Goal: Task Accomplishment & Management: Complete application form

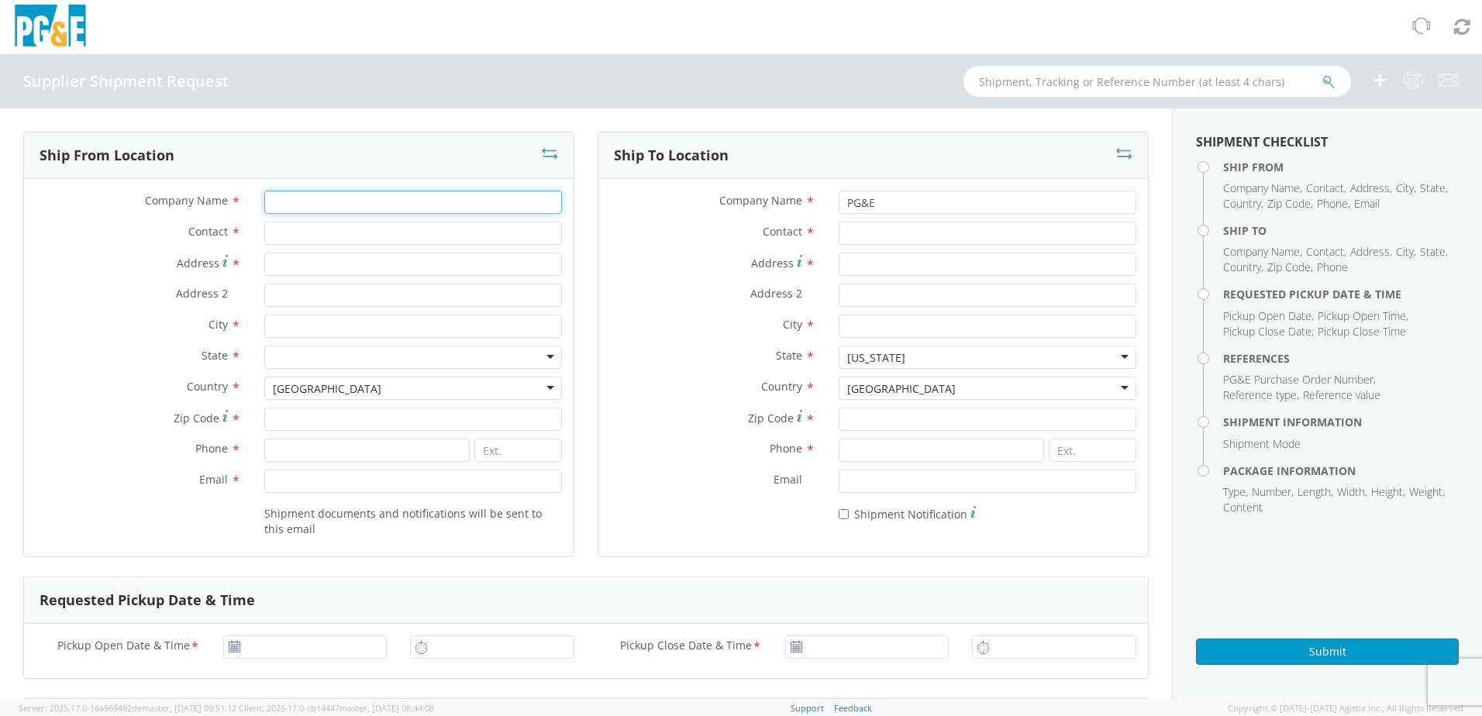
click at [348, 213] on input "Company Name *" at bounding box center [413, 202] width 298 height 23
type input "Dura line"
click at [345, 228] on input "Contact *" at bounding box center [413, 233] width 298 height 23
type input "Colt / Will"
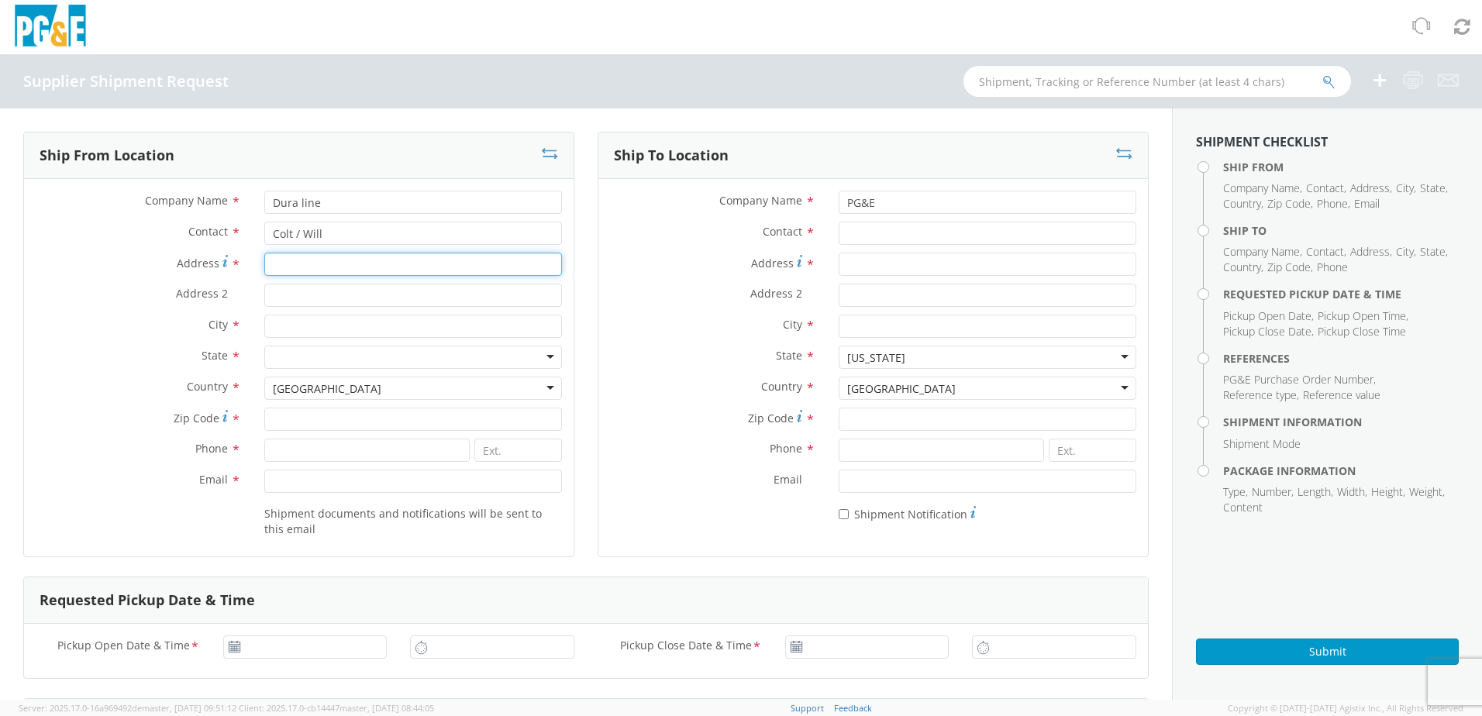
click at [360, 261] on input "Address *" at bounding box center [413, 264] width 298 height 23
type input "7591 w 700 n"
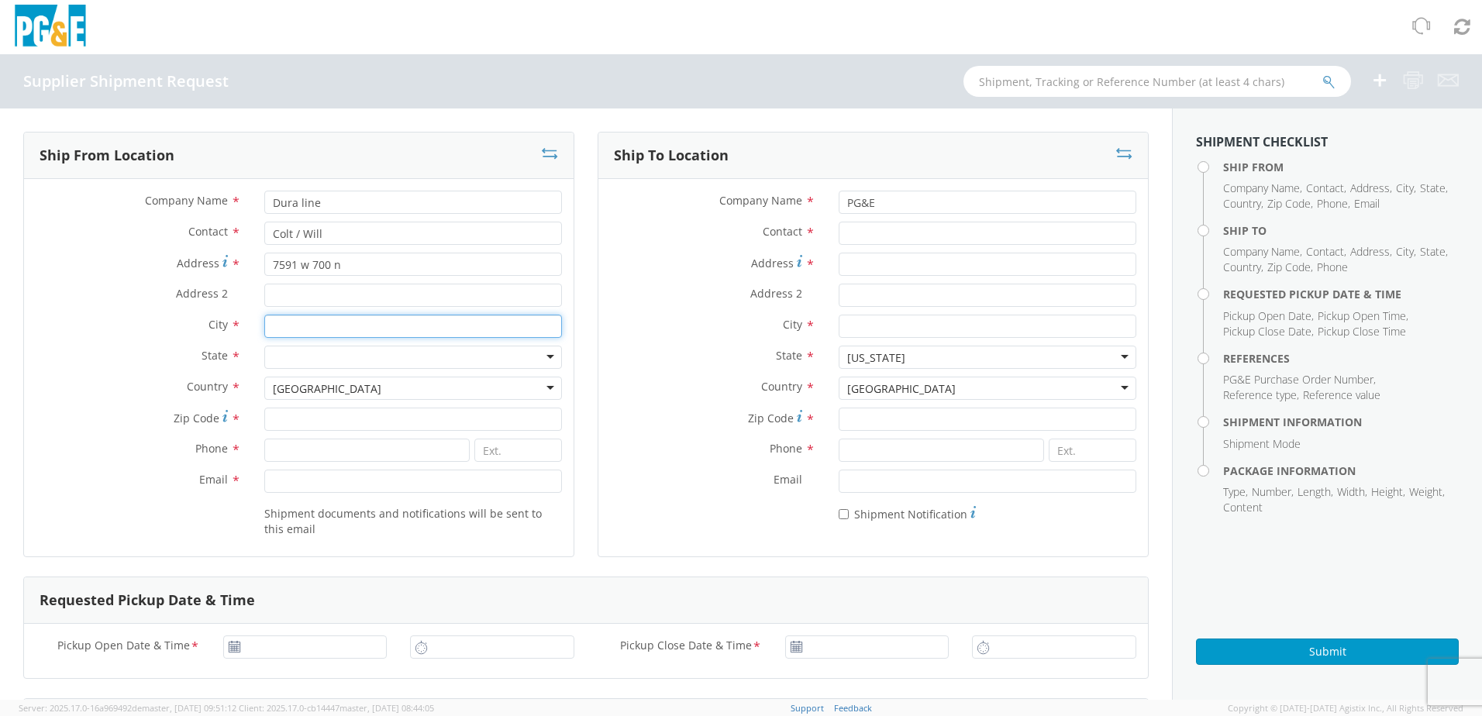
click at [343, 323] on input "City *" at bounding box center [413, 326] width 298 height 23
type input "s"
type input "[GEOGRAPHIC_DATA]"
click at [288, 359] on div at bounding box center [413, 357] width 298 height 23
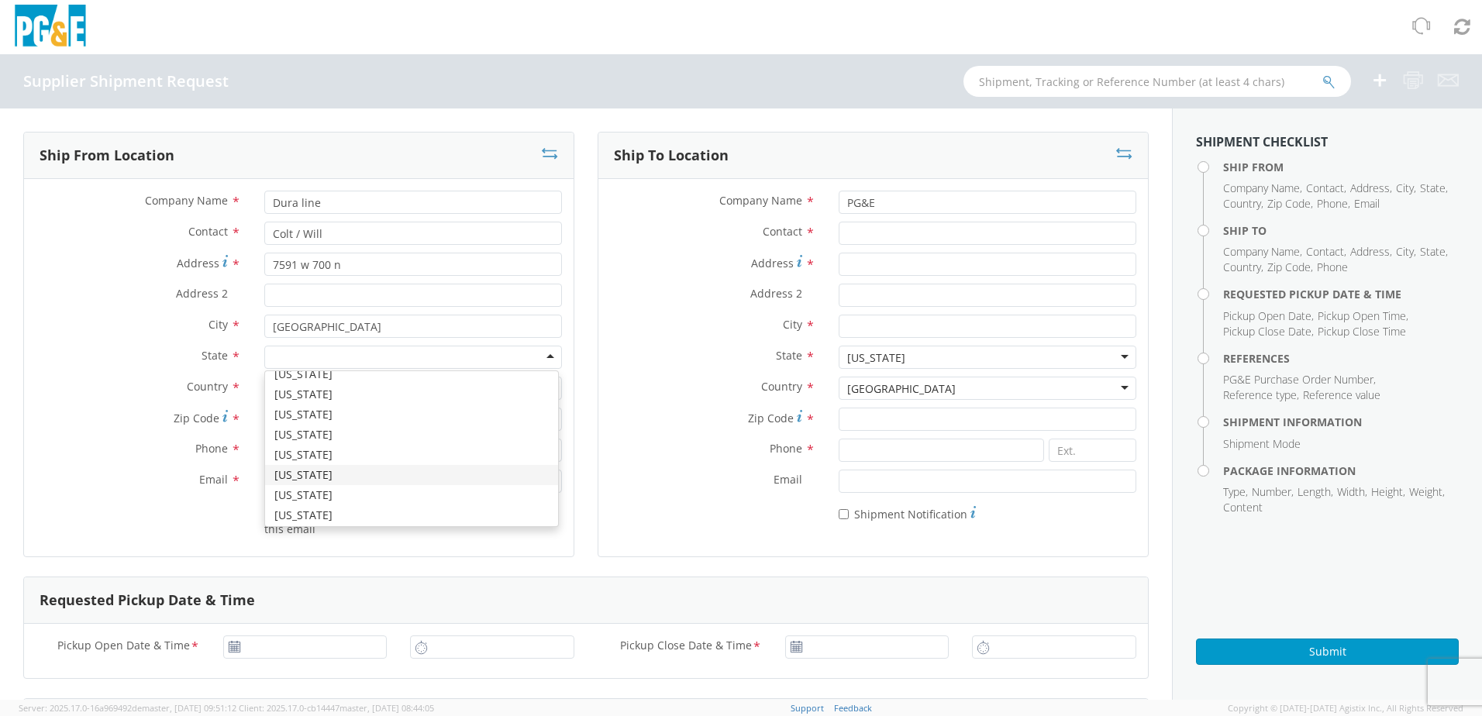
scroll to position [930, 0]
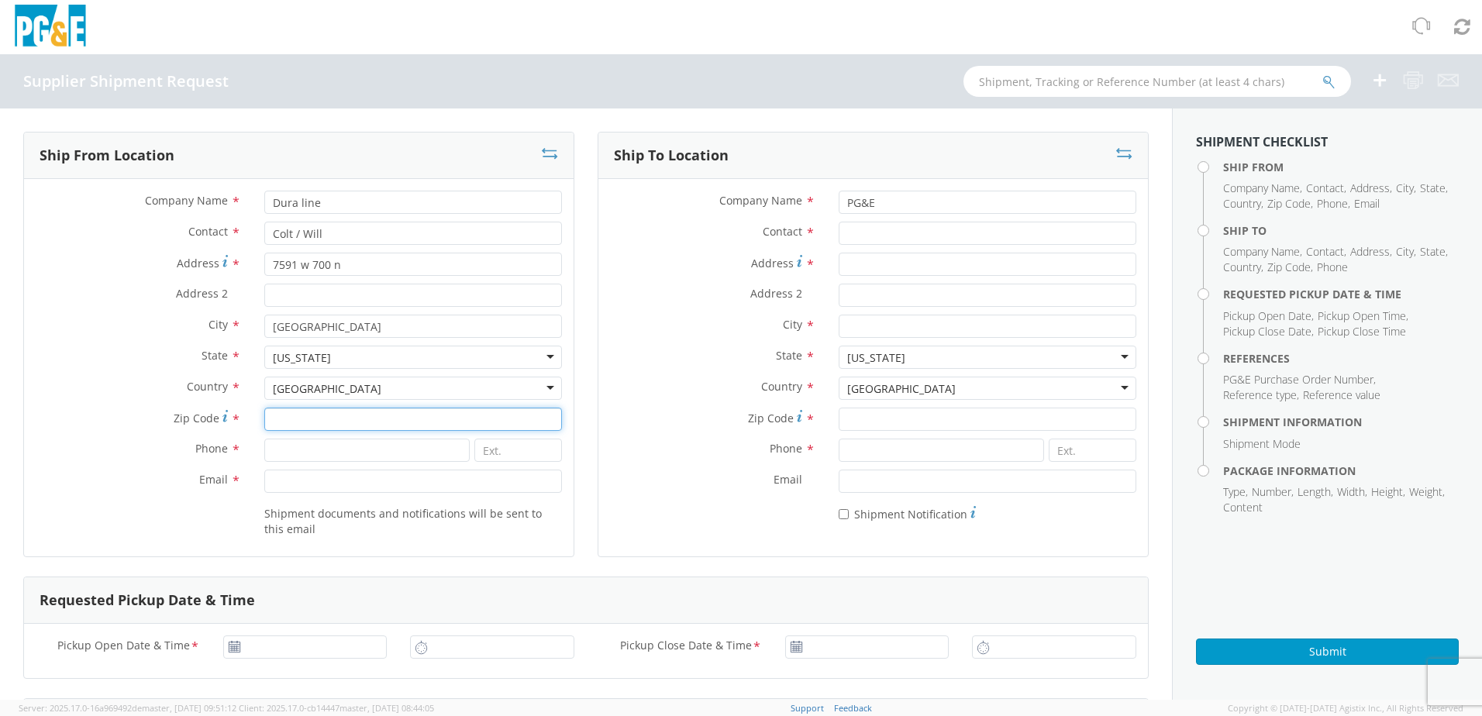
click at [310, 422] on input "Zip Code *" at bounding box center [413, 419] width 298 height 23
type input "84116"
click at [314, 444] on input at bounding box center [366, 450] width 205 height 23
type input "4"
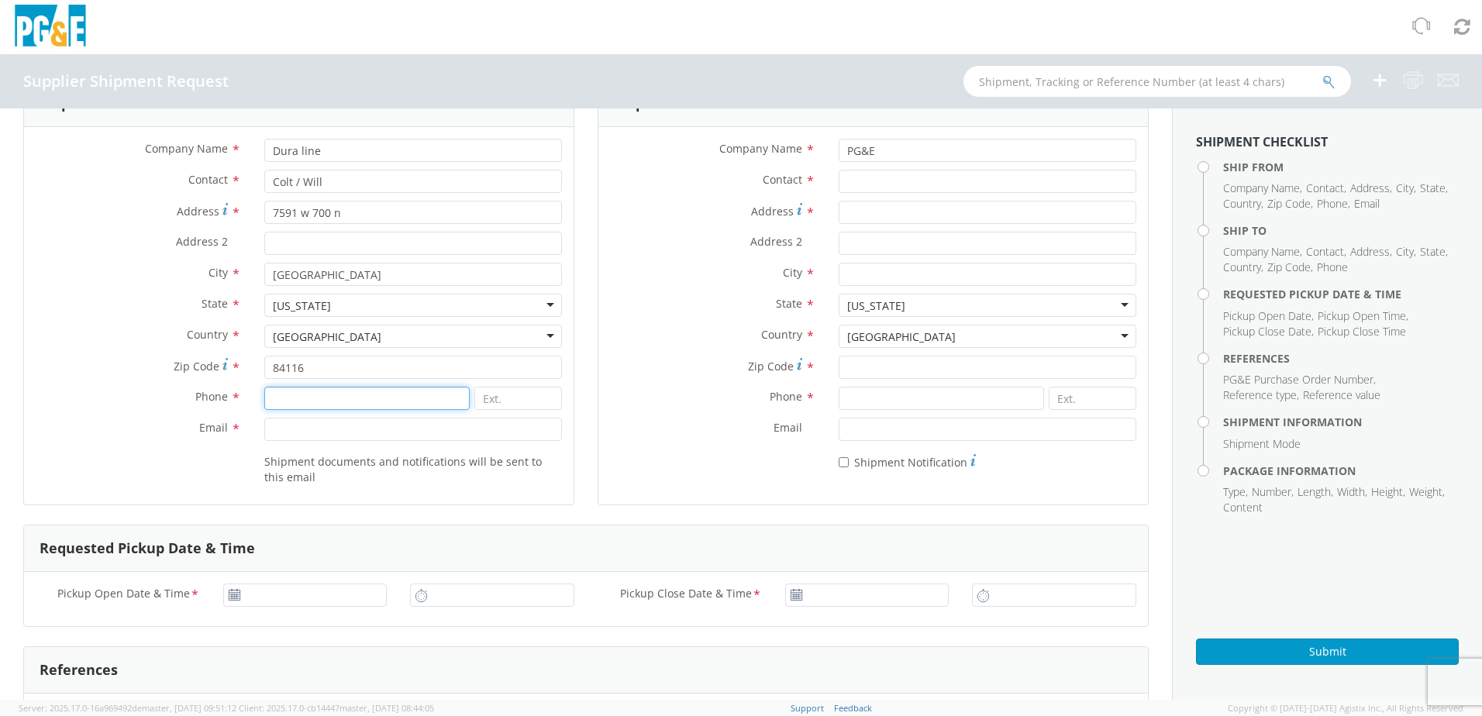
scroll to position [78, 0]
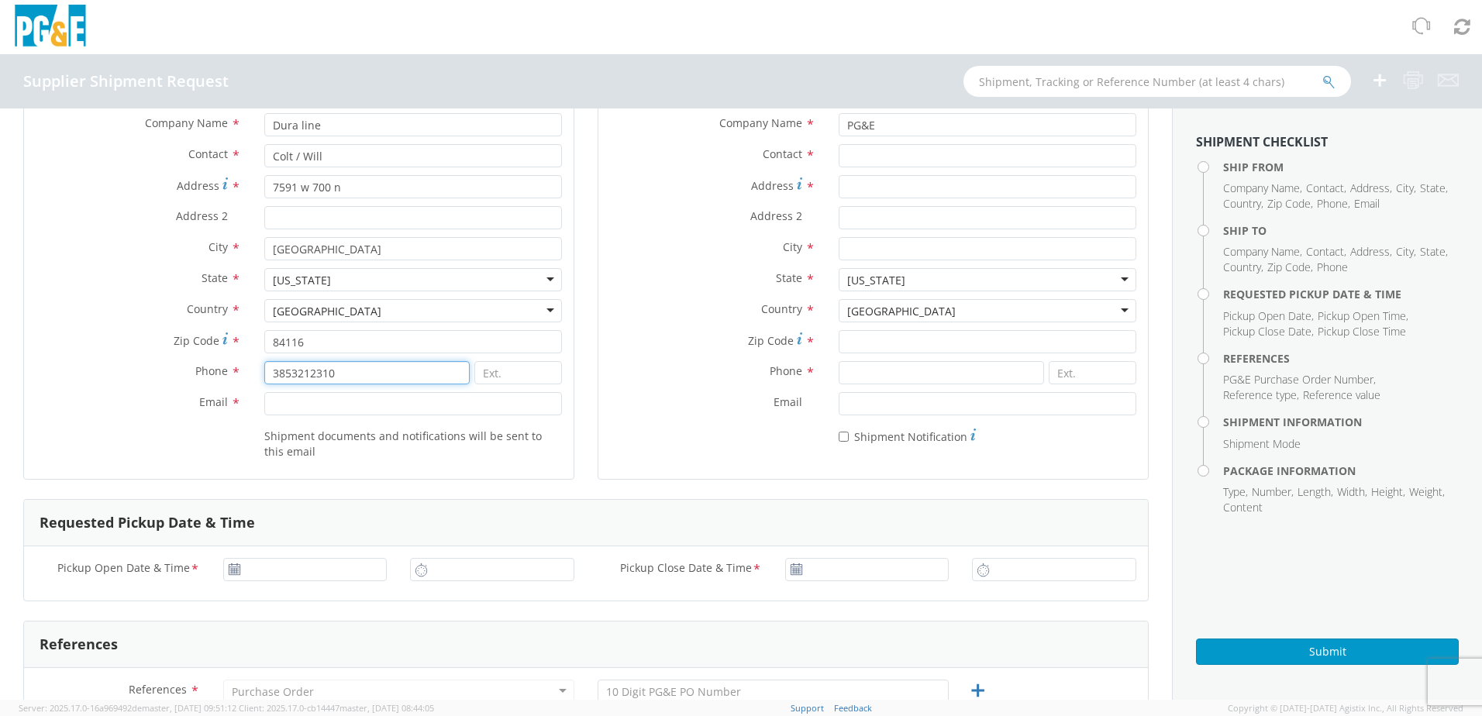
type input "3853212310"
click at [360, 412] on input "Email *" at bounding box center [413, 403] width 298 height 23
paste input "[EMAIL_ADDRESS][DOMAIN_NAME]"
type input "[EMAIL_ADDRESS][DOMAIN_NAME]"
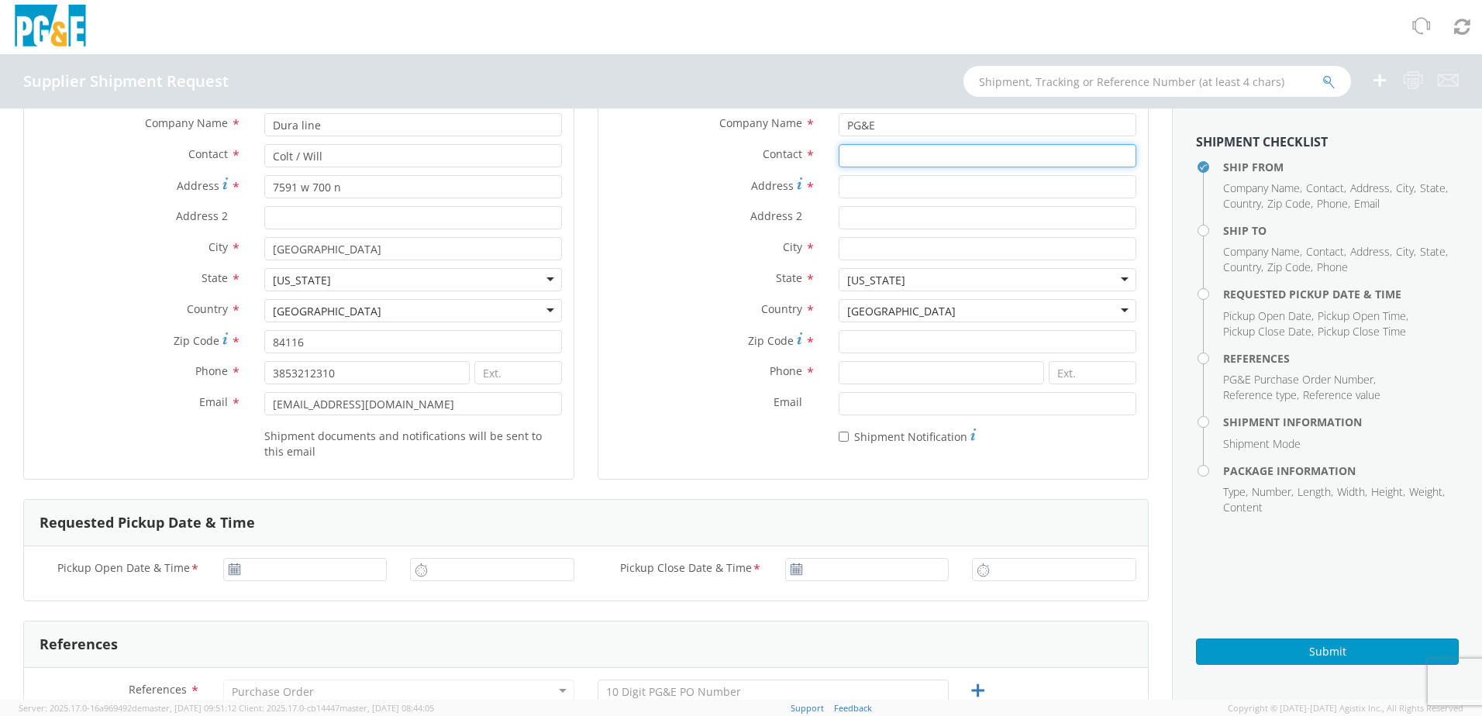
click at [866, 156] on input "Contact *" at bounding box center [988, 155] width 298 height 23
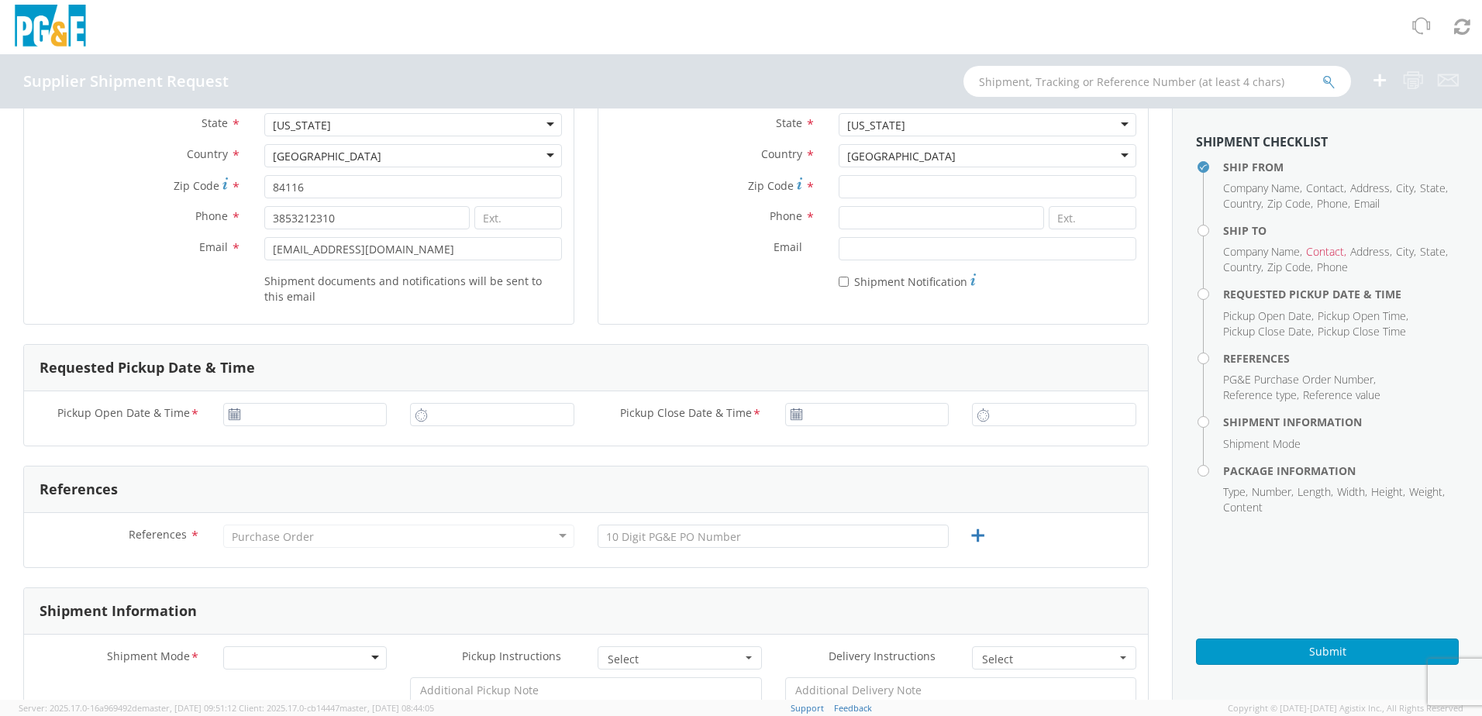
click at [229, 414] on use at bounding box center [234, 414] width 11 height 11
click at [236, 413] on icon at bounding box center [234, 415] width 13 height 12
type input "[DATE]"
click at [270, 415] on input "[DATE]" at bounding box center [305, 414] width 164 height 23
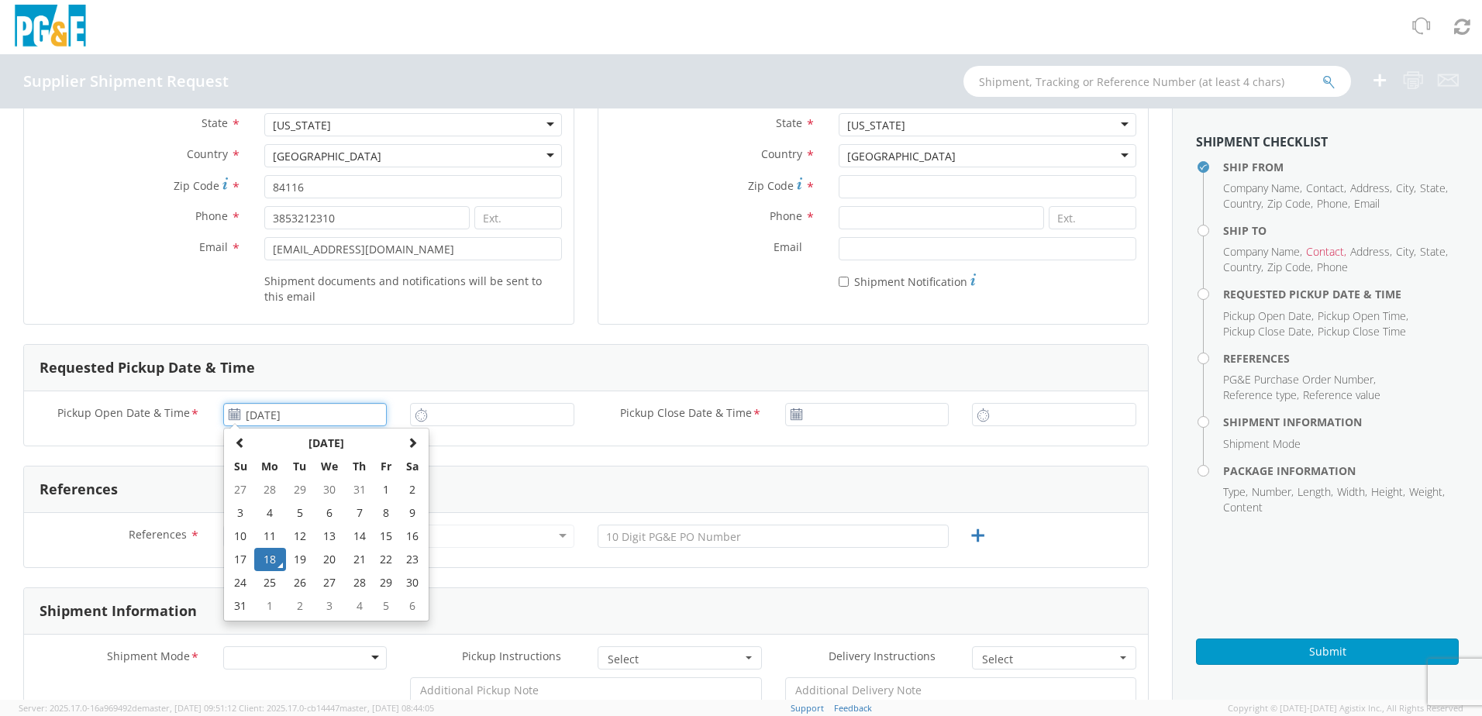
click at [271, 561] on td "18" at bounding box center [270, 559] width 33 height 23
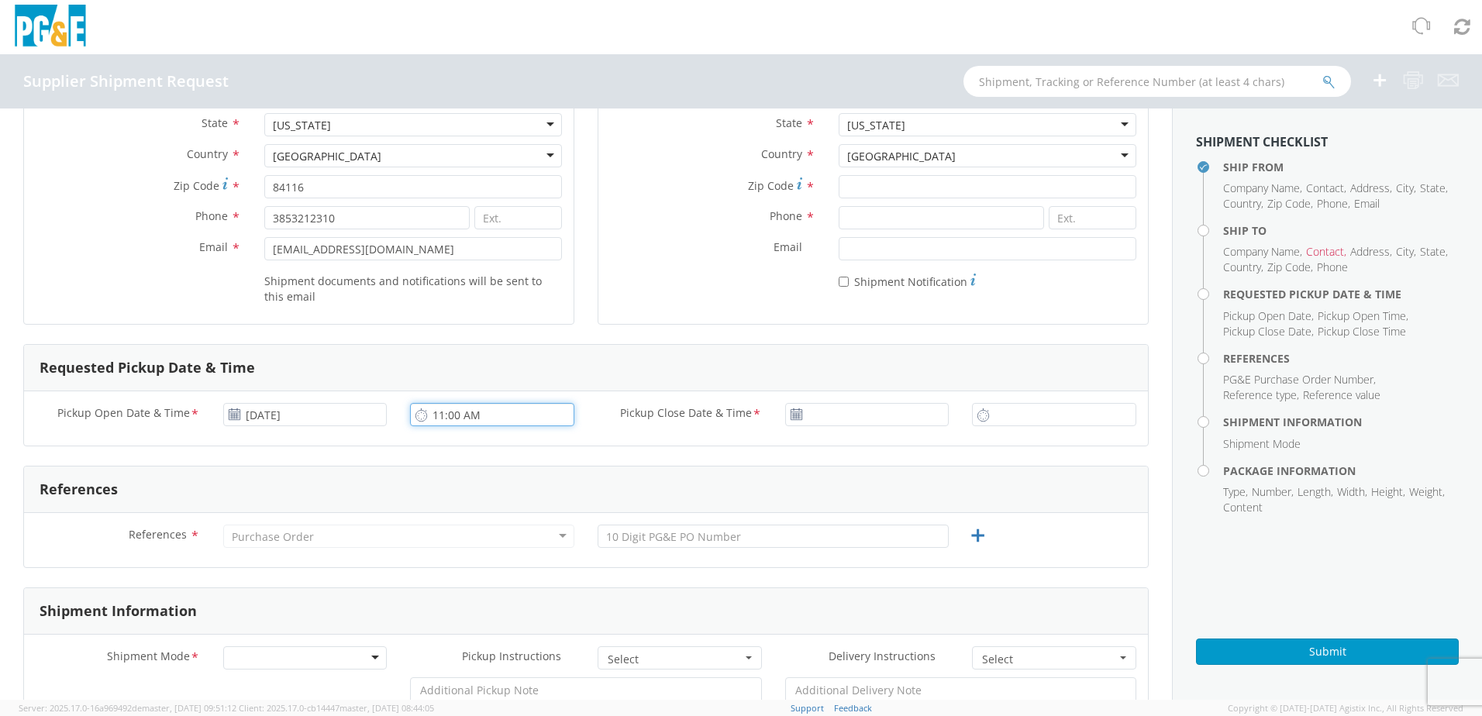
click at [437, 407] on input "11:00 AM" at bounding box center [492, 414] width 164 height 23
click at [416, 416] on icon at bounding box center [421, 415] width 13 height 15
click at [439, 416] on input "11:00 AM" at bounding box center [492, 414] width 164 height 23
type input "7:00 AM"
click at [990, 416] on input "11:00 AM" at bounding box center [1054, 414] width 164 height 23
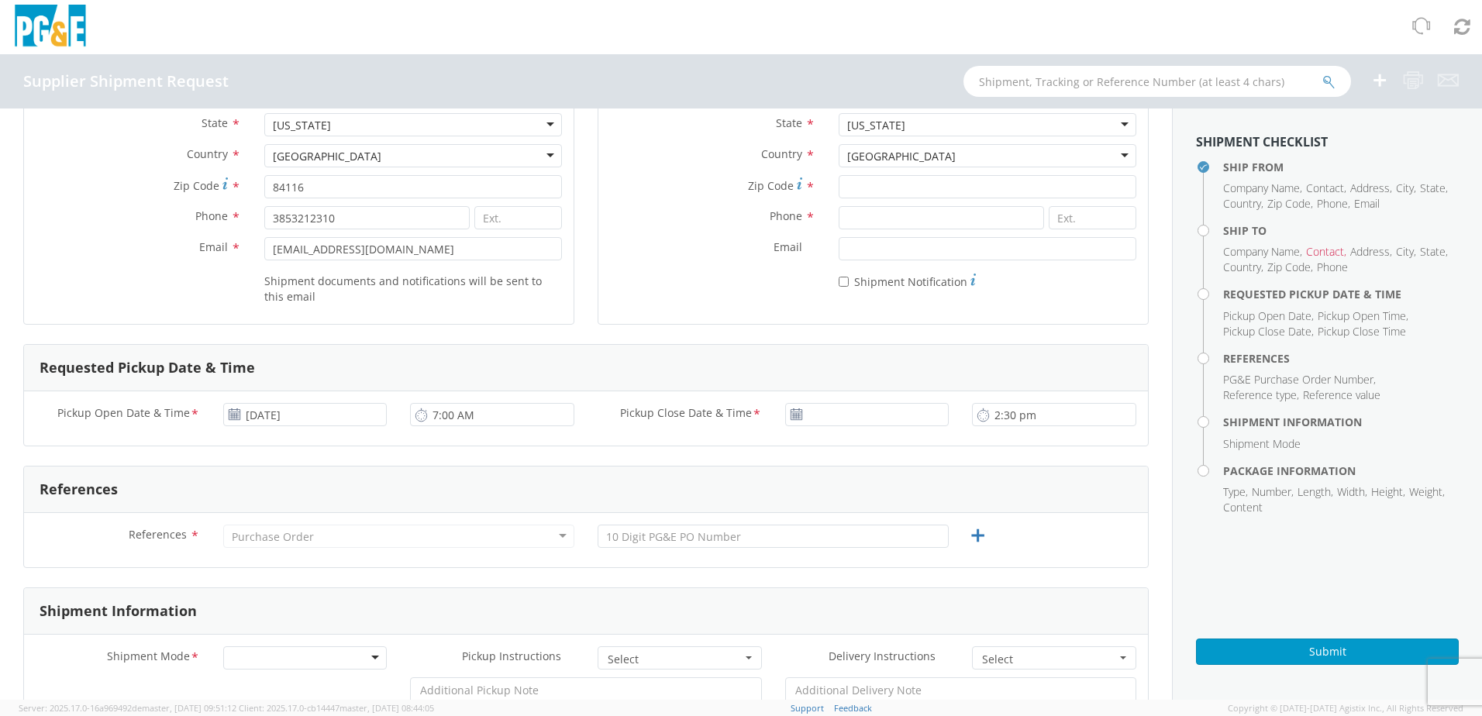
type input "2:30 PM"
click at [791, 419] on use at bounding box center [796, 414] width 11 height 11
click at [791, 410] on use at bounding box center [796, 414] width 11 height 11
type input "[DATE]"
click at [826, 419] on input "[DATE]" at bounding box center [867, 414] width 164 height 23
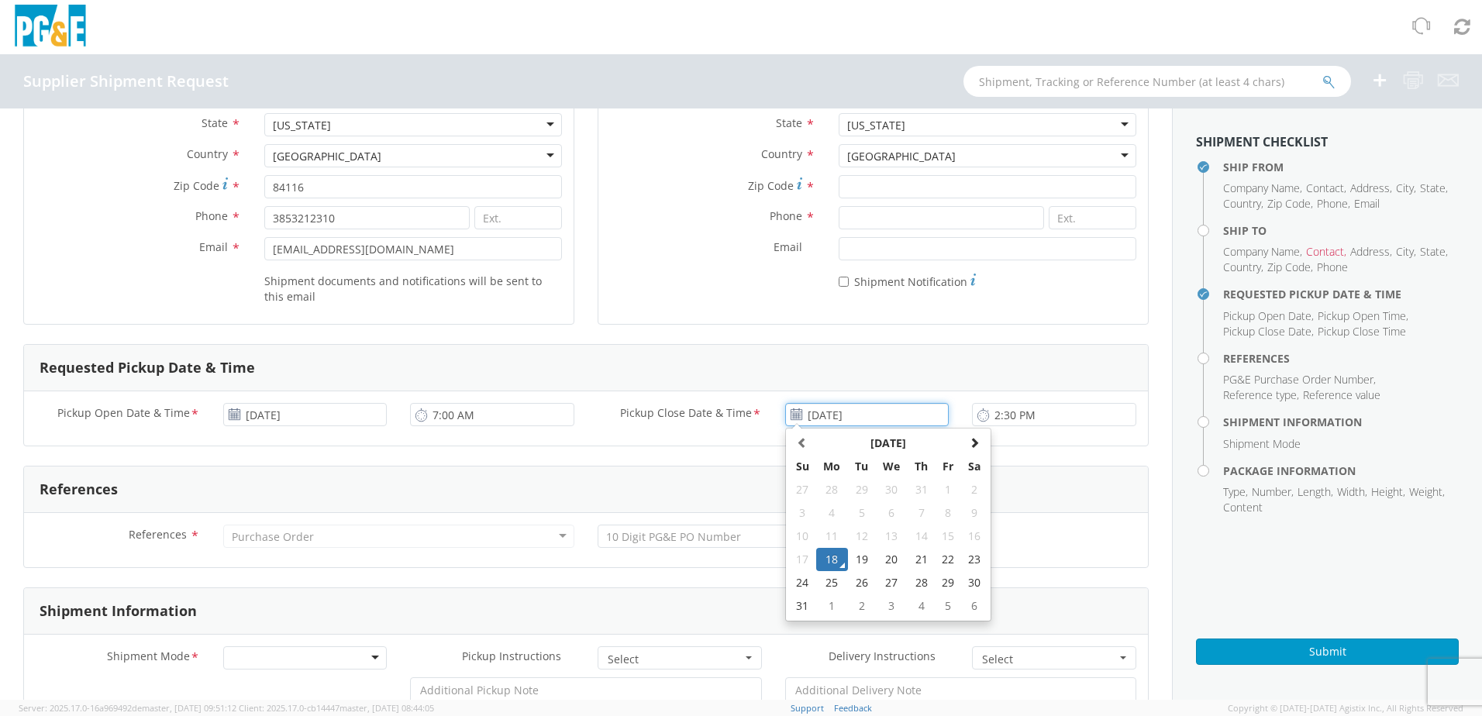
click at [827, 557] on td "18" at bounding box center [832, 559] width 33 height 23
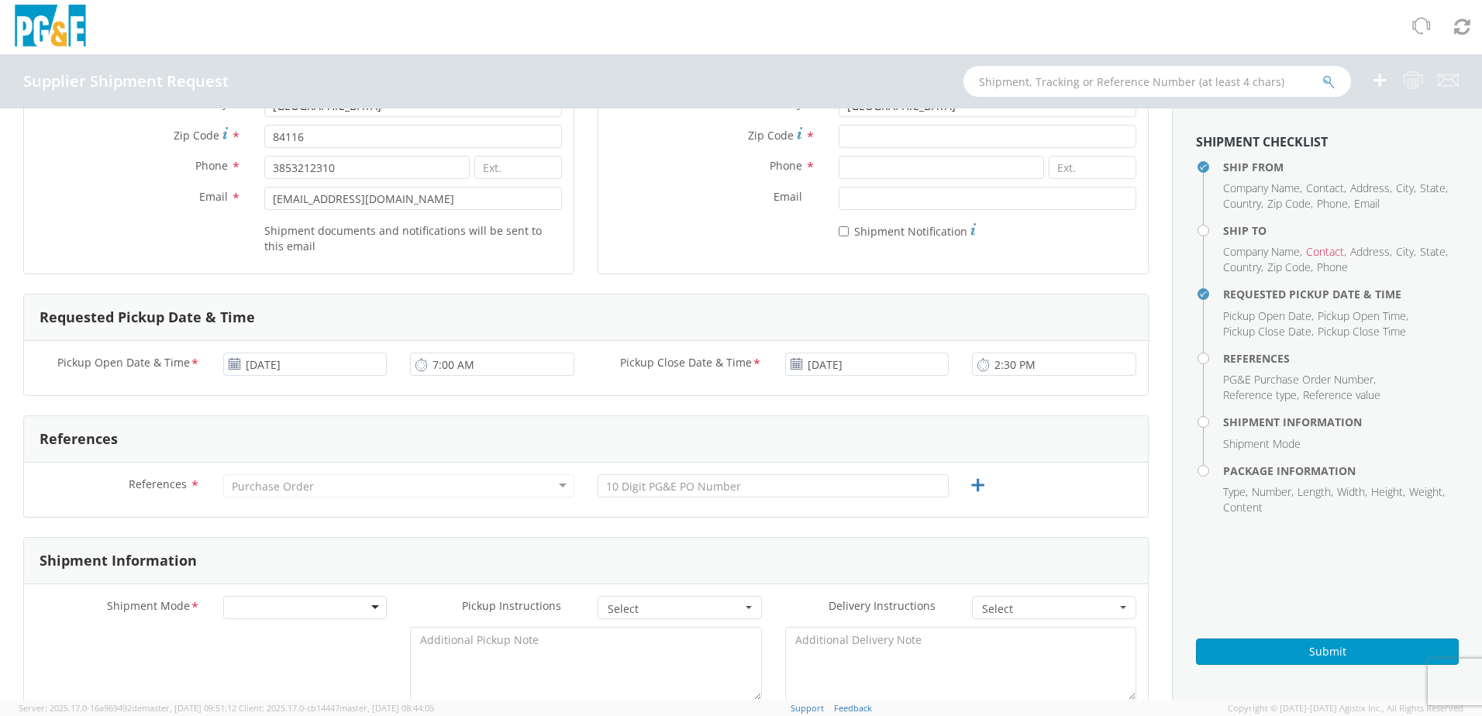
scroll to position [310, 0]
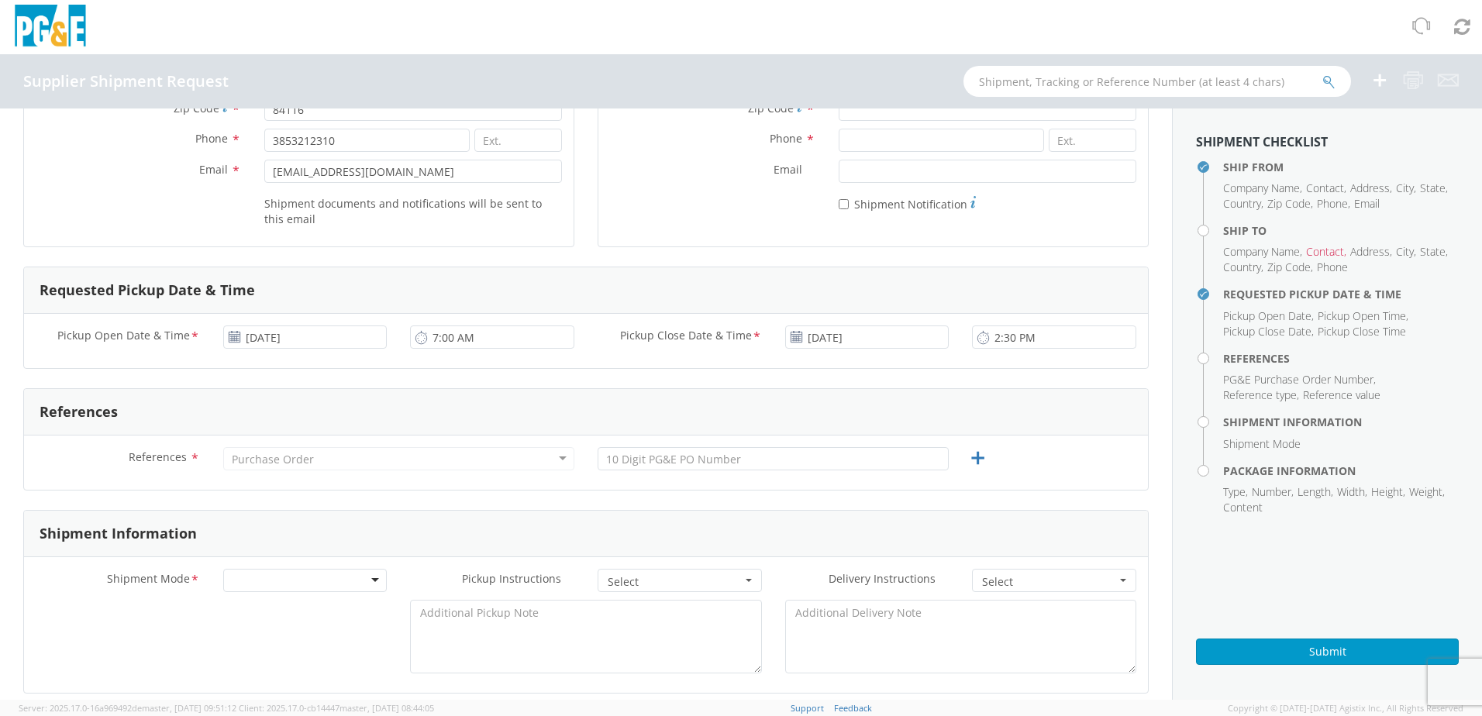
click at [262, 462] on div "Purchase Order" at bounding box center [273, 460] width 82 height 16
click at [267, 460] on div "Purchase Order" at bounding box center [273, 460] width 82 height 16
click at [555, 462] on div "Purchase Order" at bounding box center [398, 458] width 351 height 23
click at [557, 461] on div "Purchase Order" at bounding box center [398, 458] width 351 height 23
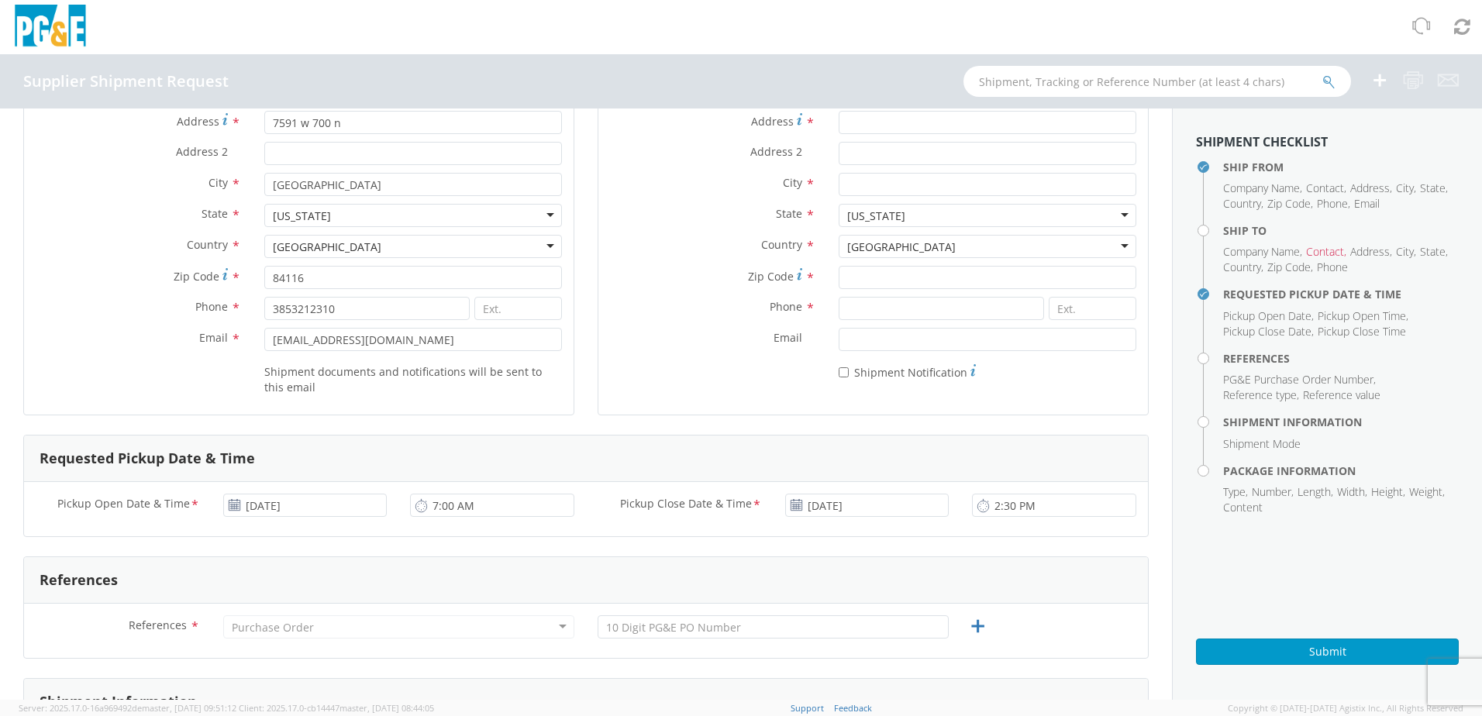
scroll to position [0, 0]
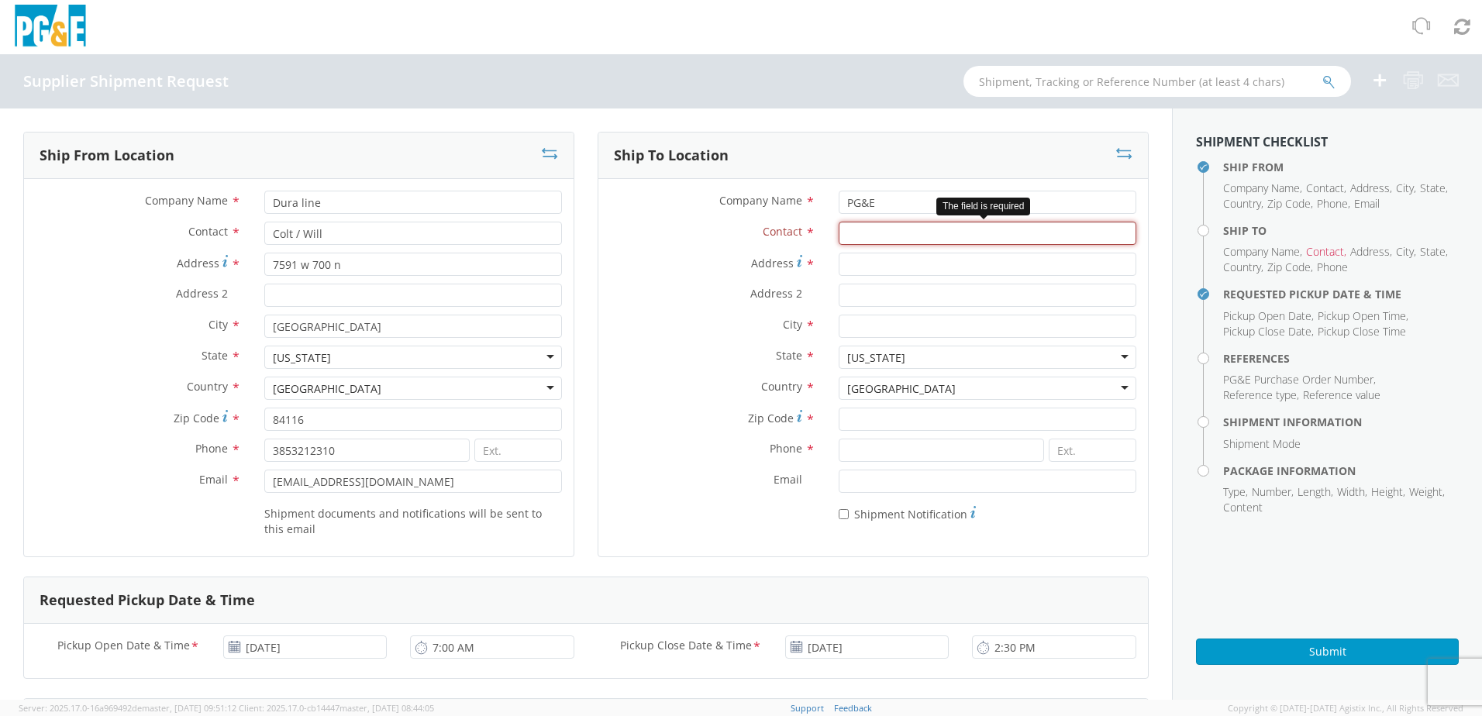
click at [858, 240] on input "Contact *" at bounding box center [988, 233] width 298 height 23
paste input "[PERSON_NAME]"
type input "[PERSON_NAME]"
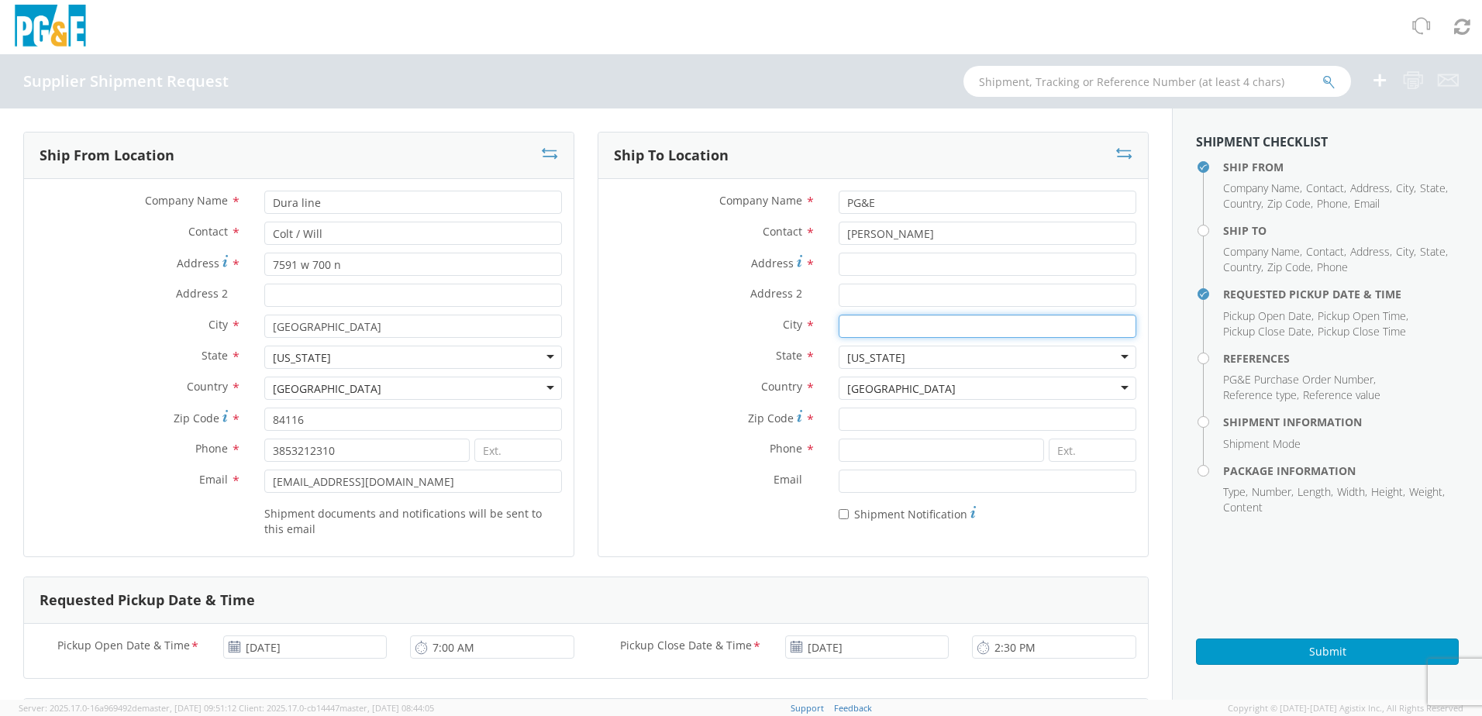
click at [847, 331] on input "City *" at bounding box center [988, 326] width 298 height 23
click at [892, 328] on input "City *" at bounding box center [988, 326] width 298 height 23
paste input "[GEOGRAPHIC_DATA]"
type input "[GEOGRAPHIC_DATA]"
click at [879, 415] on input "Zip Code *" at bounding box center [988, 419] width 298 height 23
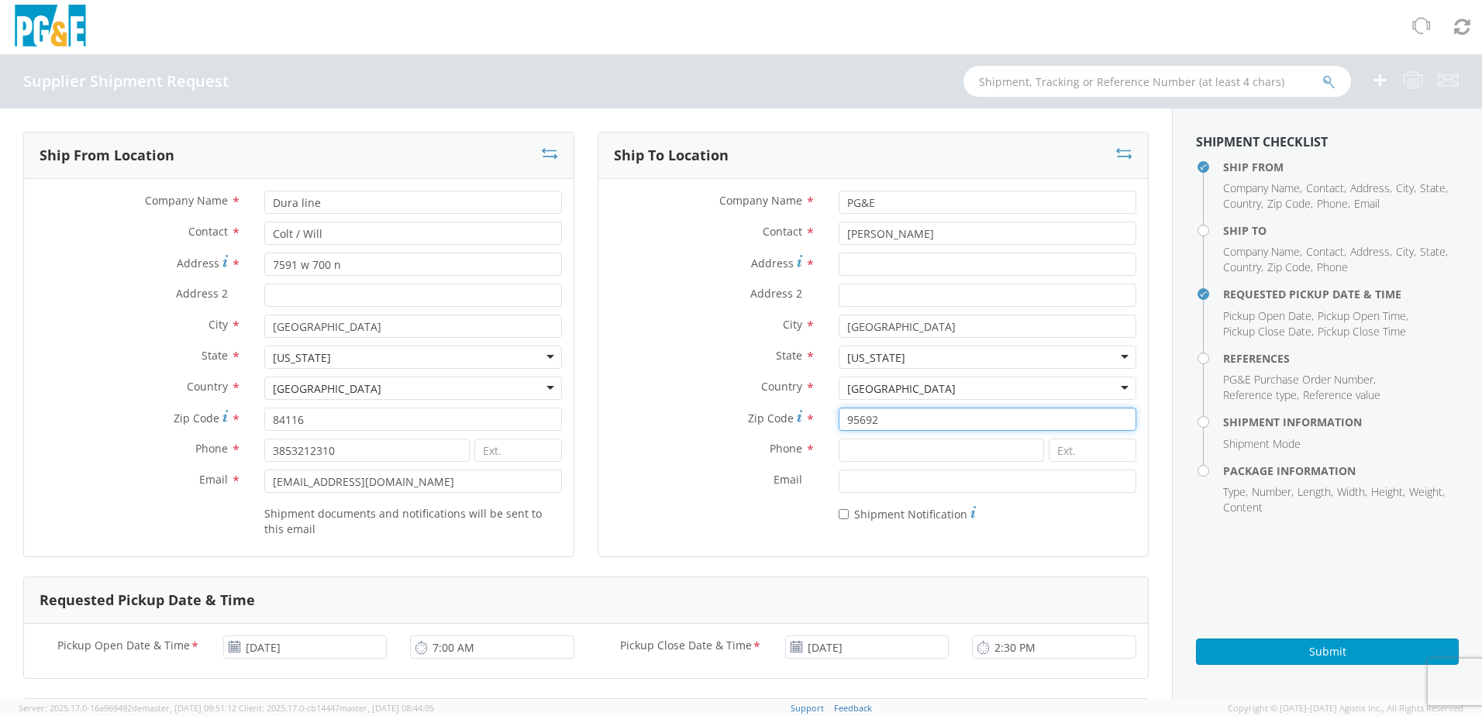
type input "95692"
click at [938, 455] on input at bounding box center [941, 450] width 205 height 23
click at [876, 449] on input at bounding box center [941, 450] width 205 height 23
paste input "[PHONE_NUMBER]"
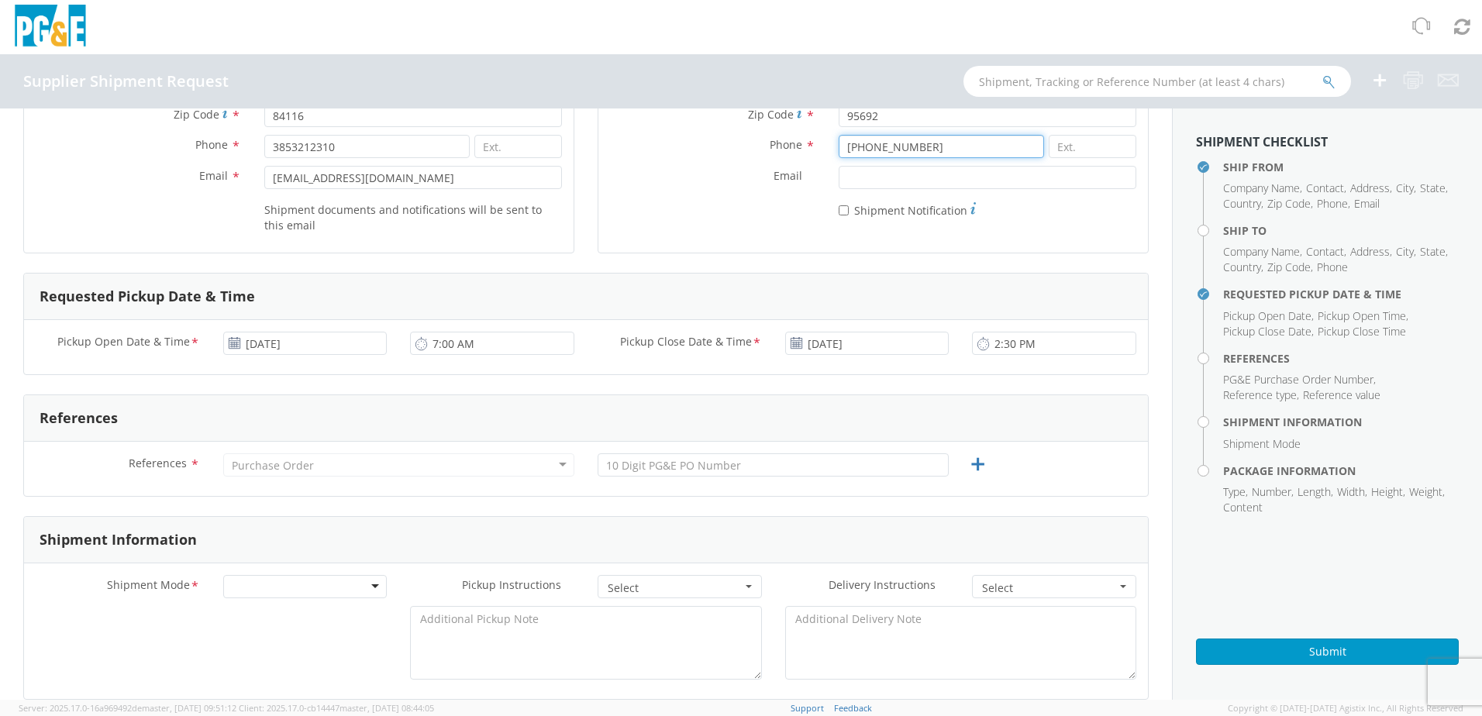
scroll to position [310, 0]
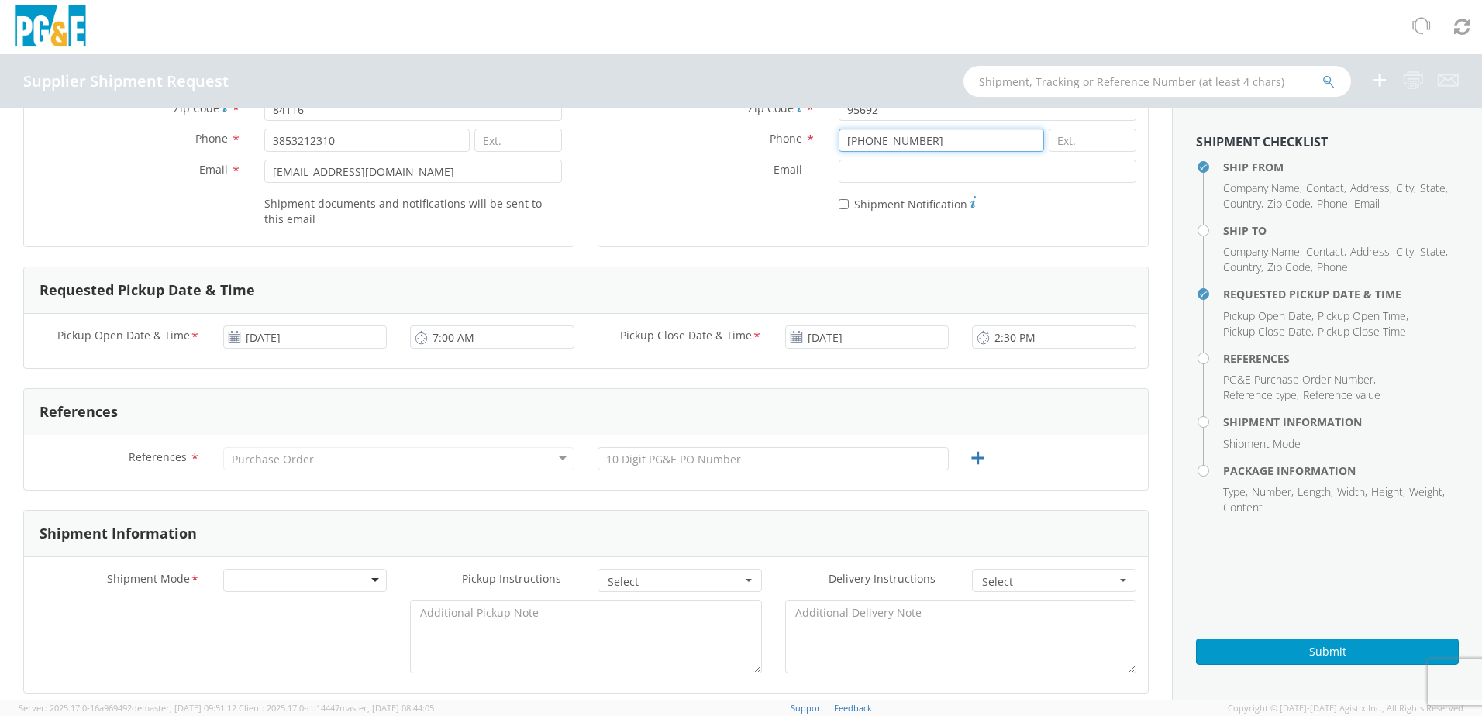
type input "[PHONE_NUMBER]"
click at [319, 454] on div "Purchase Order" at bounding box center [398, 458] width 351 height 23
click at [560, 454] on div "Purchase Order" at bounding box center [398, 458] width 351 height 23
click at [560, 464] on div "Purchase Order" at bounding box center [398, 458] width 351 height 23
click at [322, 466] on div "Purchase Order" at bounding box center [398, 458] width 351 height 23
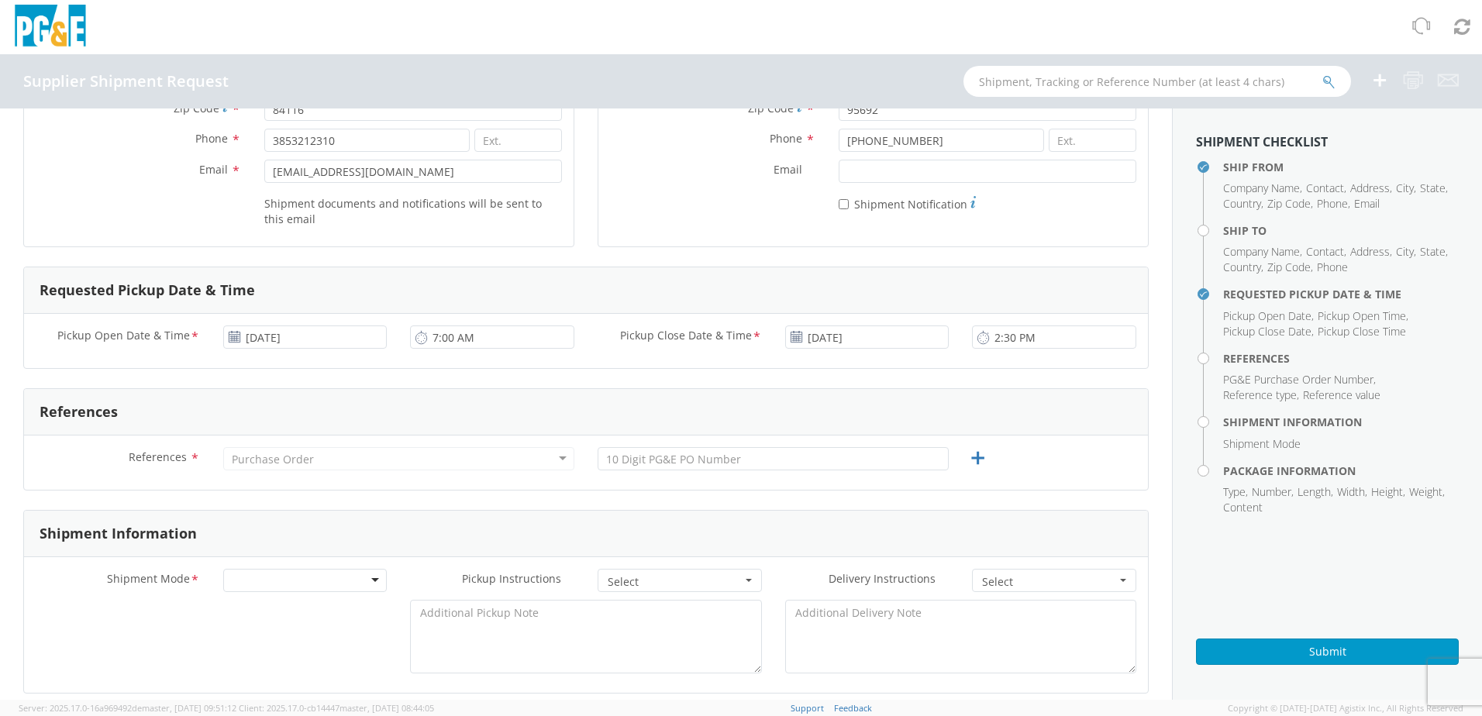
click at [316, 457] on div "Purchase Order" at bounding box center [398, 458] width 351 height 23
click at [974, 462] on icon at bounding box center [977, 458] width 19 height 19
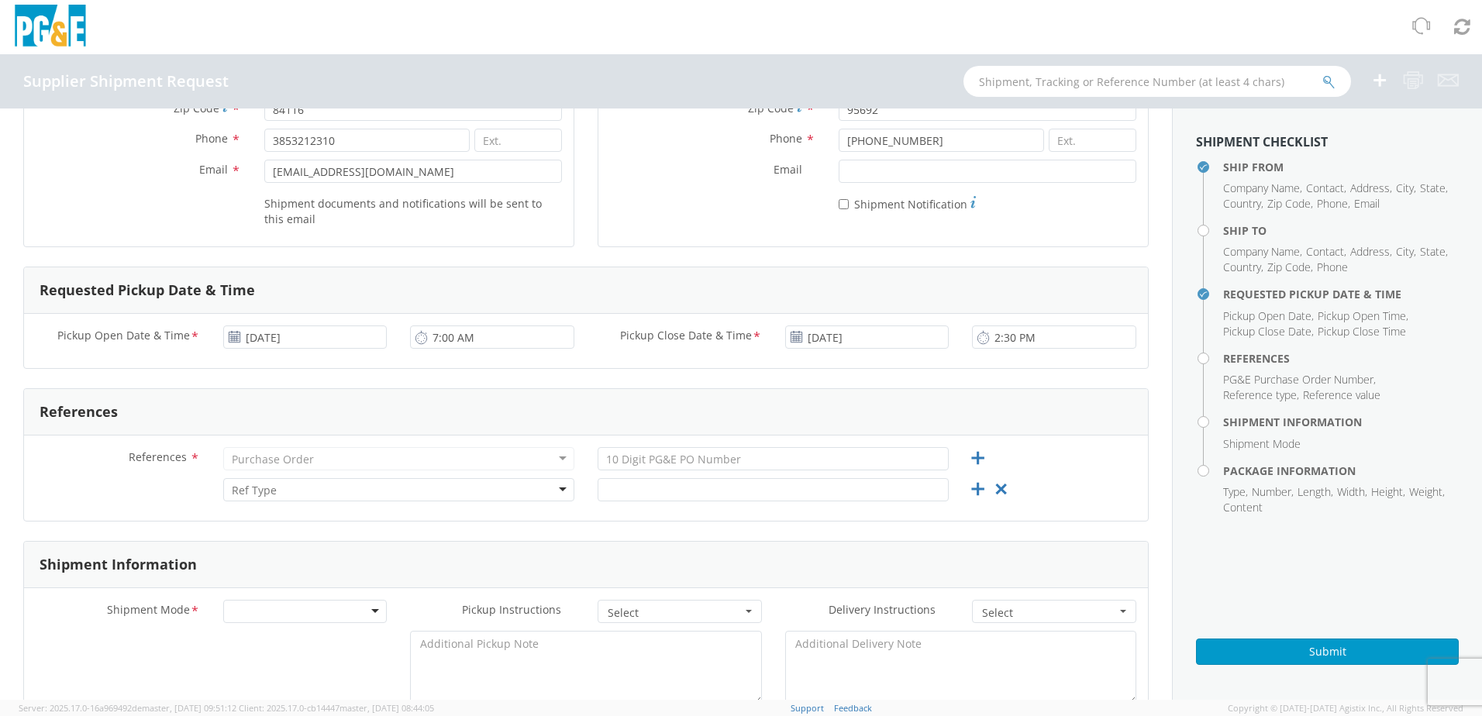
click at [294, 488] on div at bounding box center [398, 489] width 351 height 23
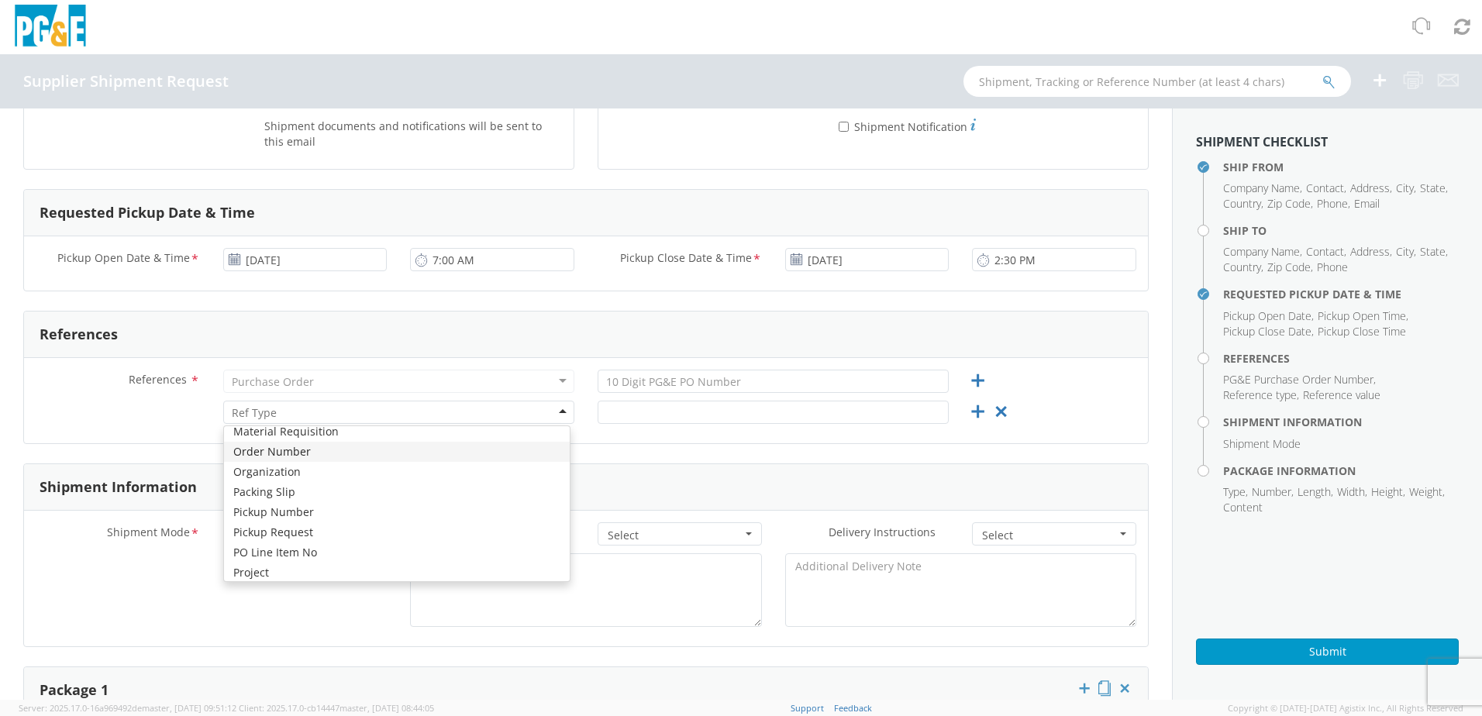
scroll to position [620, 0]
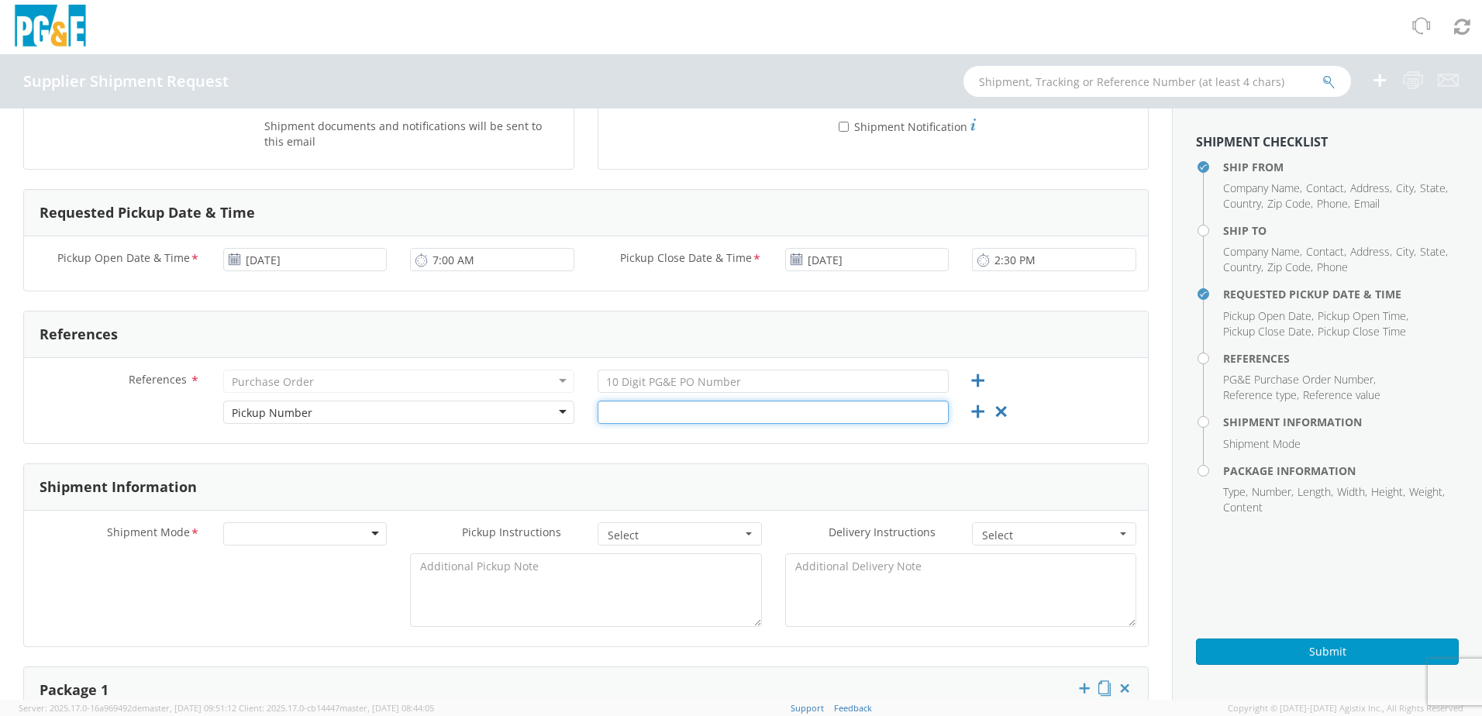
click at [685, 413] on input "text" at bounding box center [773, 412] width 351 height 23
type input "80859341"
click at [254, 533] on div at bounding box center [305, 534] width 164 height 23
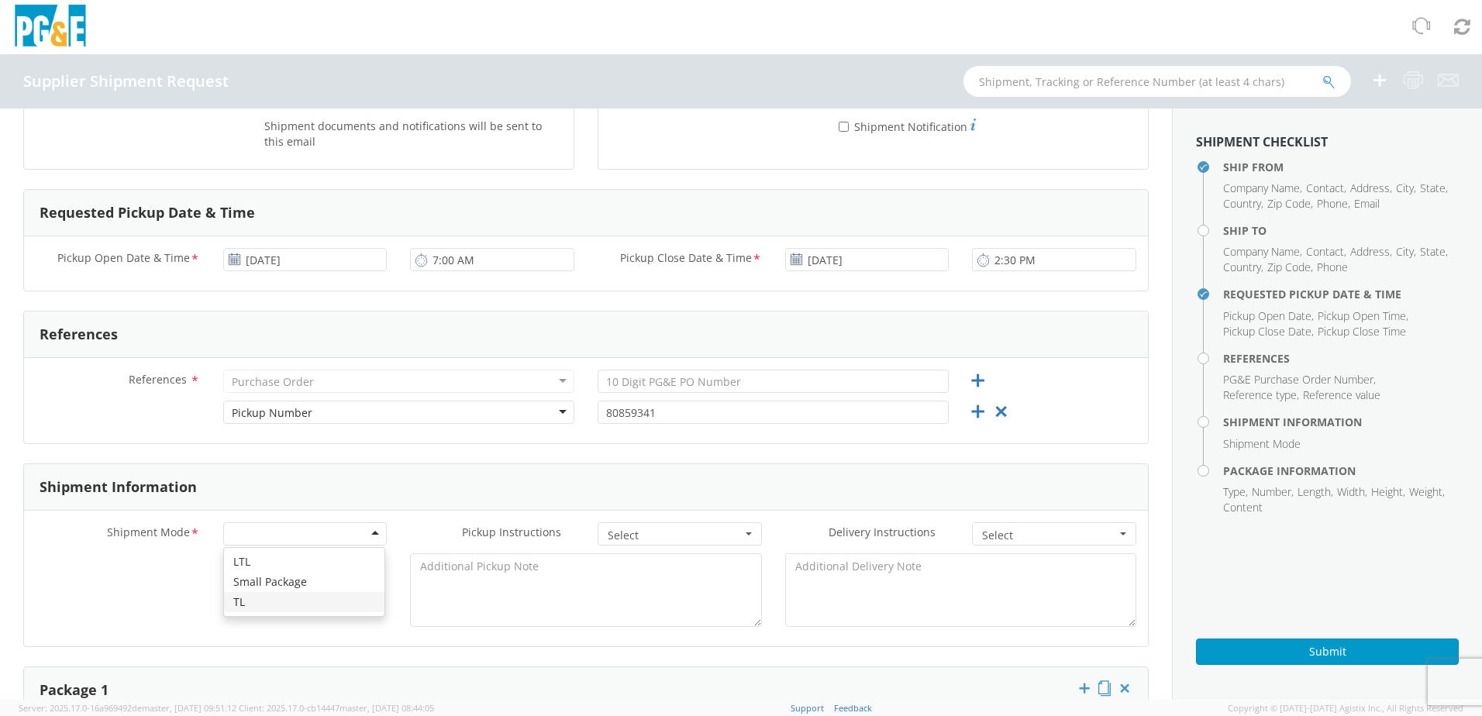
scroll to position [465, 0]
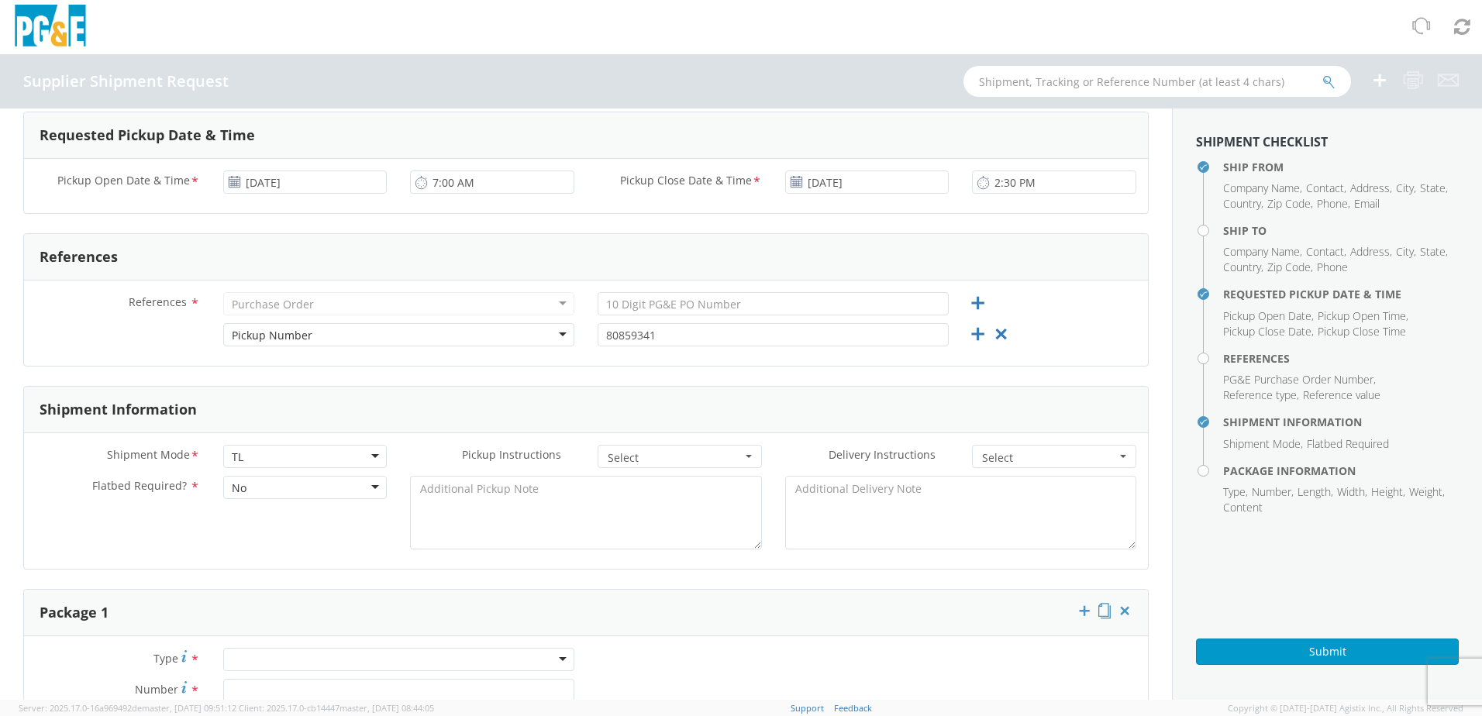
click at [280, 487] on div "No" at bounding box center [305, 487] width 164 height 23
click at [365, 483] on div "Yes" at bounding box center [305, 487] width 164 height 23
click at [657, 457] on span "Select" at bounding box center [675, 458] width 134 height 16
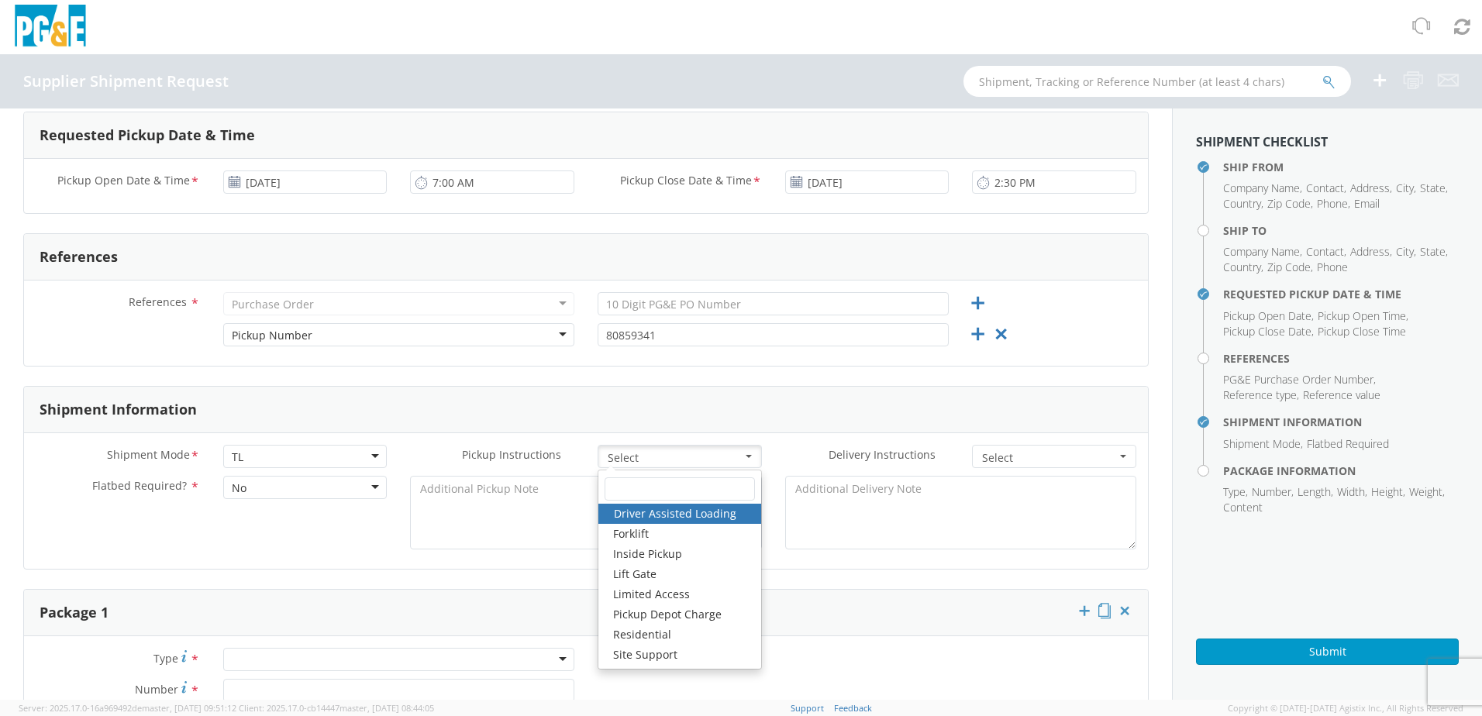
click at [191, 559] on div "Shipment Mode * TL TL LTL Small Package TL Pickup Instructions * Select Driver …" at bounding box center [586, 501] width 1124 height 136
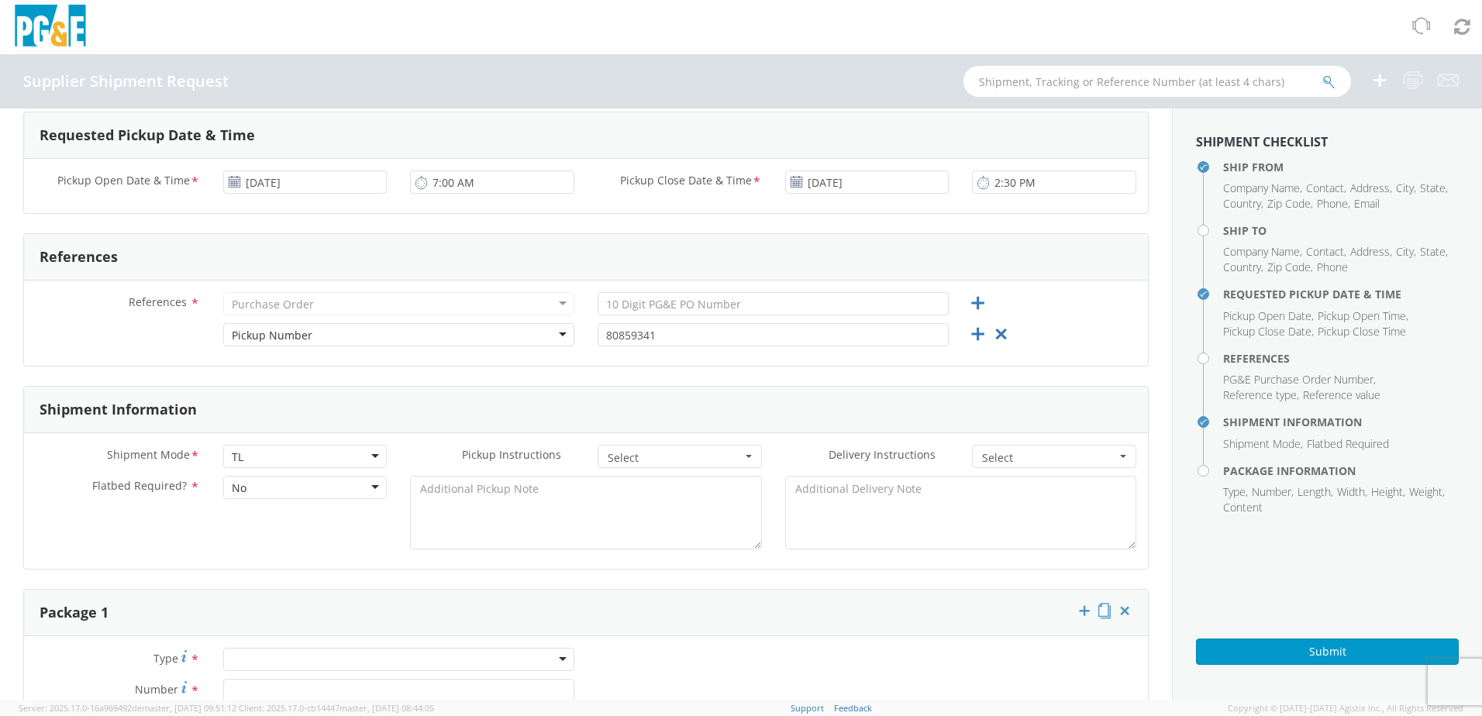
click at [1031, 460] on span "Select" at bounding box center [1049, 458] width 134 height 16
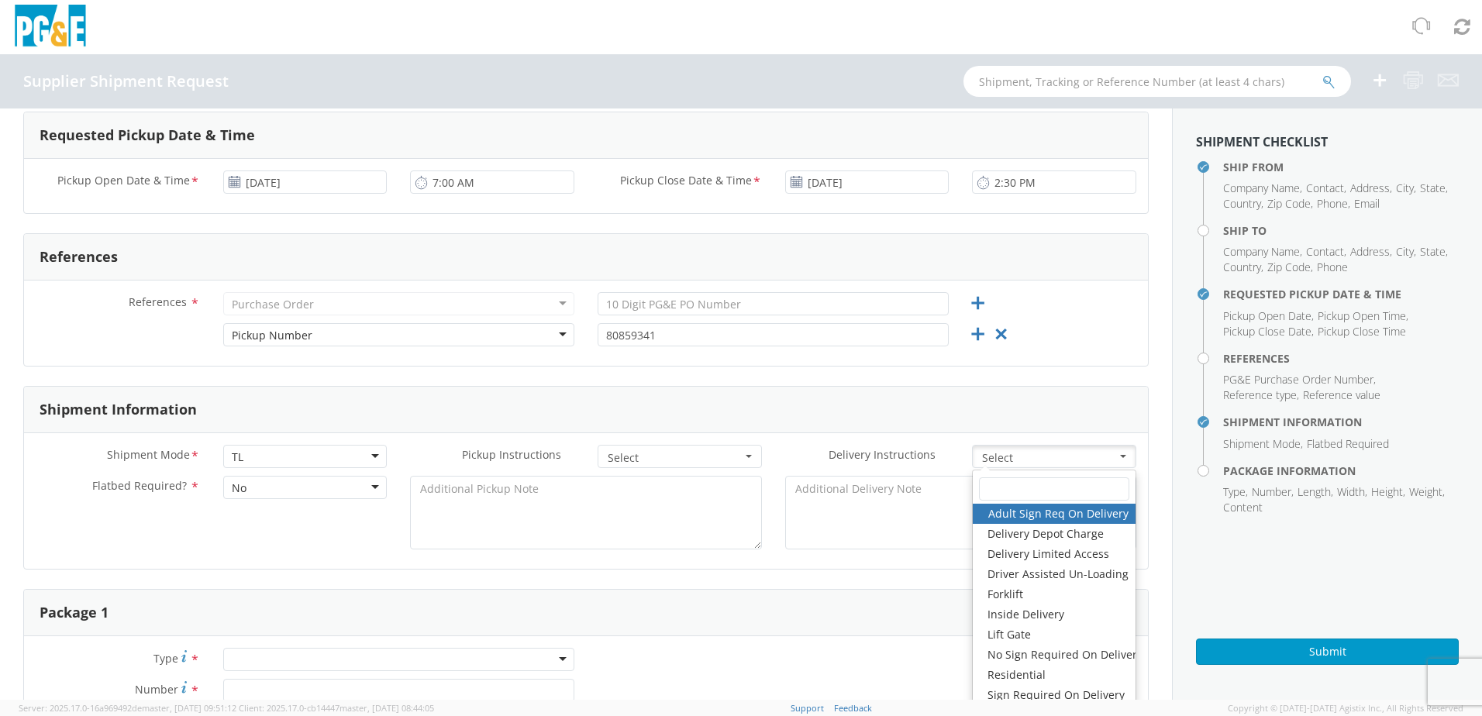
click at [313, 534] on div "Flatbed Required? * No No No Yes" at bounding box center [586, 516] width 1124 height 81
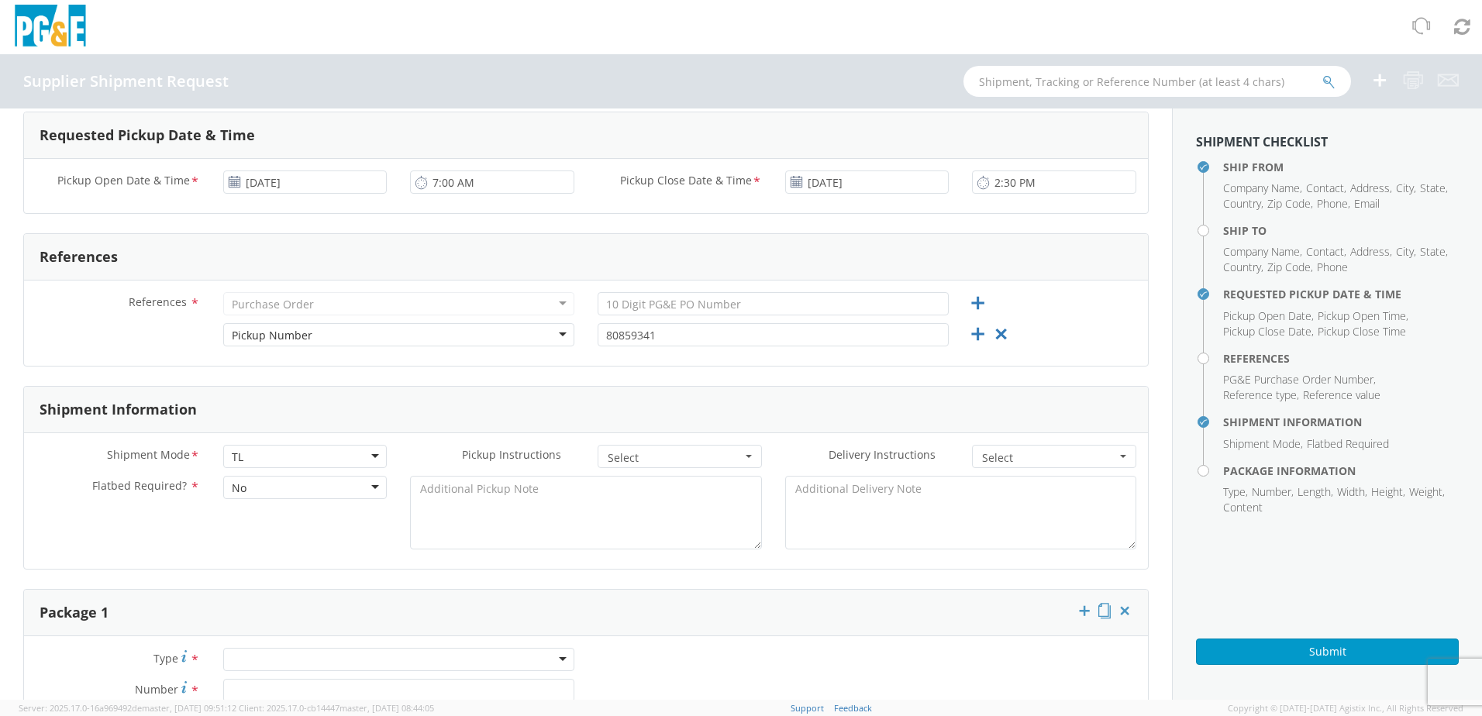
scroll to position [543, 0]
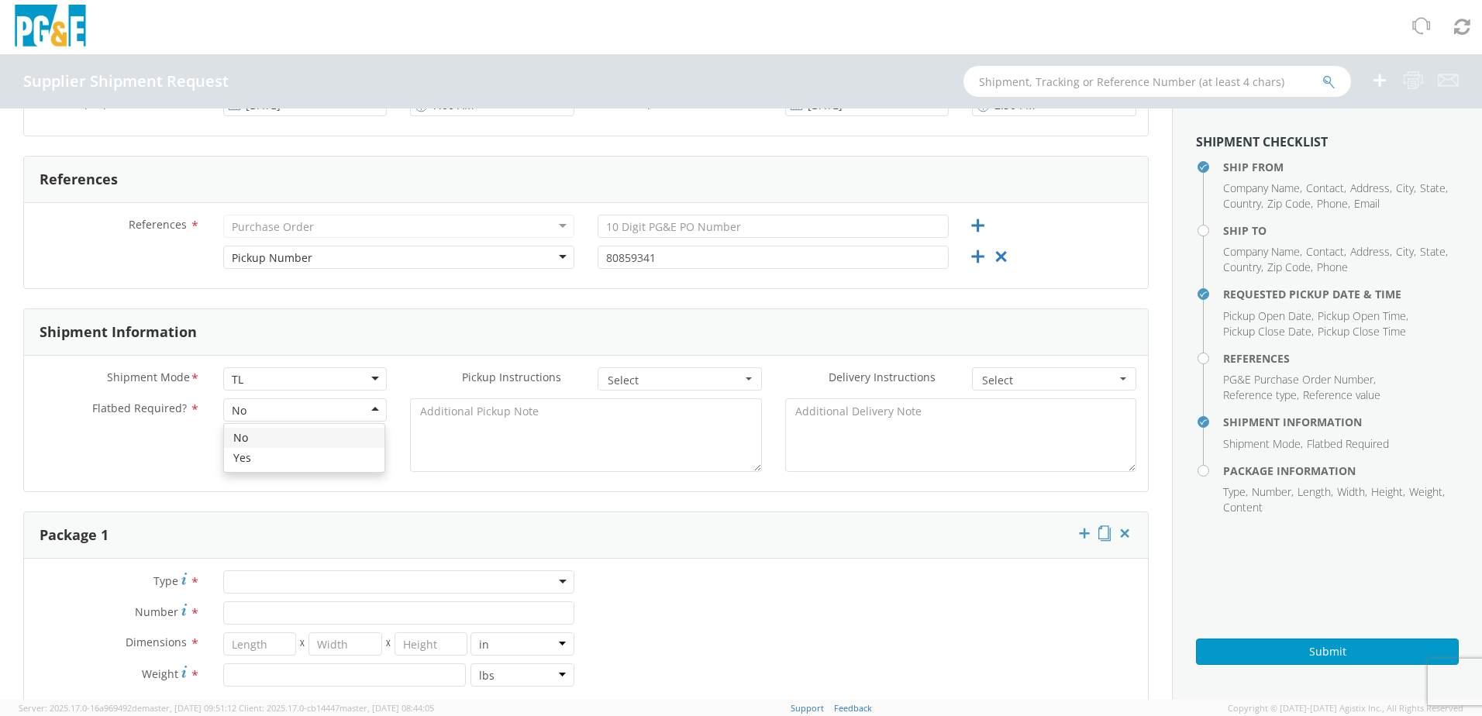
click at [296, 409] on div "No" at bounding box center [305, 410] width 164 height 23
click at [6, 457] on div "Ship From Location Company Name * Dura line Contact * Colt / Will Address * 759…" at bounding box center [586, 479] width 1172 height 1827
click at [700, 385] on span "Select" at bounding box center [675, 381] width 134 height 16
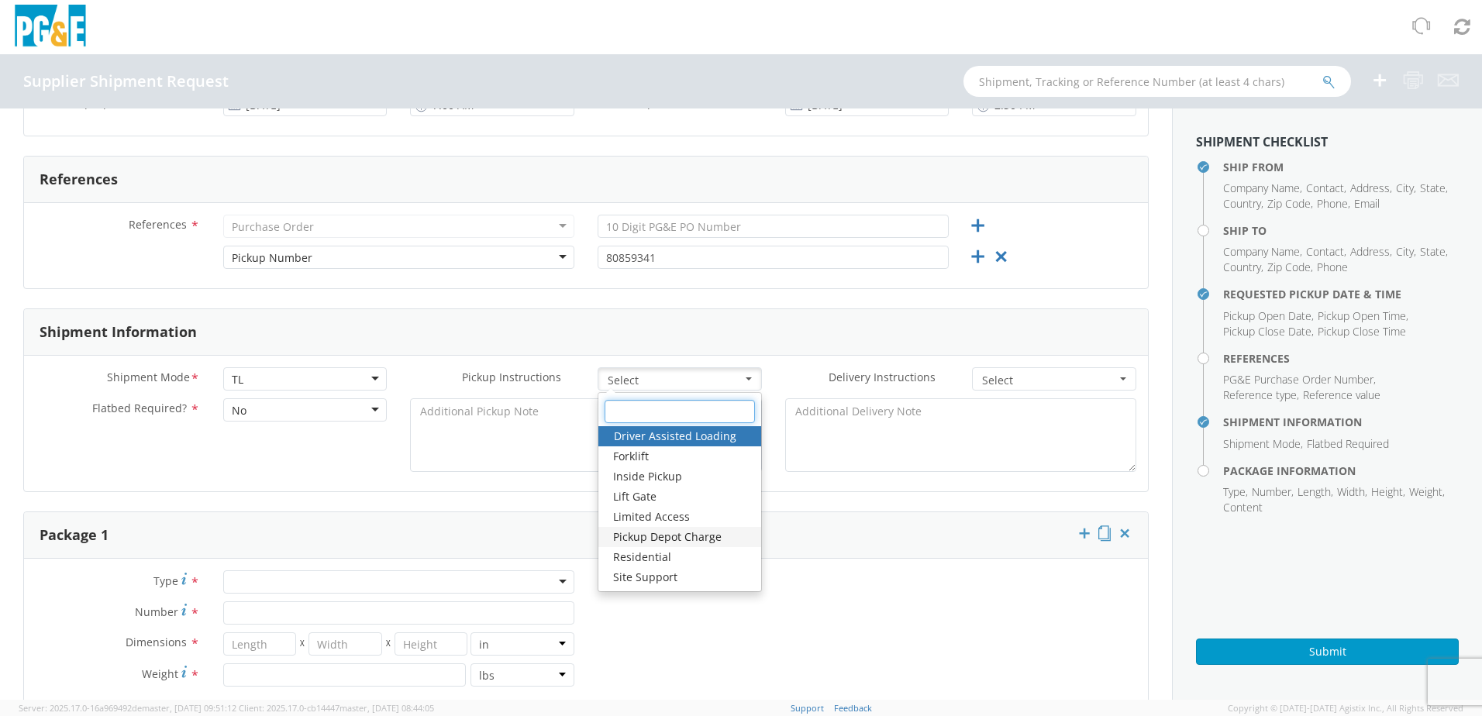
scroll to position [620, 0]
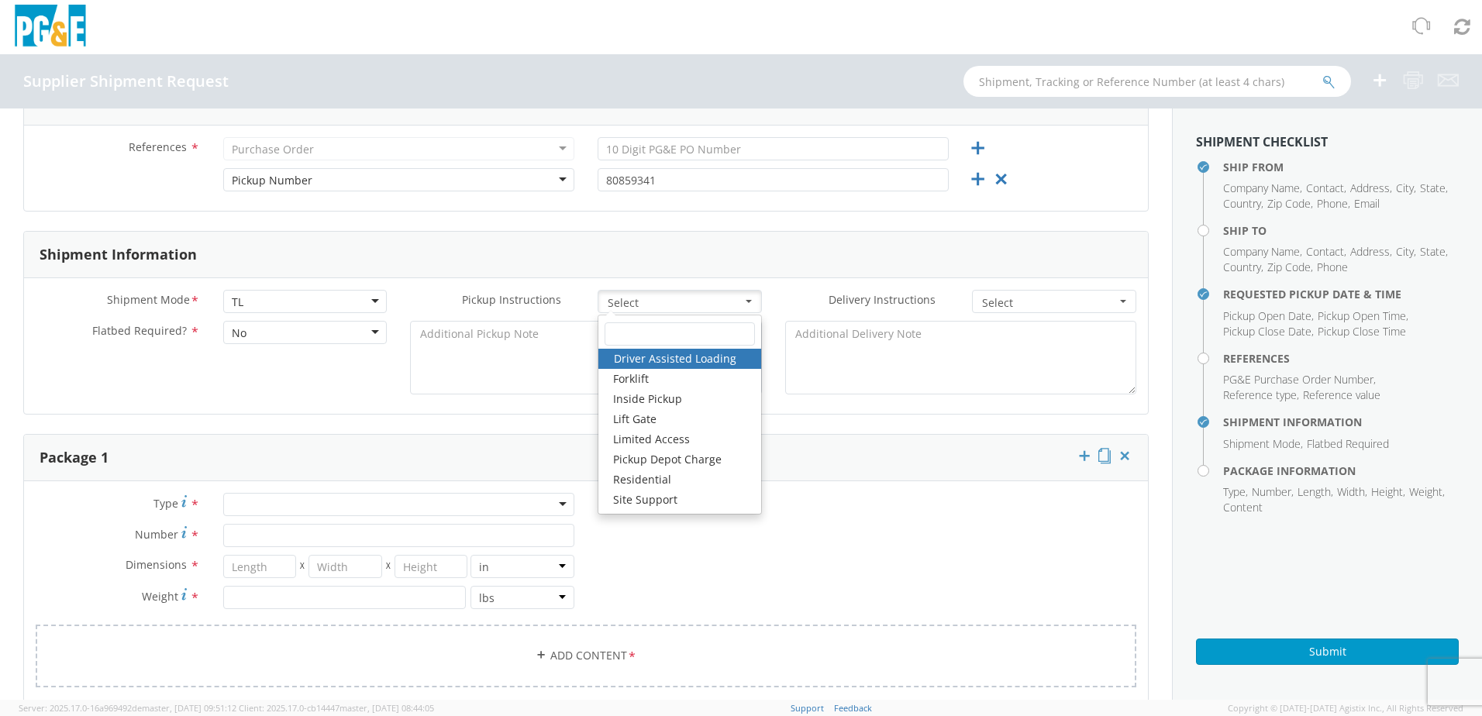
click at [465, 427] on form "Ship From Location Company Name * Dura line Contact * Colt / Will Address * 759…" at bounding box center [586, 413] width 1126 height 1803
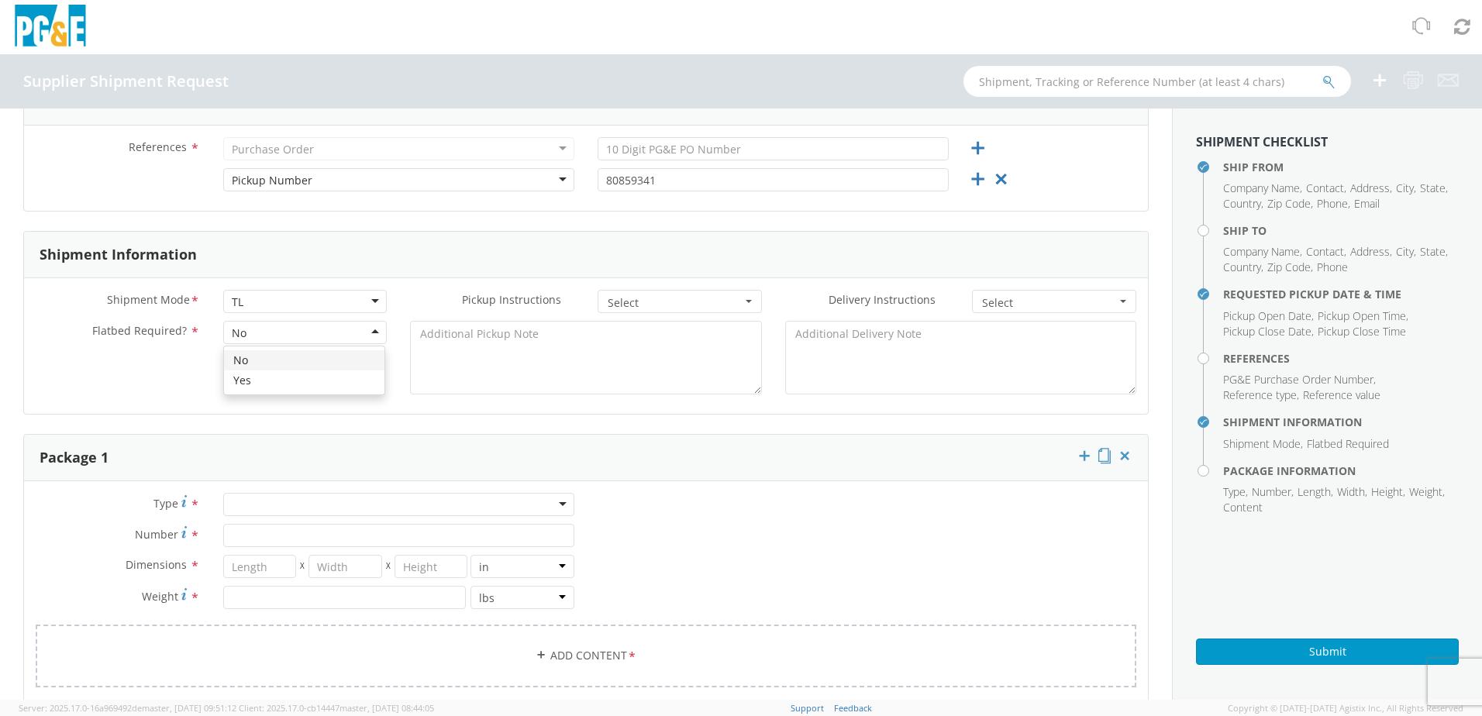
click at [323, 332] on div "No" at bounding box center [305, 332] width 164 height 23
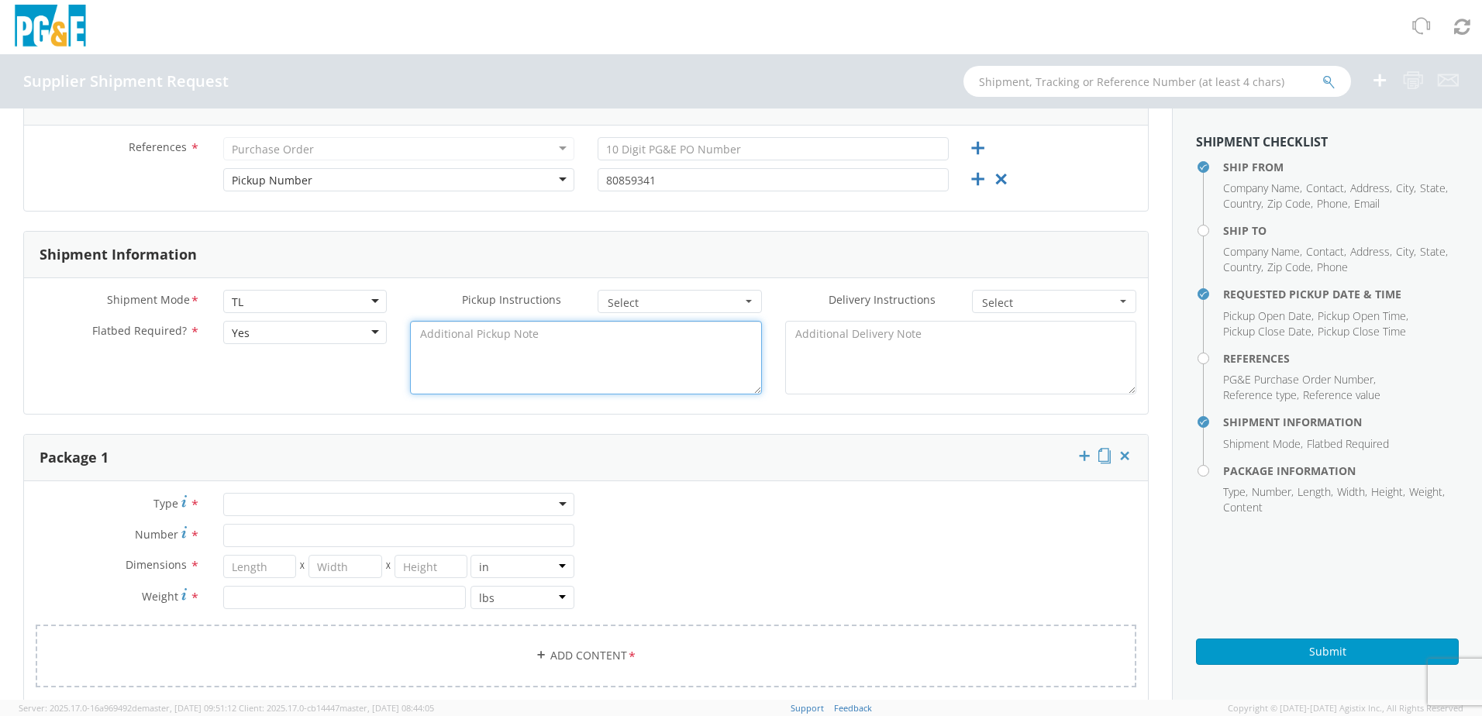
click at [509, 354] on textarea at bounding box center [585, 358] width 351 height 74
type textarea "step deck only"
click at [1030, 295] on span "Select" at bounding box center [1049, 303] width 134 height 16
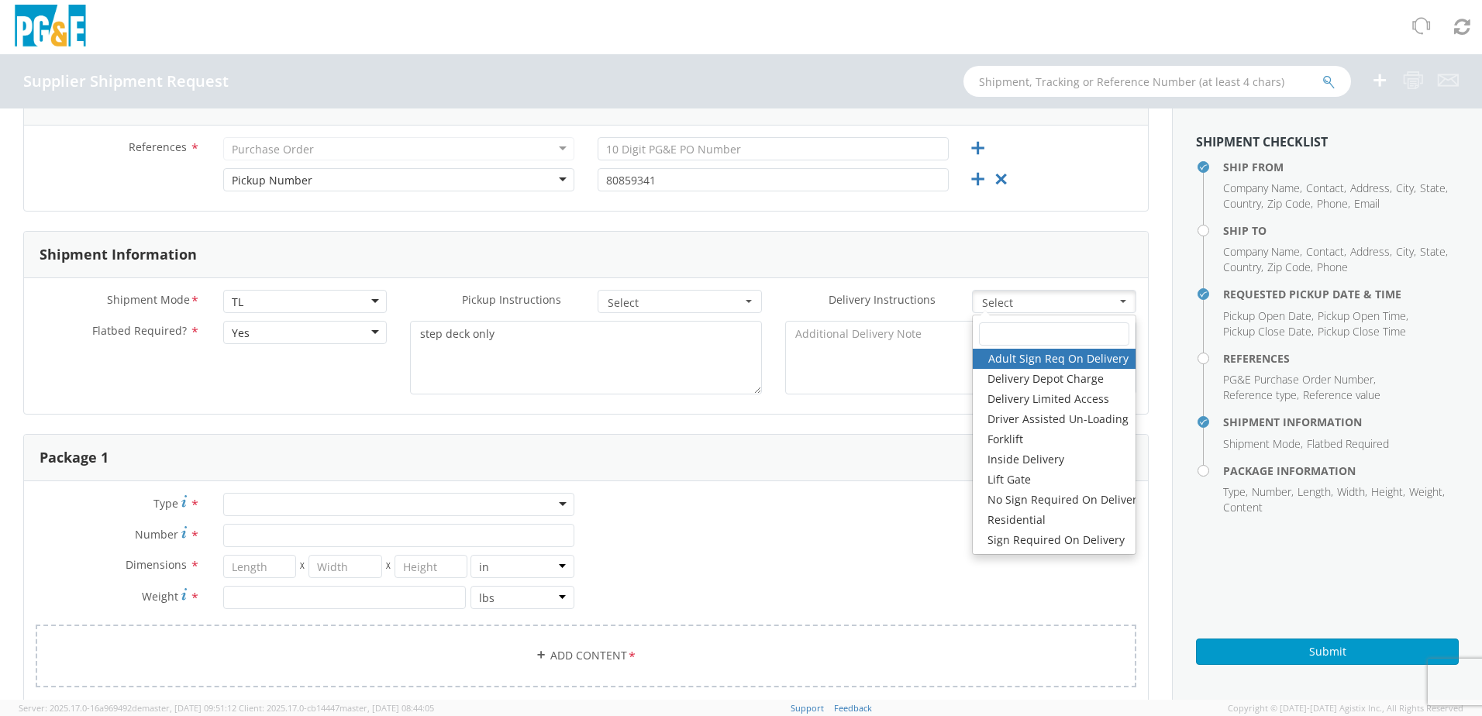
click at [708, 498] on div "Type * Bulk Bundle(s) Cardboard Box(es) Carton(s) Crate(s) Drum(s) (Fiberboard)…" at bounding box center [586, 600] width 1124 height 214
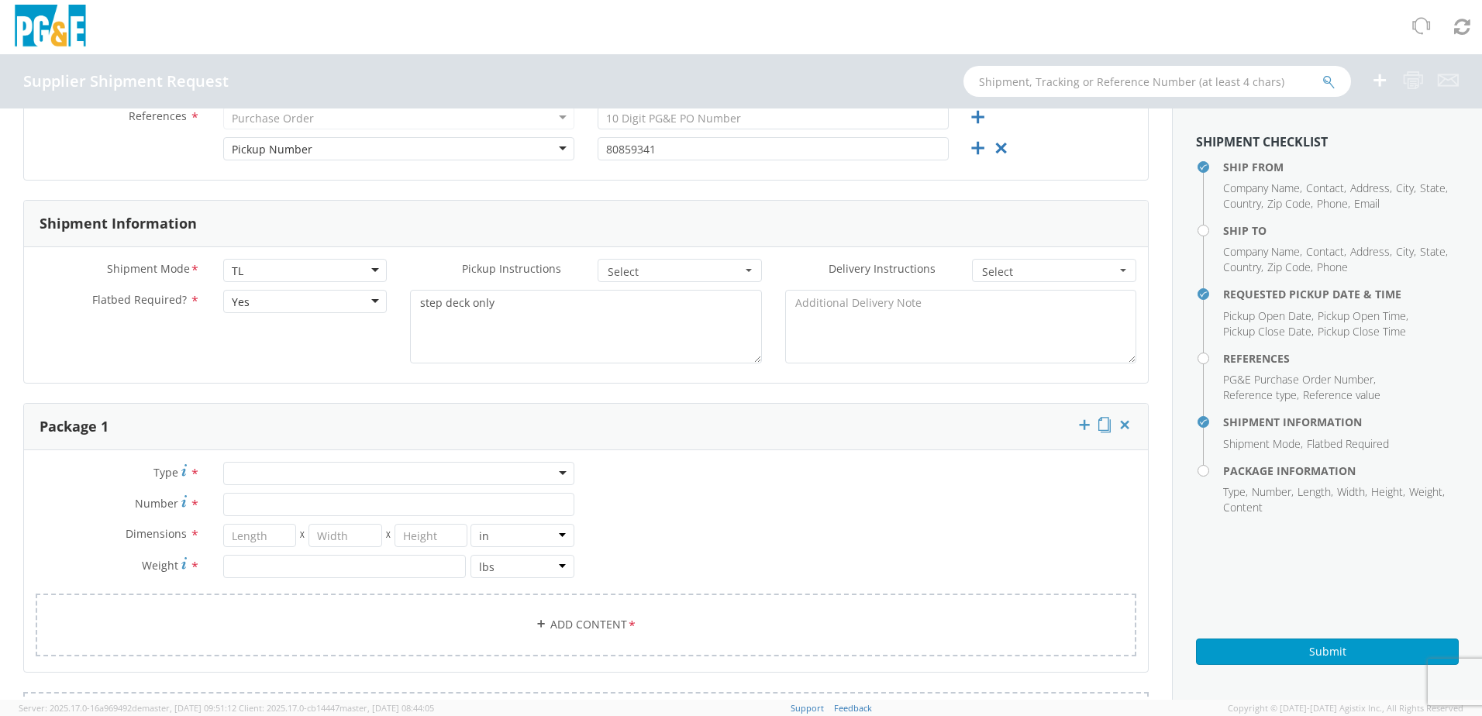
scroll to position [698, 0]
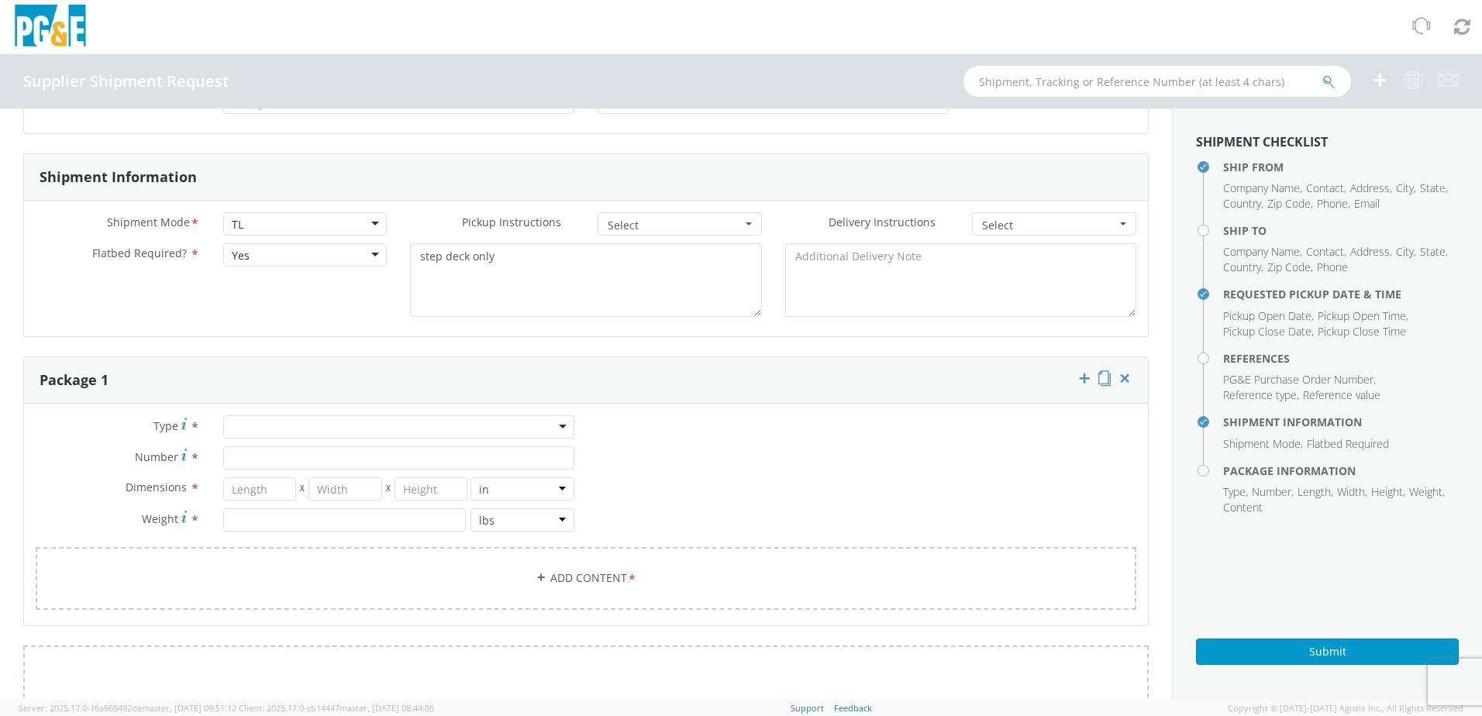
click at [299, 427] on div at bounding box center [398, 427] width 351 height 23
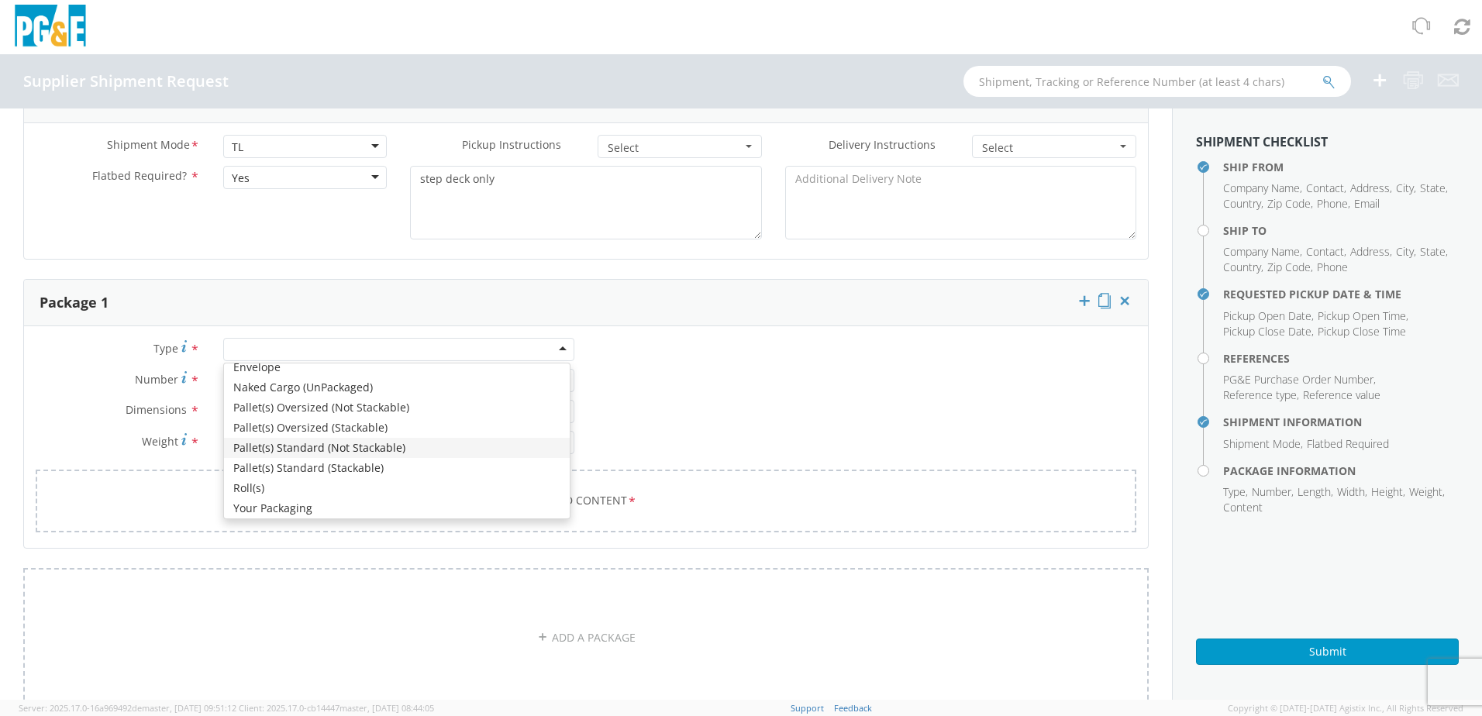
scroll to position [175, 0]
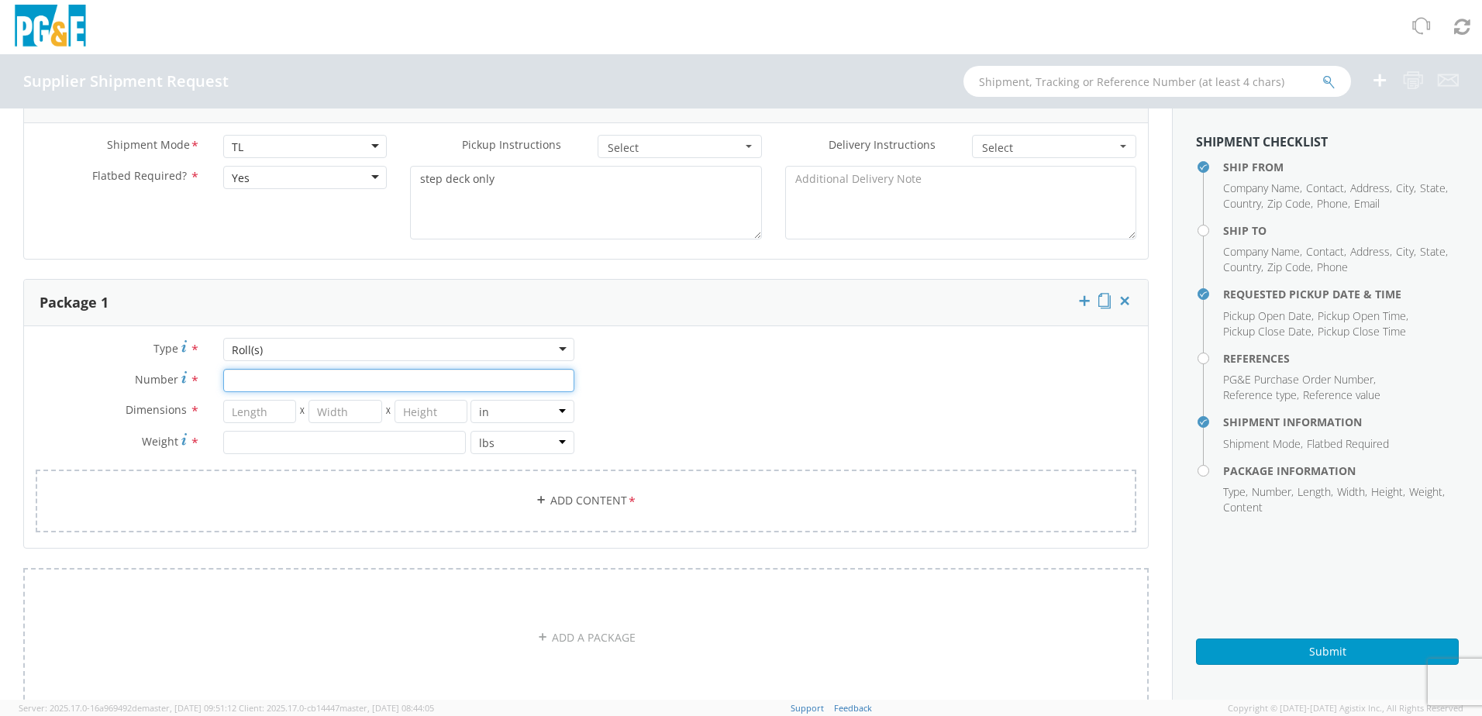
click at [261, 379] on input "Number *" at bounding box center [398, 380] width 351 height 23
type input "6"
click at [249, 403] on input "number" at bounding box center [260, 411] width 74 height 23
type input "120"
type input "48"
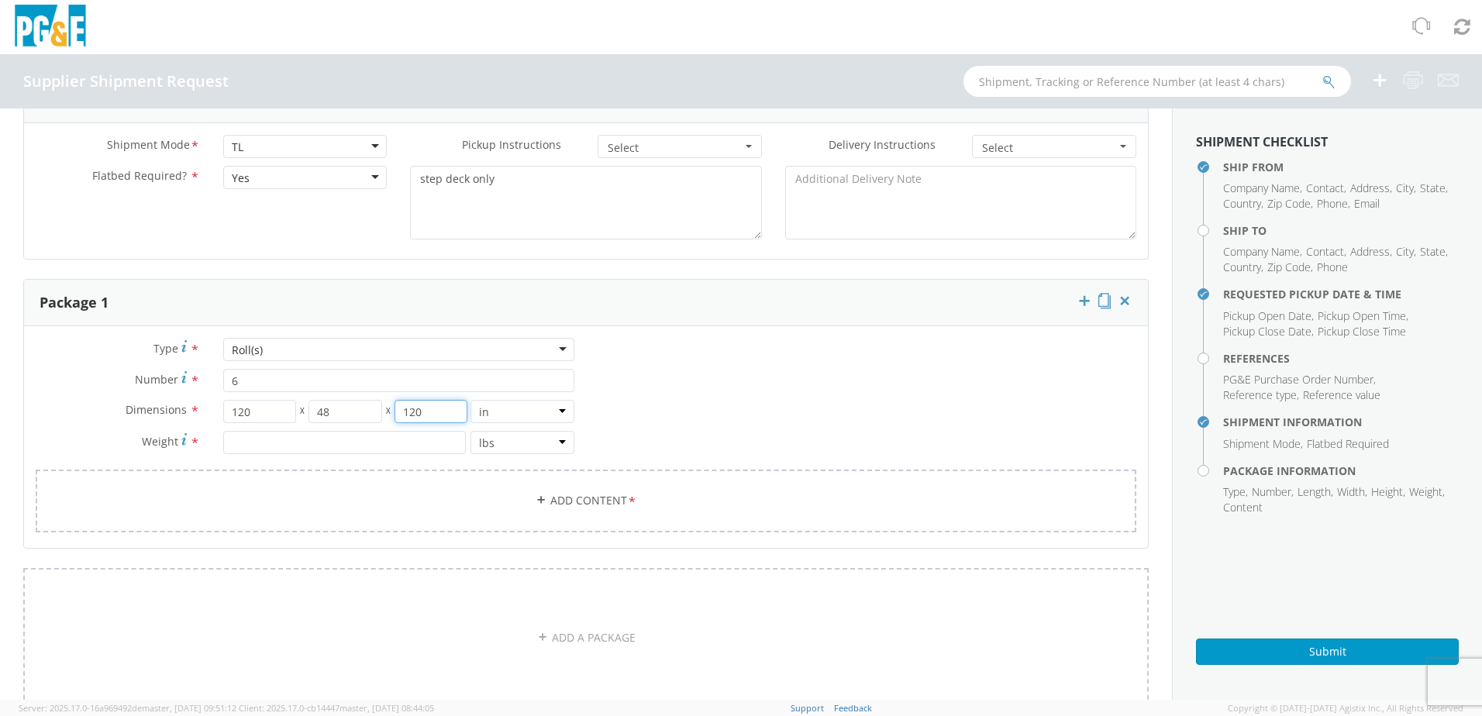
type input "120"
click at [477, 414] on select "in cm ft" at bounding box center [523, 411] width 104 height 23
select select "FT"
click at [471, 400] on select "in cm ft" at bounding box center [523, 411] width 104 height 23
type input "10"
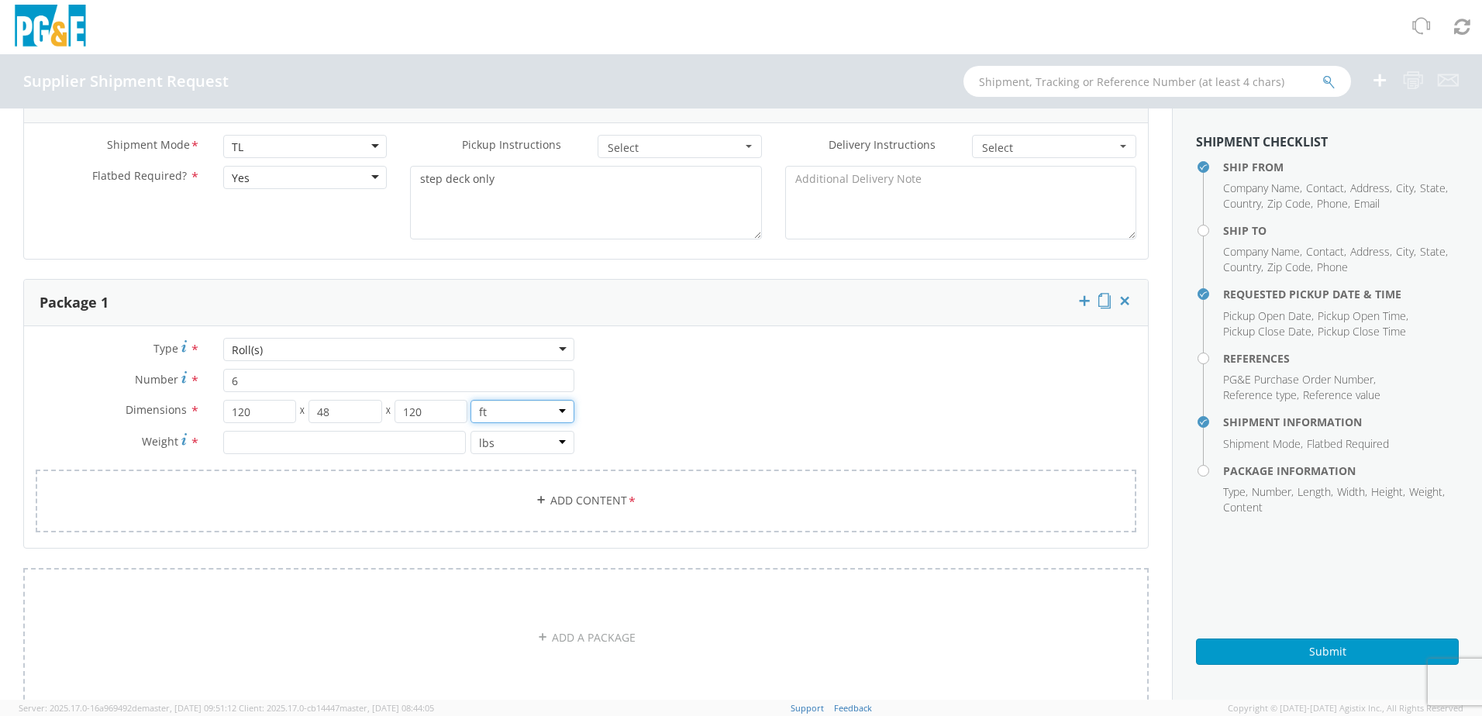
type input "4"
type input "10"
click at [261, 439] on input "number" at bounding box center [344, 442] width 243 height 23
type input "2153"
click at [812, 416] on div "Type * Roll(s) Roll(s) Bulk Bundle(s) Cardboard Box(es) Carton(s) Crate(s) Drum…" at bounding box center [586, 445] width 1124 height 214
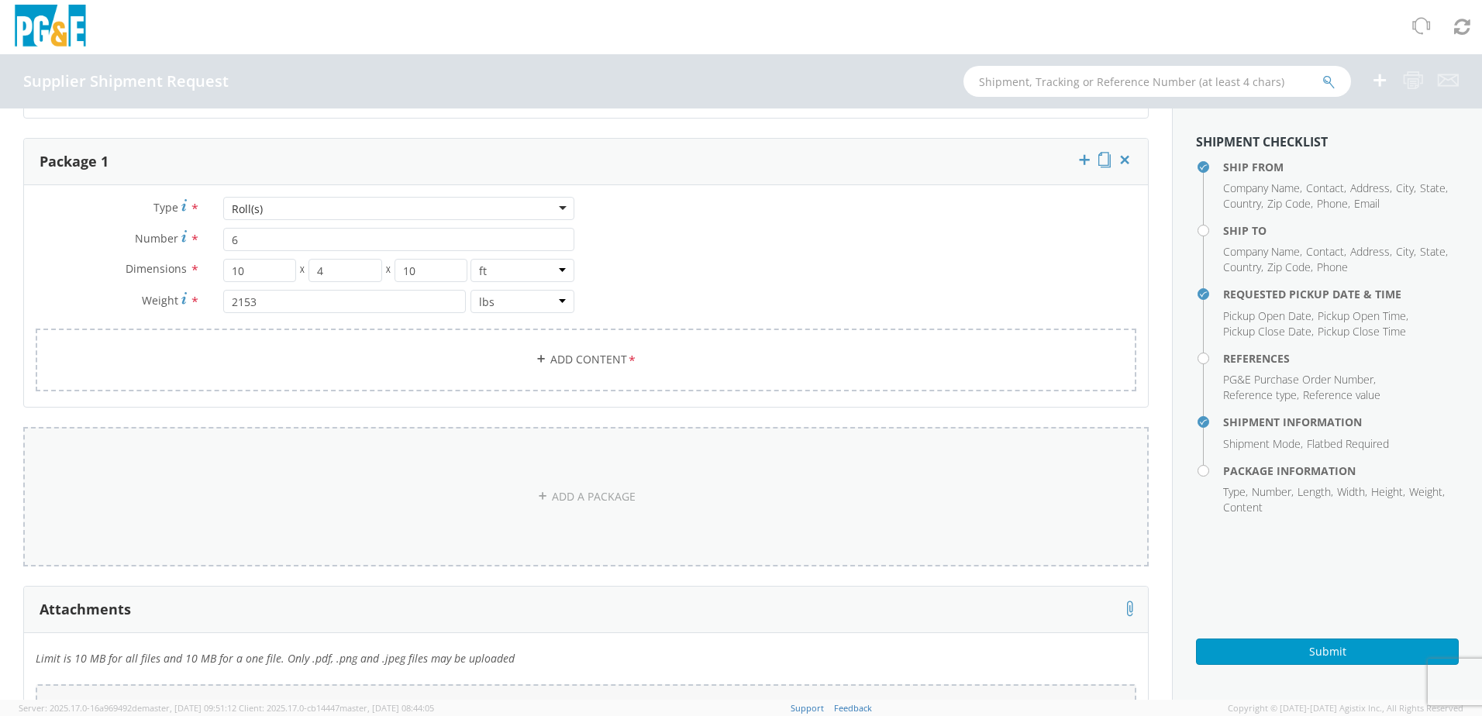
scroll to position [930, 0]
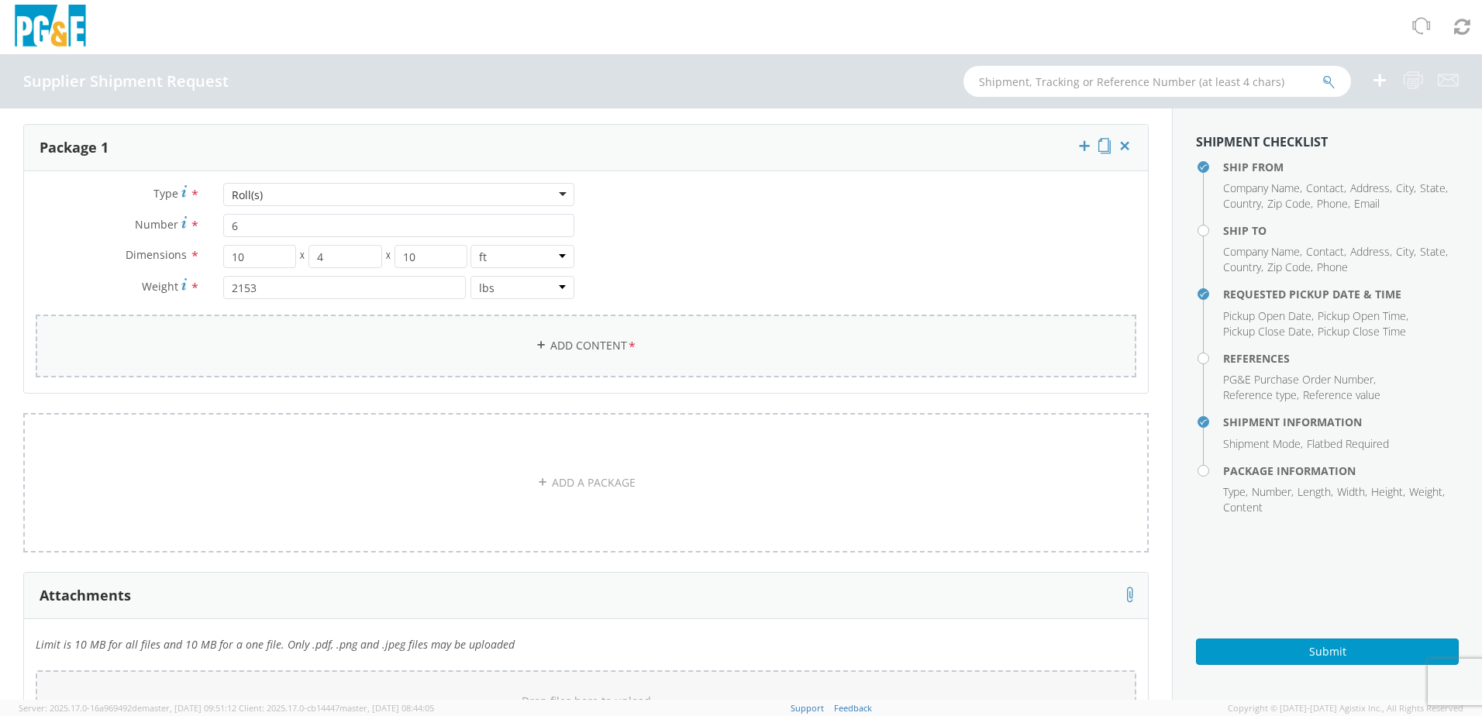
click at [585, 338] on link "Add Content *" at bounding box center [586, 346] width 1101 height 63
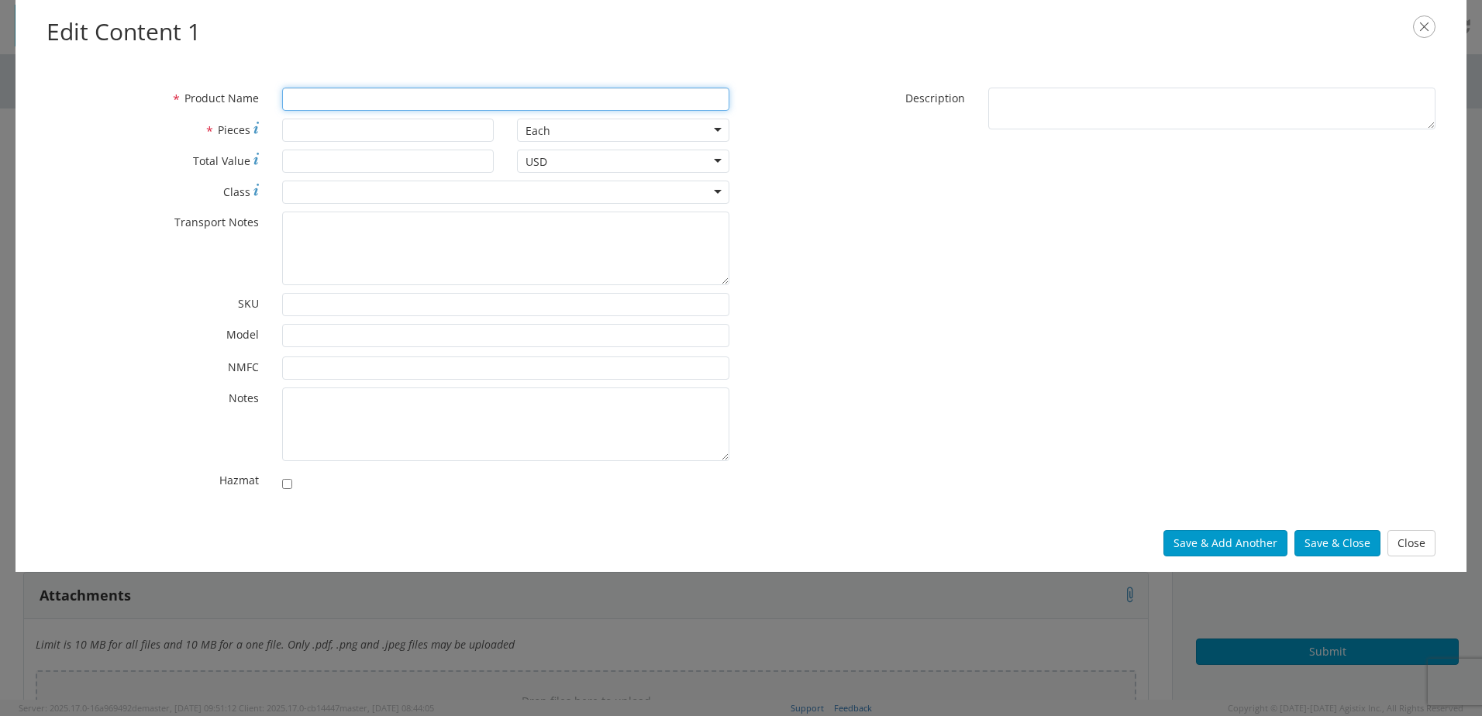
click at [333, 102] on input "* Product Name" at bounding box center [505, 99] width 447 height 23
type input "spools"
click at [322, 125] on input "* Pieces" at bounding box center [388, 130] width 212 height 23
type input "6"
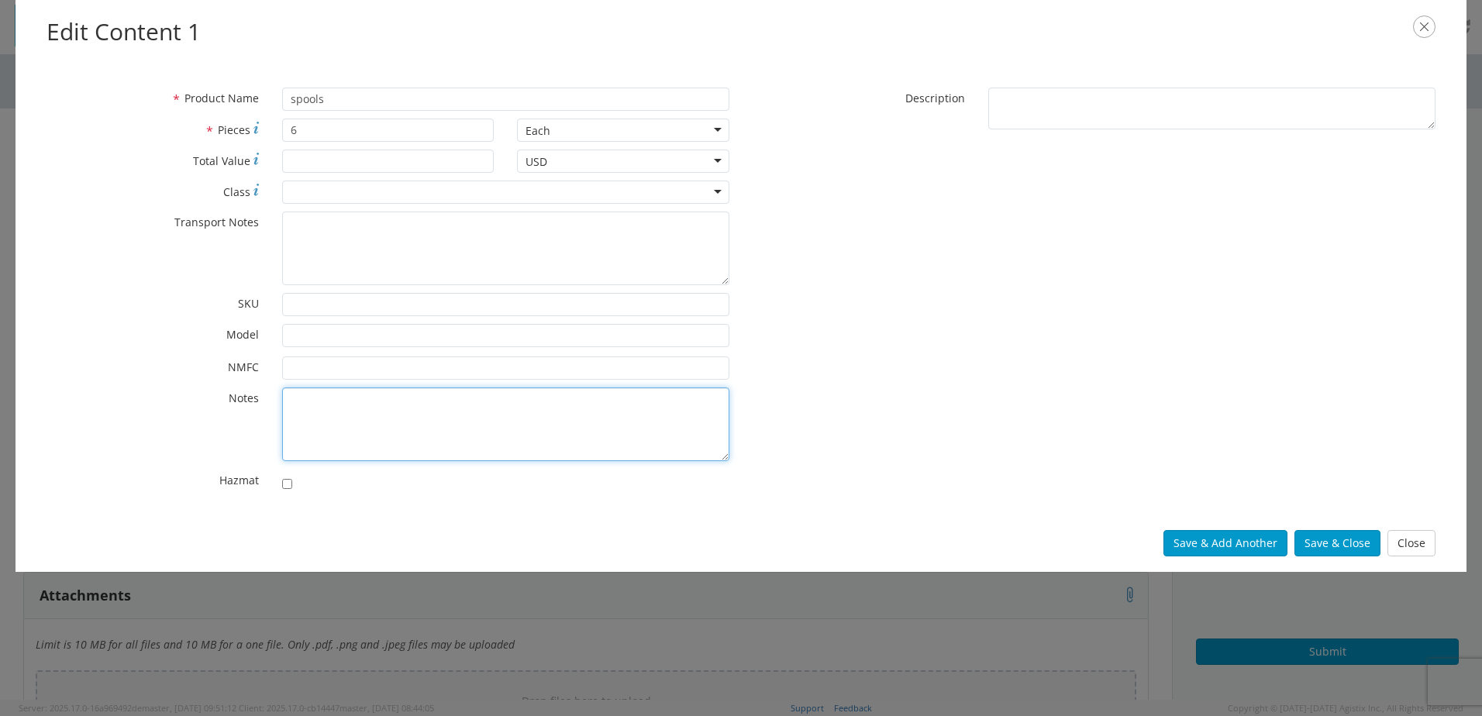
click at [362, 394] on textarea "* Notes" at bounding box center [505, 425] width 447 height 74
type textarea "reels"
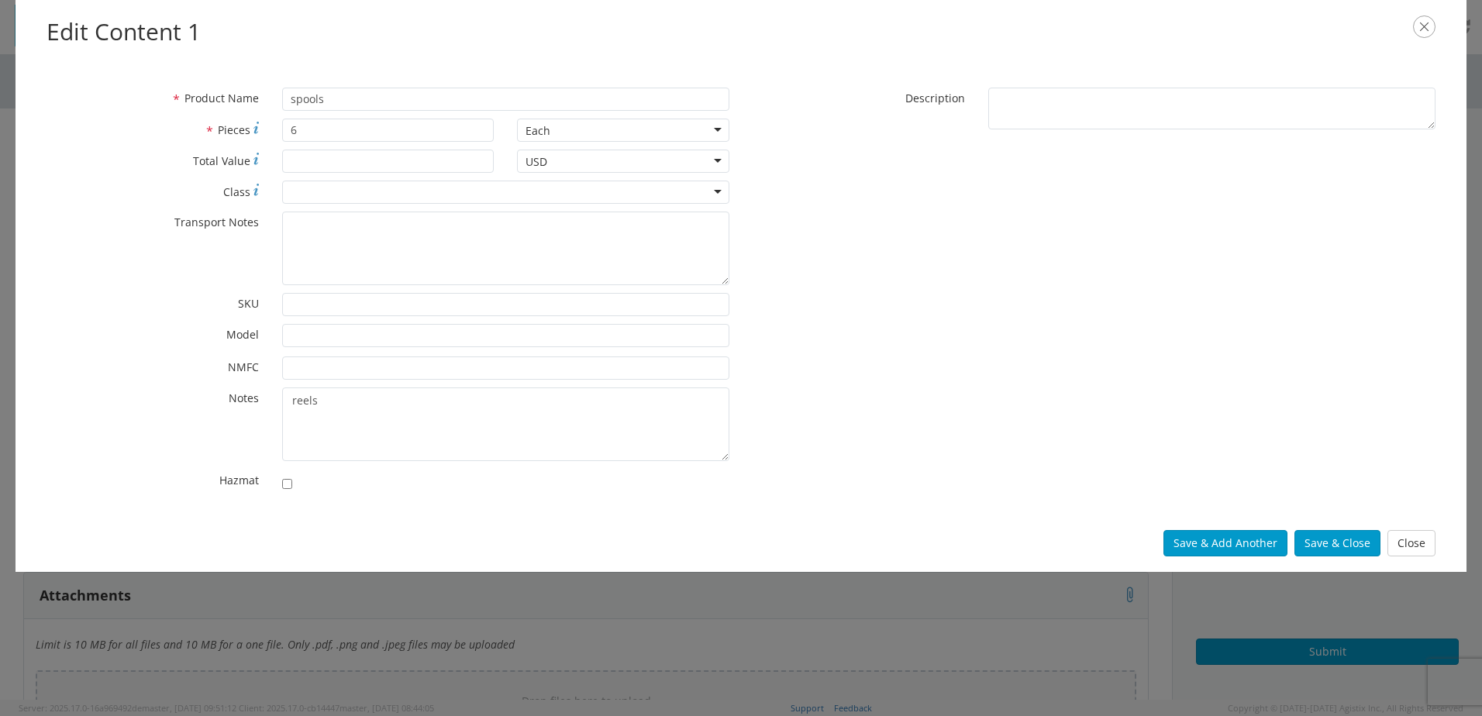
click at [570, 134] on div "Each" at bounding box center [623, 130] width 212 height 23
click at [1022, 233] on div "* Product Name spools * Pieces 6 Each Each Bag Blister Pack Bottle Capsule Cart…" at bounding box center [741, 294] width 1413 height 412
click at [1326, 544] on button "Save & Close" at bounding box center [1338, 543] width 86 height 26
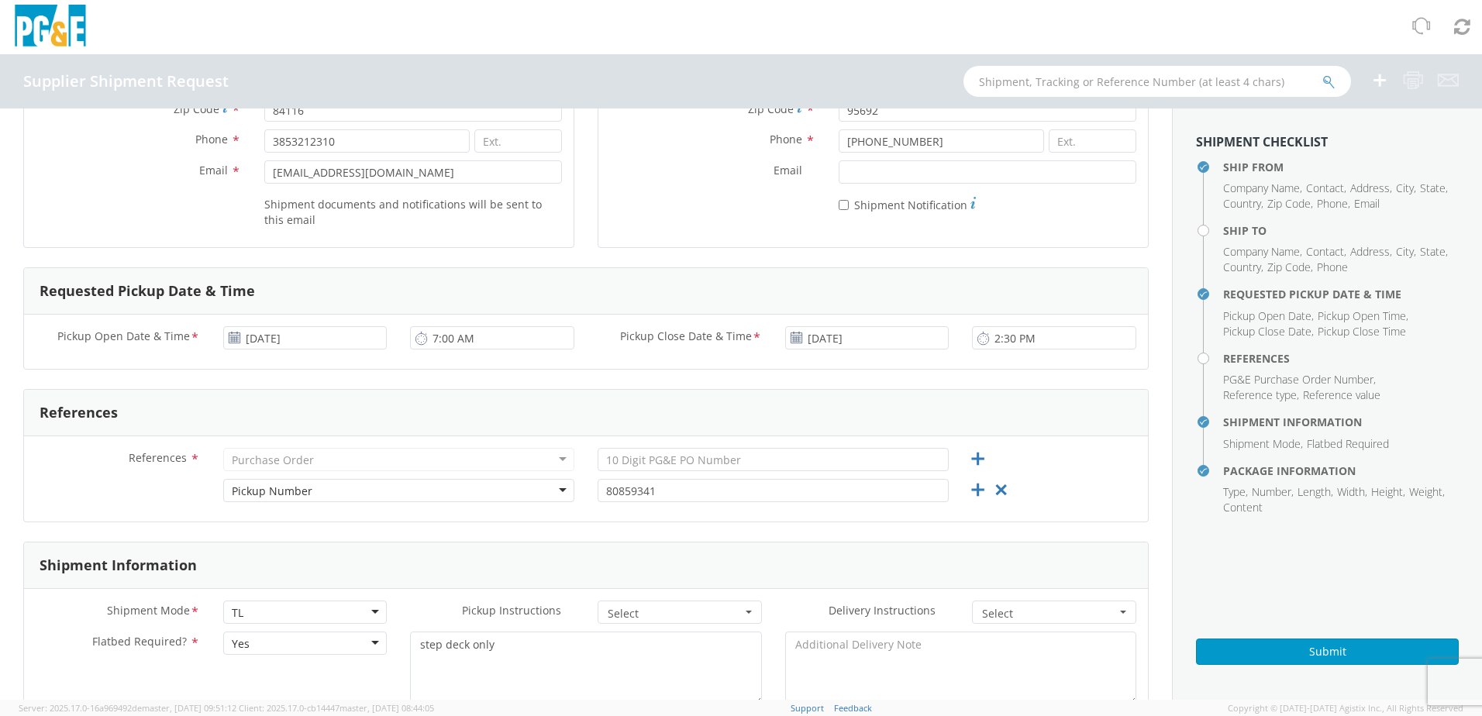
scroll to position [310, 0]
click at [968, 456] on icon at bounding box center [977, 458] width 19 height 19
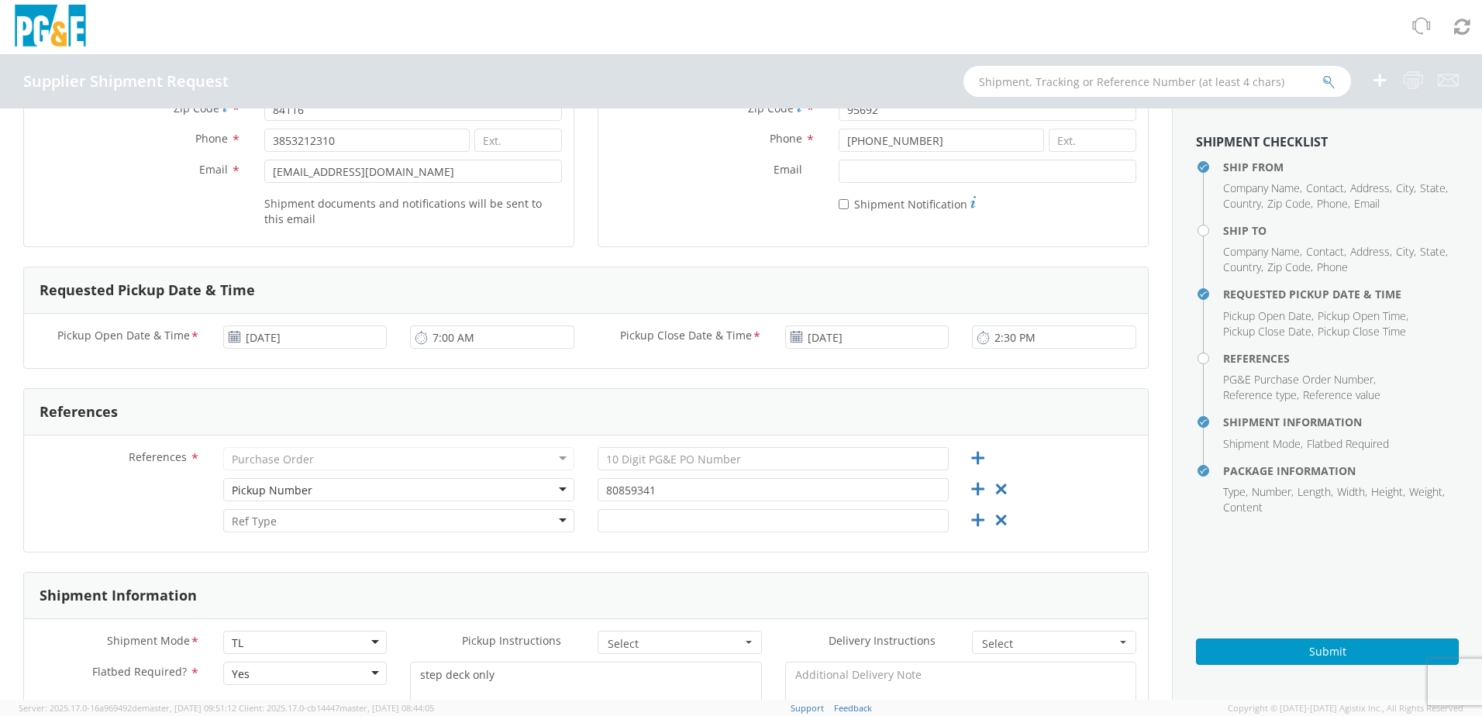
click at [351, 528] on div at bounding box center [398, 520] width 351 height 23
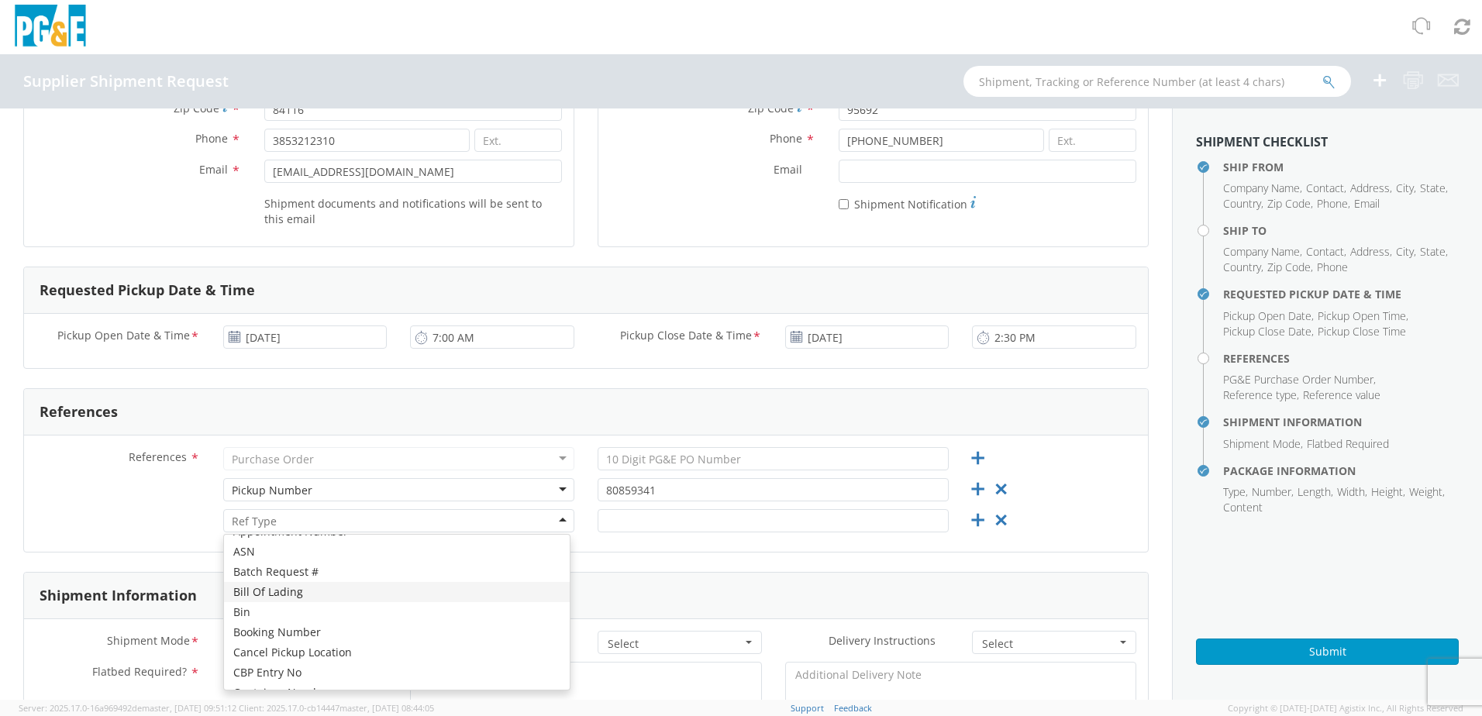
scroll to position [155, 0]
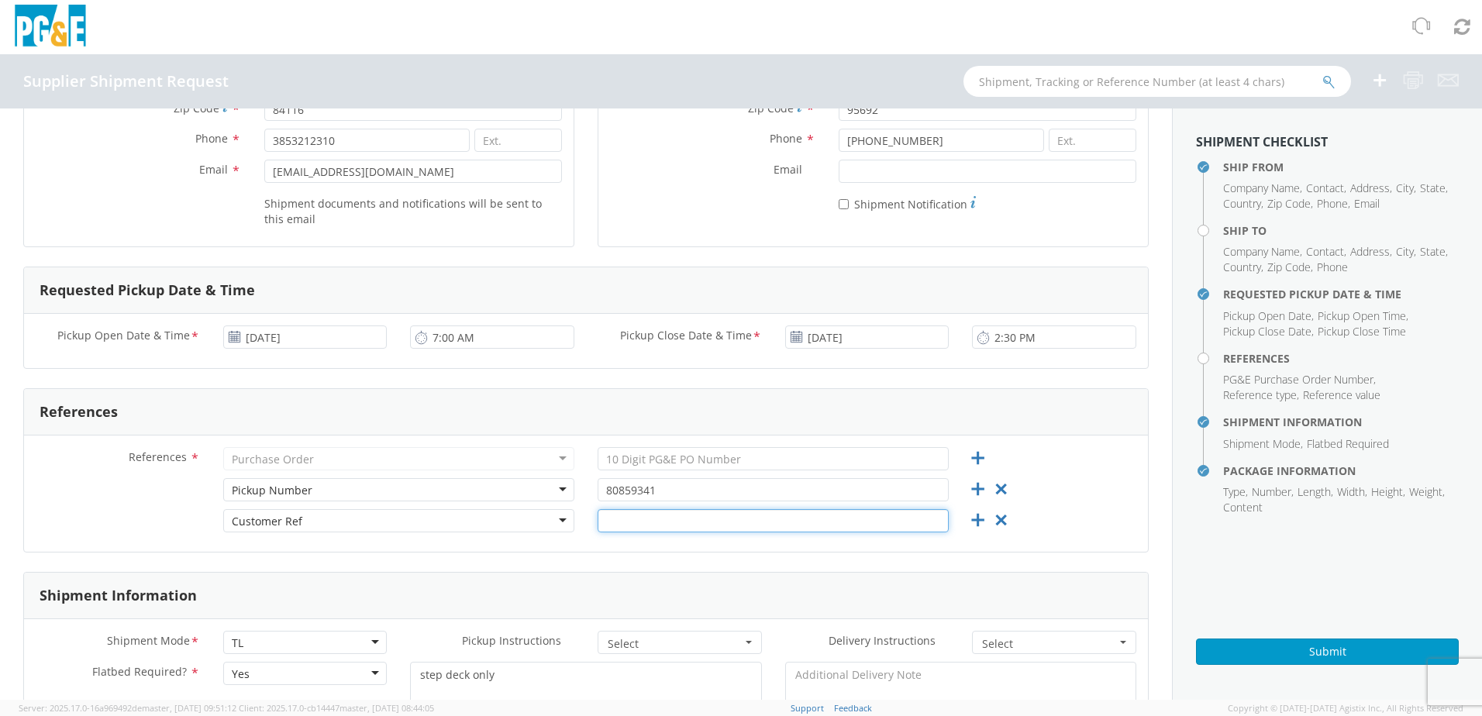
click at [670, 521] on input "text" at bounding box center [773, 520] width 351 height 23
type input "3501414804"
click at [1094, 509] on div "Customer Ref Customer Ref Account Type Activity ID Airline Appointment Number A…" at bounding box center [586, 524] width 1124 height 31
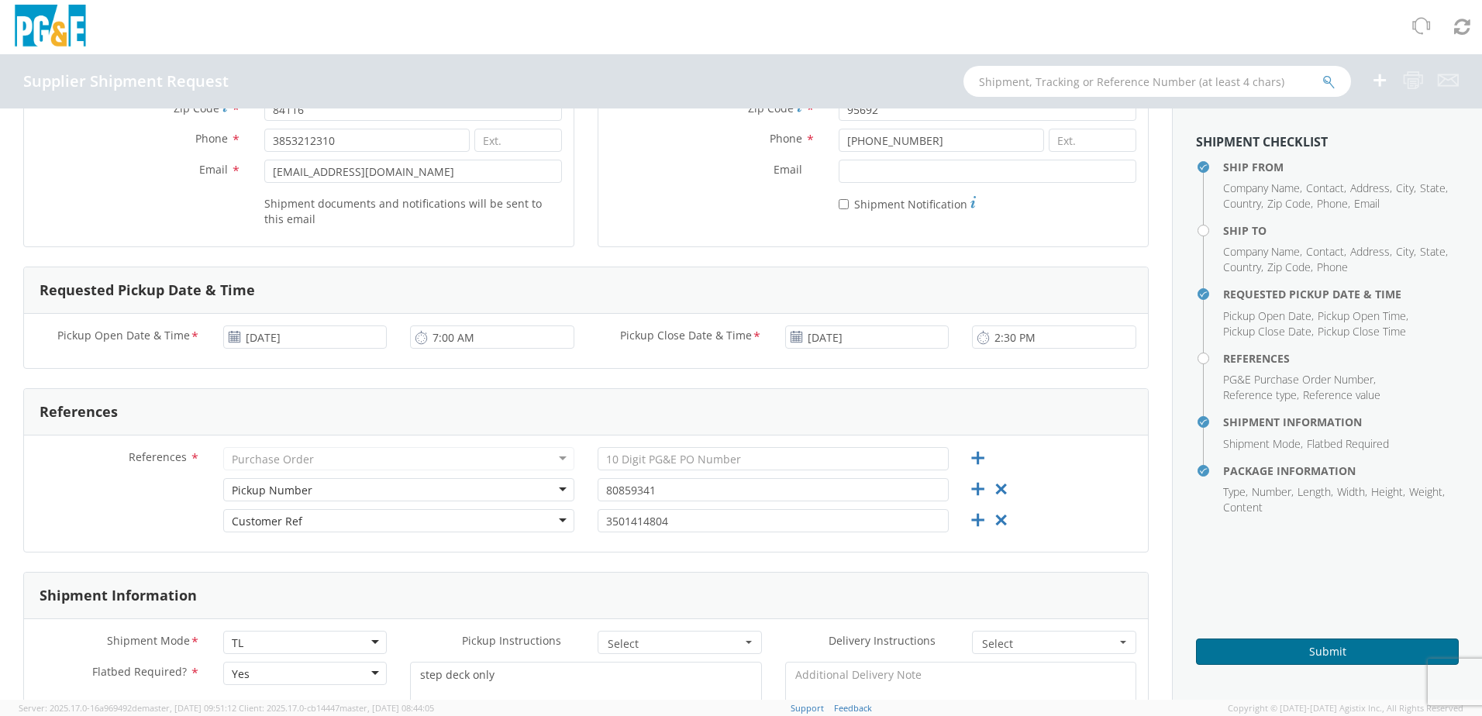
click at [1268, 649] on button "Submit" at bounding box center [1327, 652] width 263 height 26
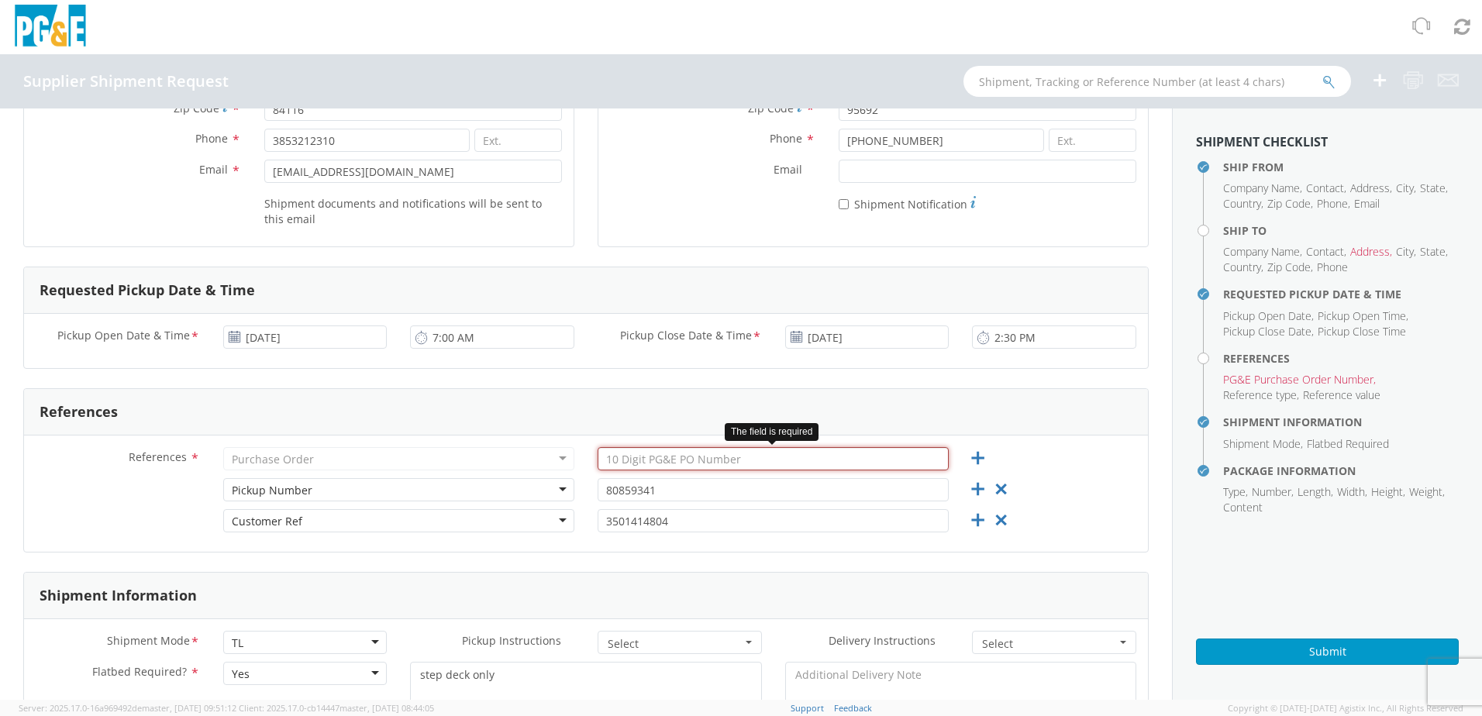
click at [685, 457] on input "text" at bounding box center [773, 458] width 351 height 23
click at [992, 526] on icon at bounding box center [1001, 520] width 19 height 19
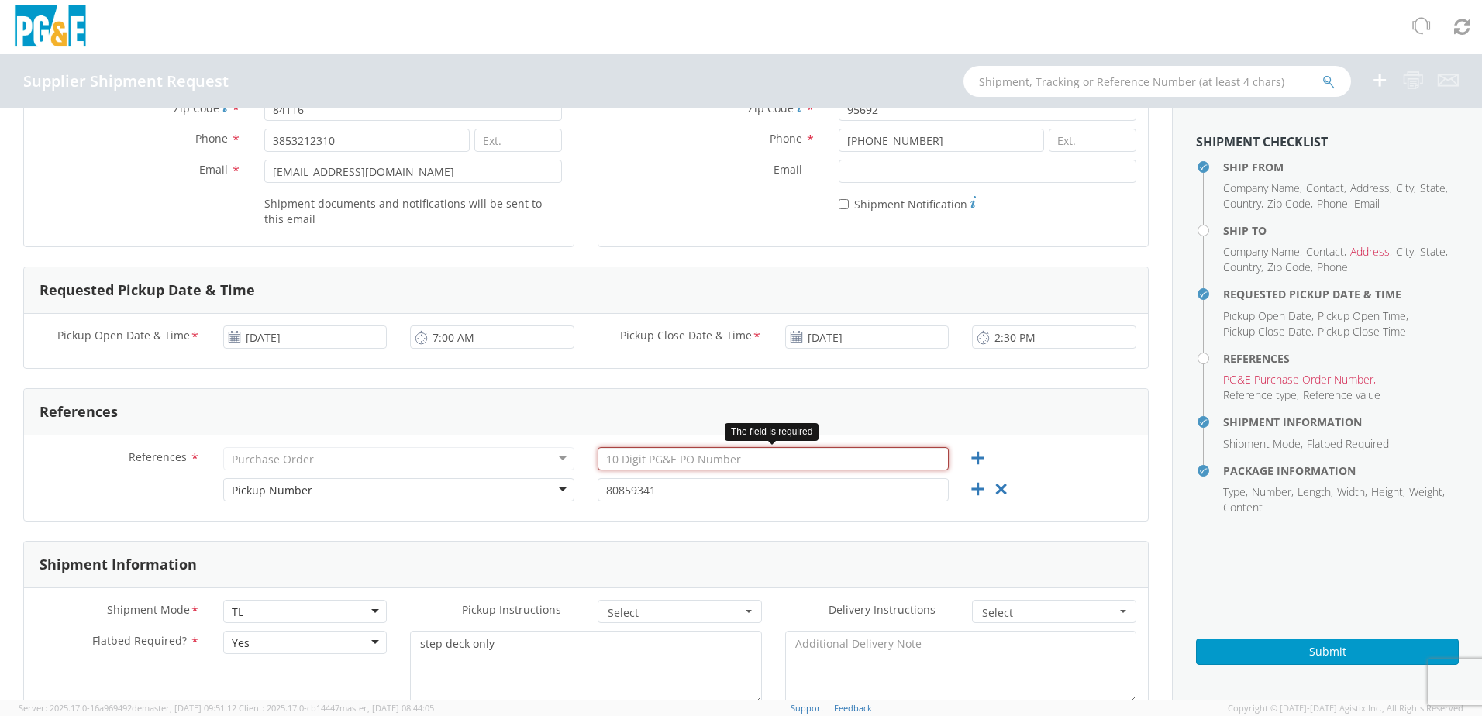
click at [657, 457] on input "text" at bounding box center [773, 458] width 351 height 23
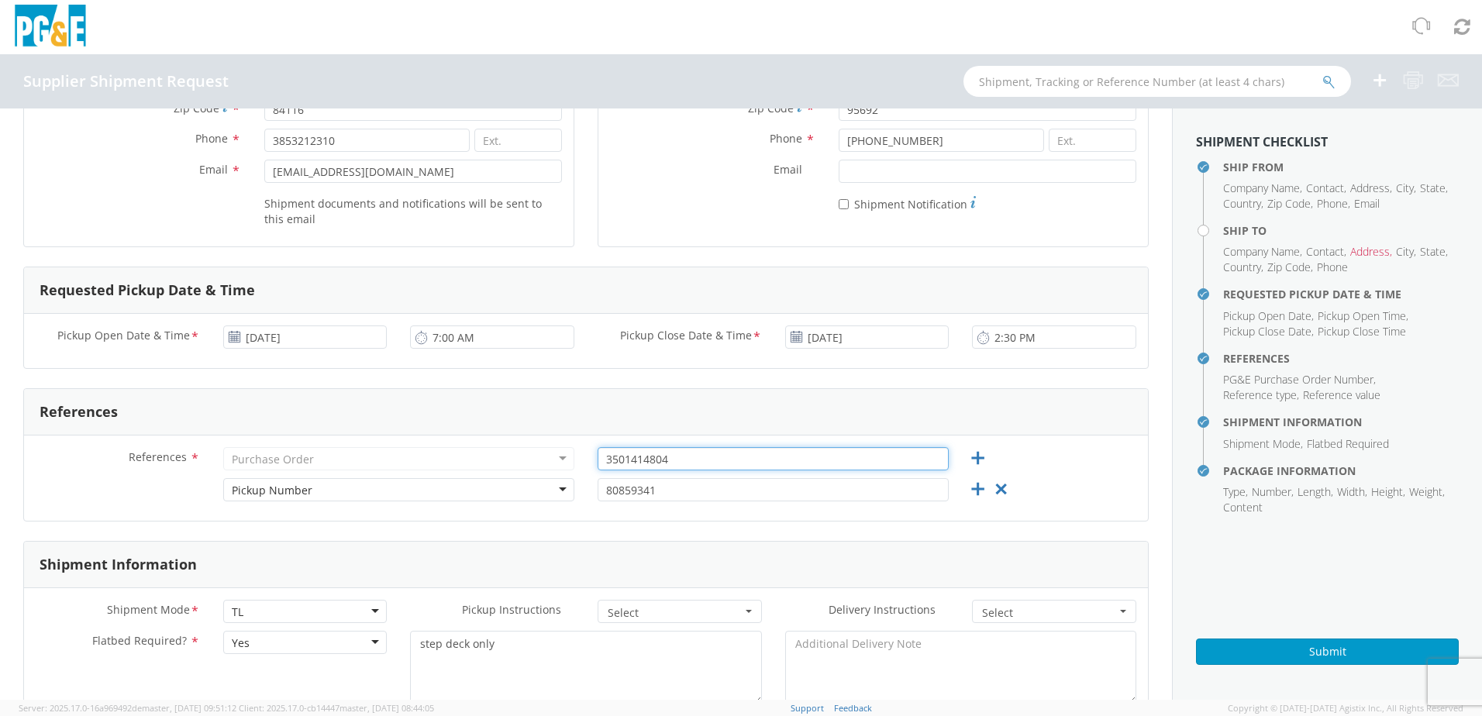
type input "3501414804"
click at [350, 457] on div "Purchase Order" at bounding box center [398, 458] width 351 height 23
click at [557, 460] on div "Purchase Order" at bounding box center [398, 458] width 351 height 23
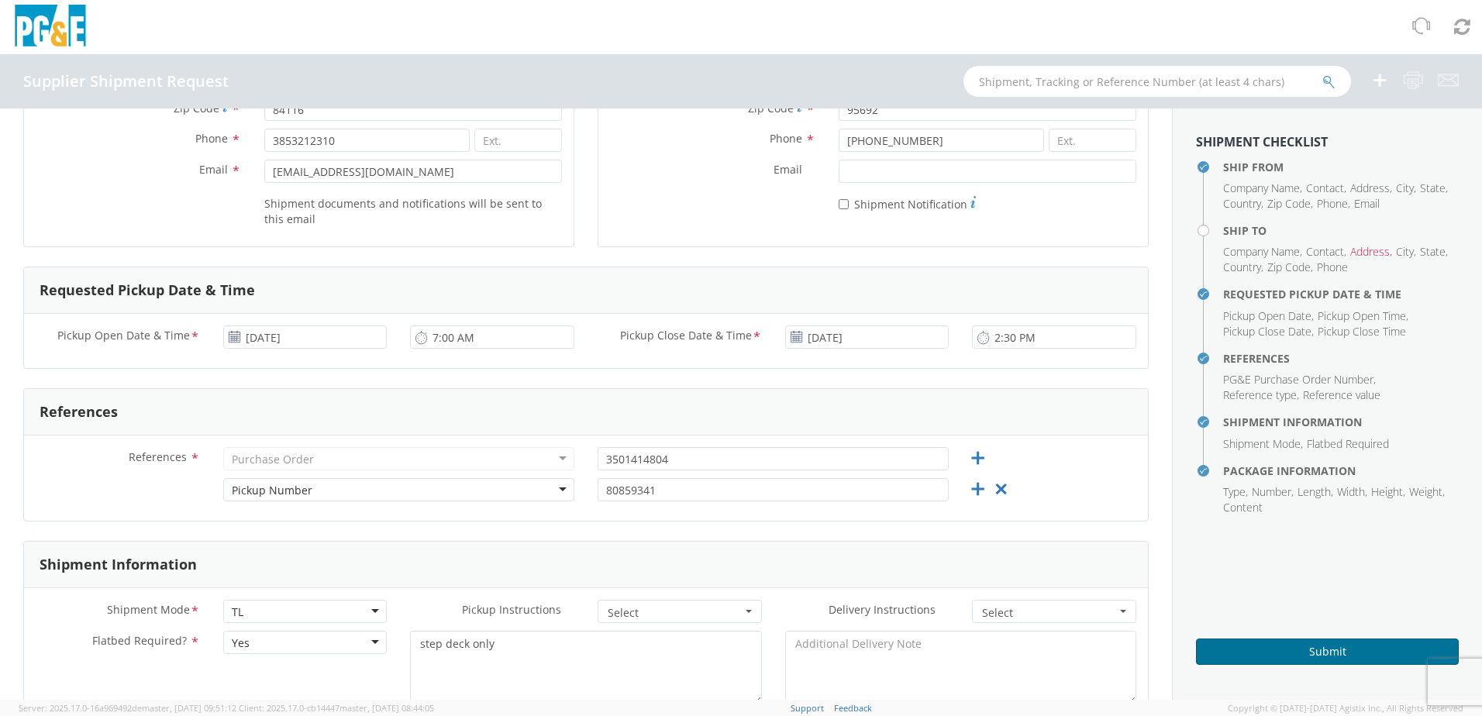
click at [1291, 647] on button "Submit" at bounding box center [1327, 652] width 263 height 26
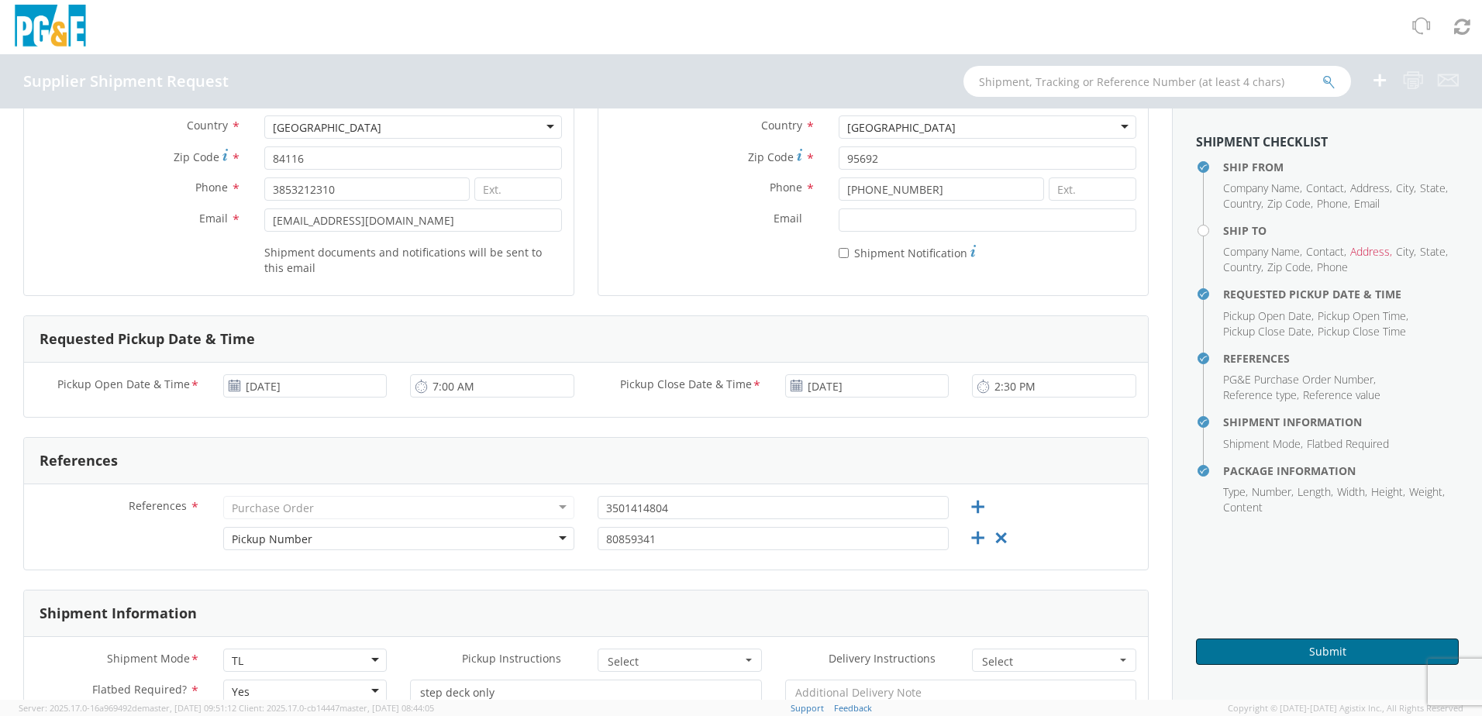
scroll to position [0, 0]
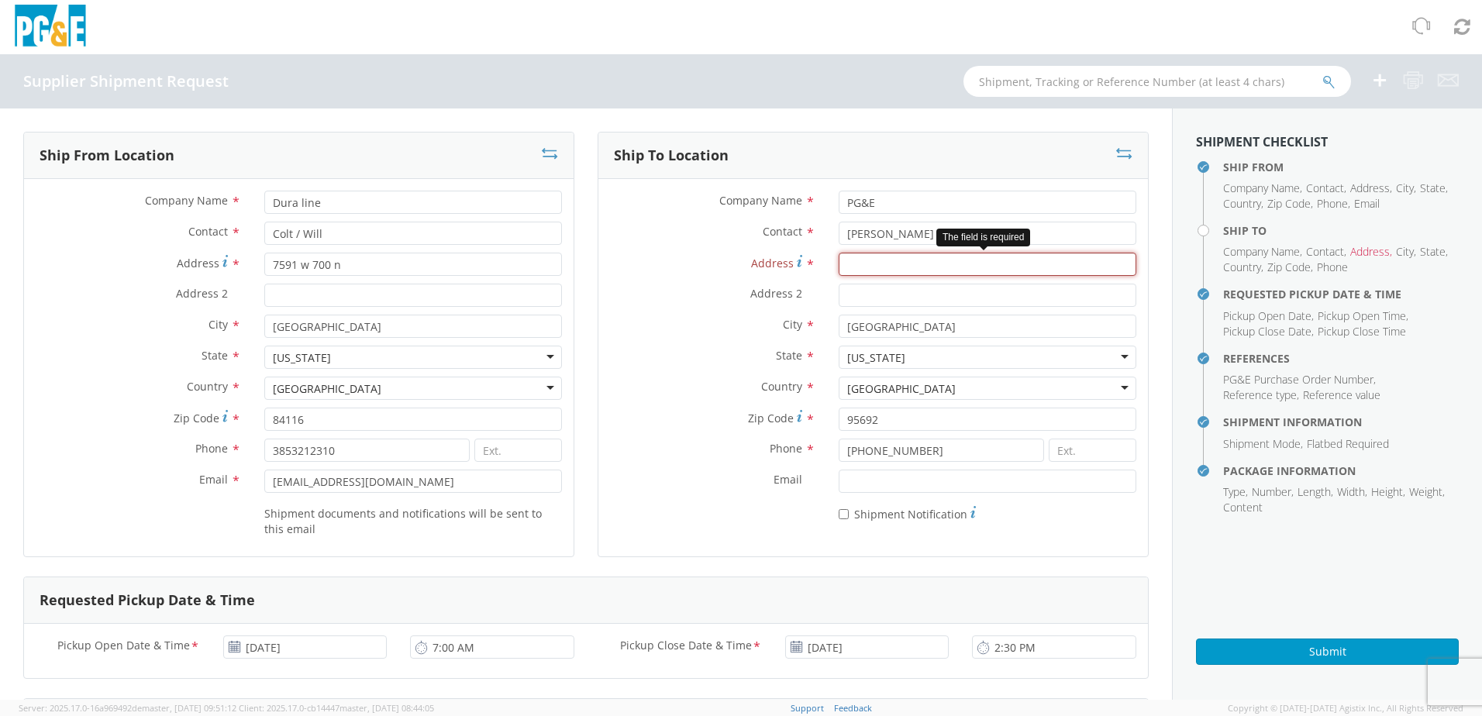
click at [858, 262] on input "Address *" at bounding box center [988, 264] width 298 height 23
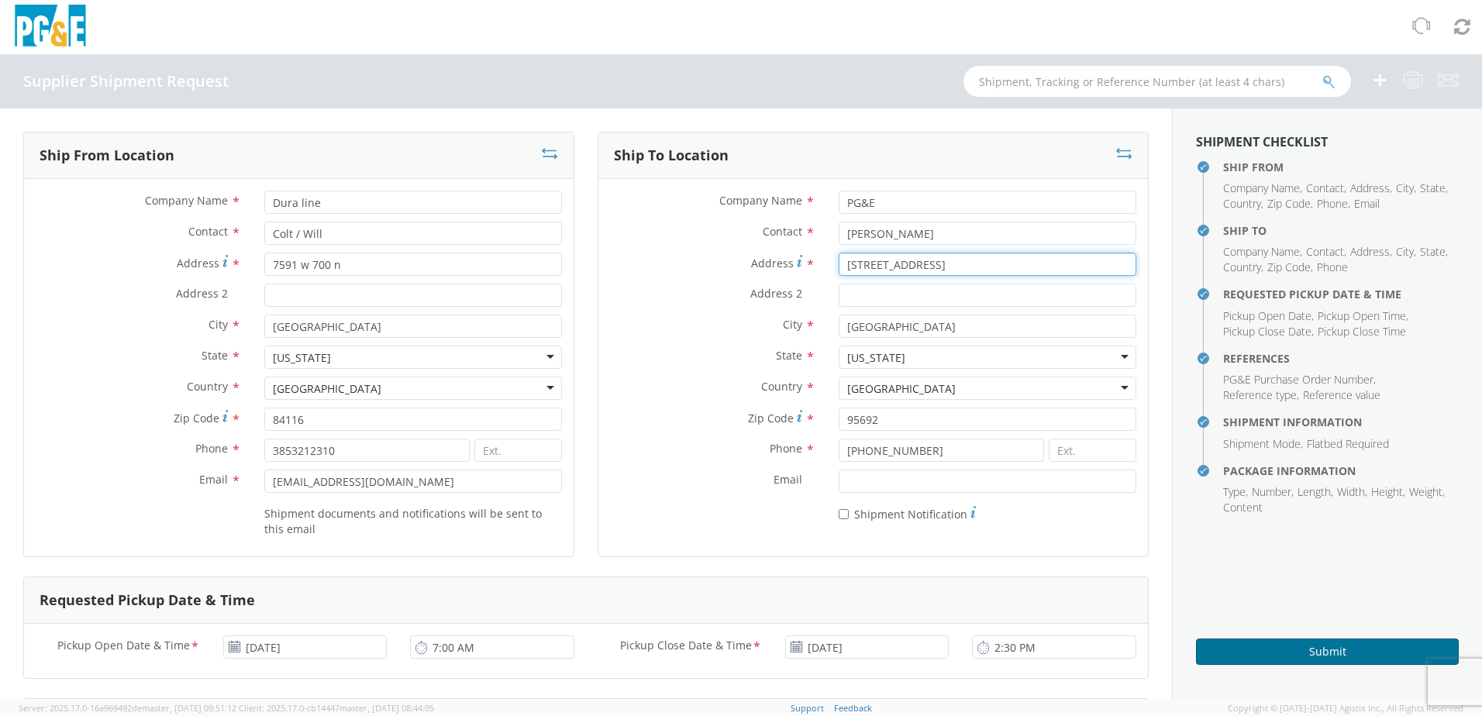
type input "[STREET_ADDRESS]"
click at [1294, 655] on button "Submit" at bounding box center [1327, 652] width 263 height 26
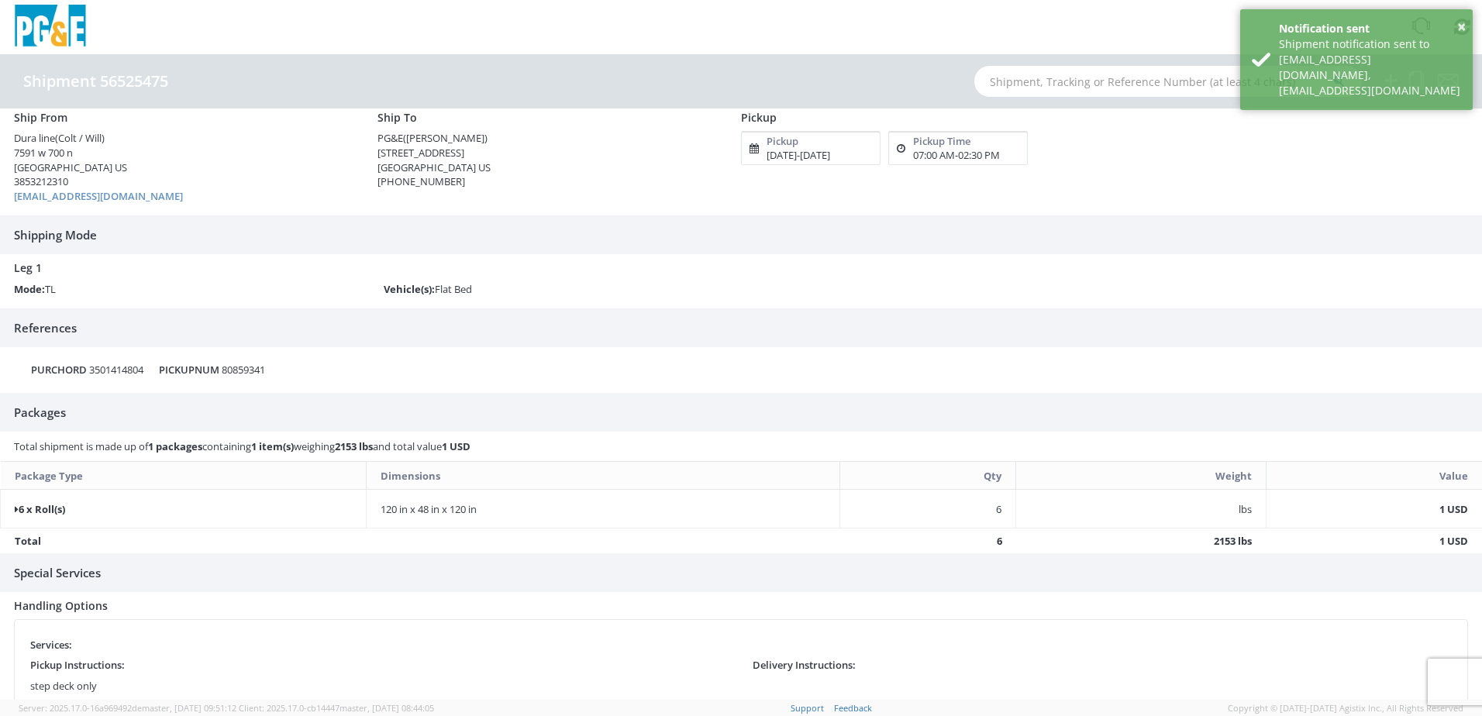
scroll to position [82, 0]
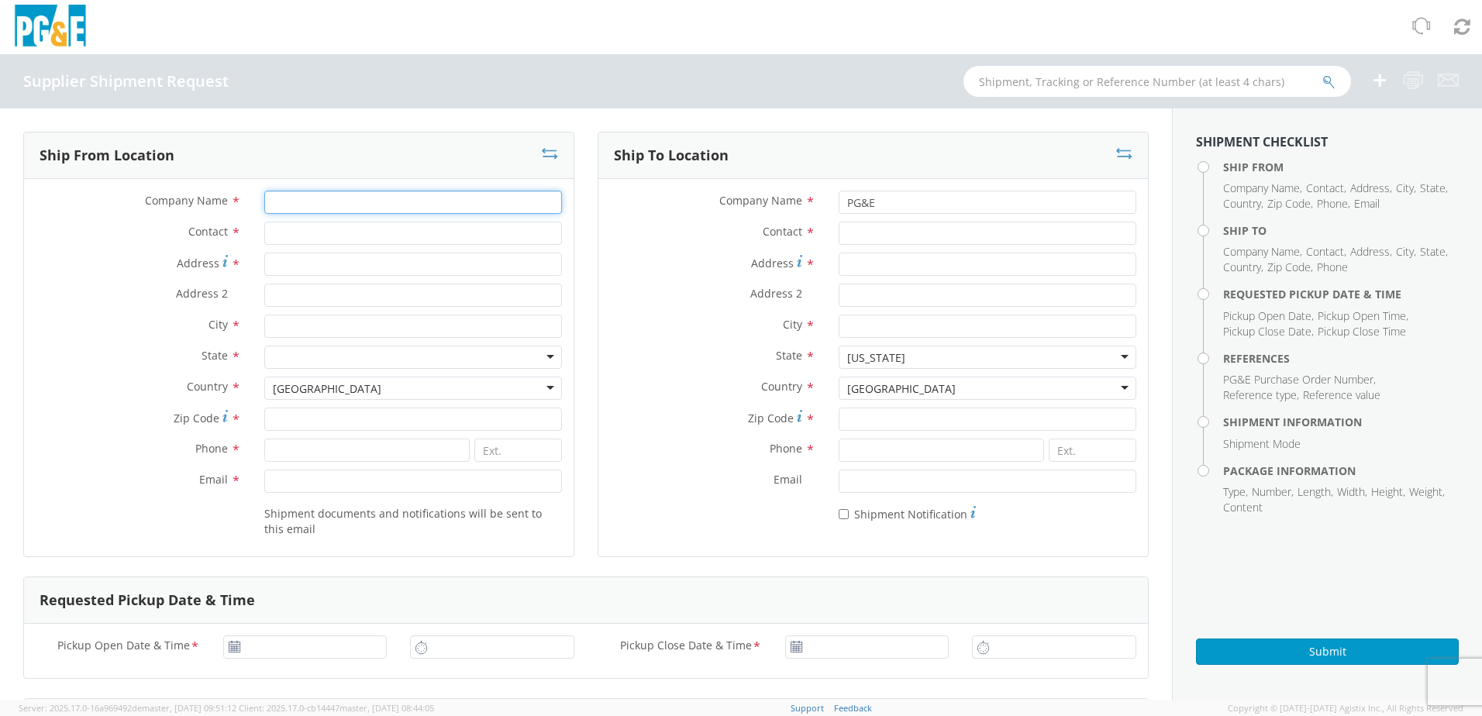
click at [333, 205] on input "Company Name *" at bounding box center [413, 202] width 298 height 23
type input "DURA LINE"
click at [302, 226] on input "Contact *" at bounding box center [413, 233] width 298 height 23
type input "COLT / WILL"
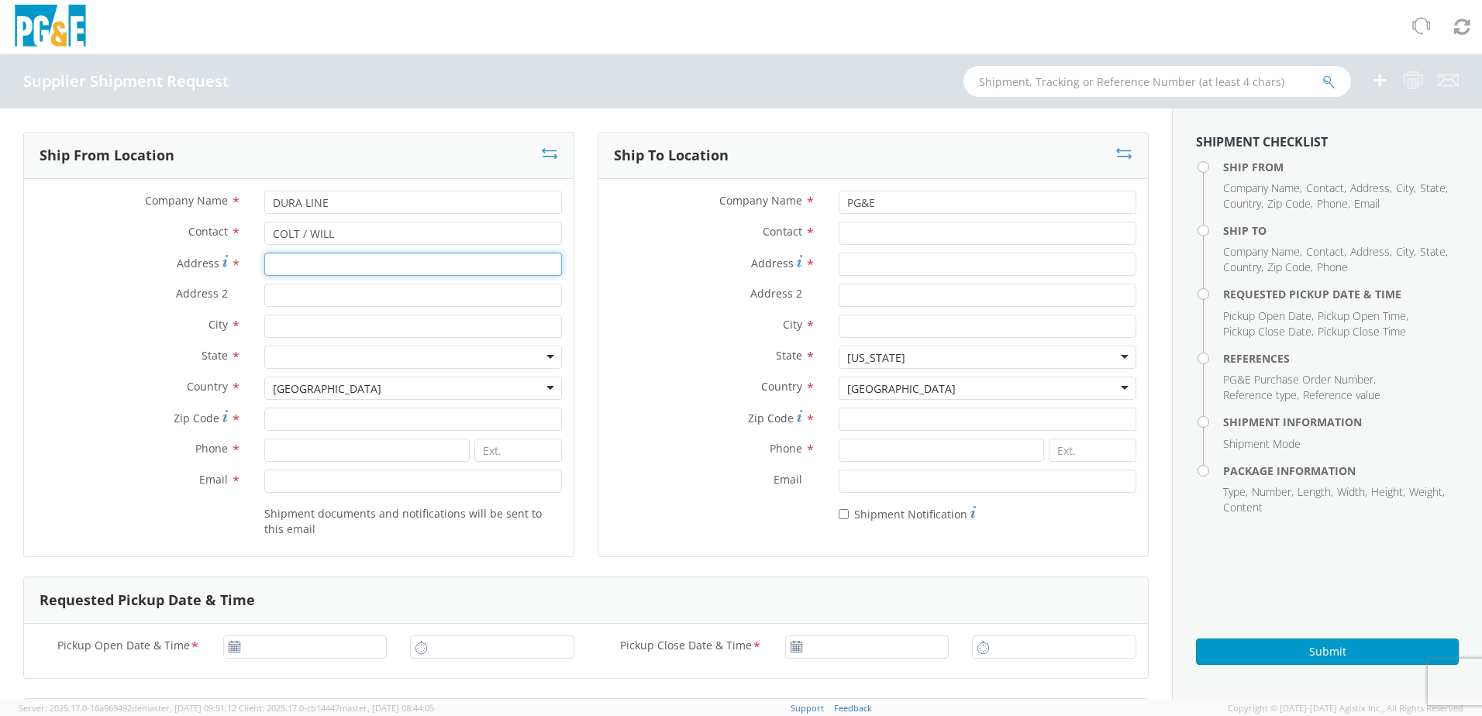
click at [305, 270] on input "Address *" at bounding box center [413, 264] width 298 height 23
type input "7591 W 700 N"
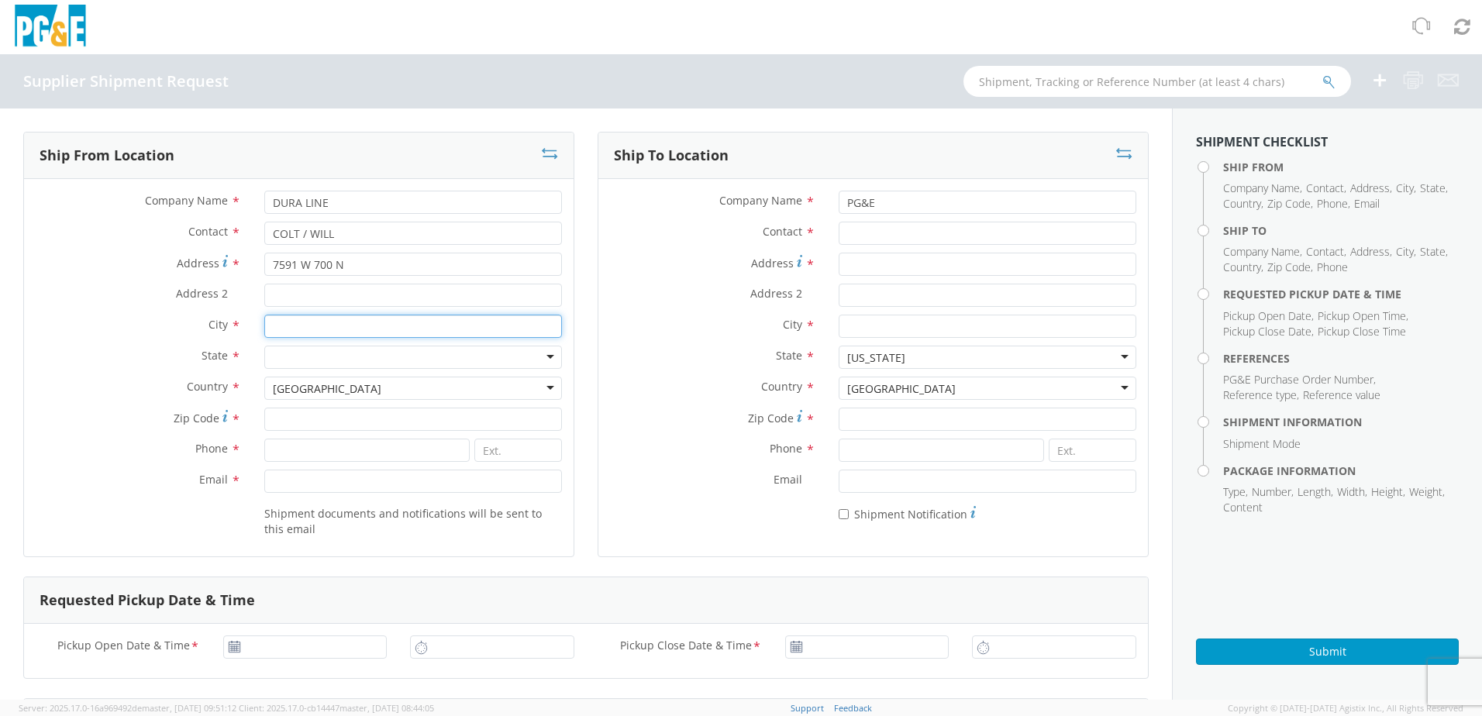
click at [305, 326] on input "City *" at bounding box center [413, 326] width 298 height 23
type input "SALT LAKE CITY"
click at [328, 368] on div at bounding box center [413, 357] width 298 height 23
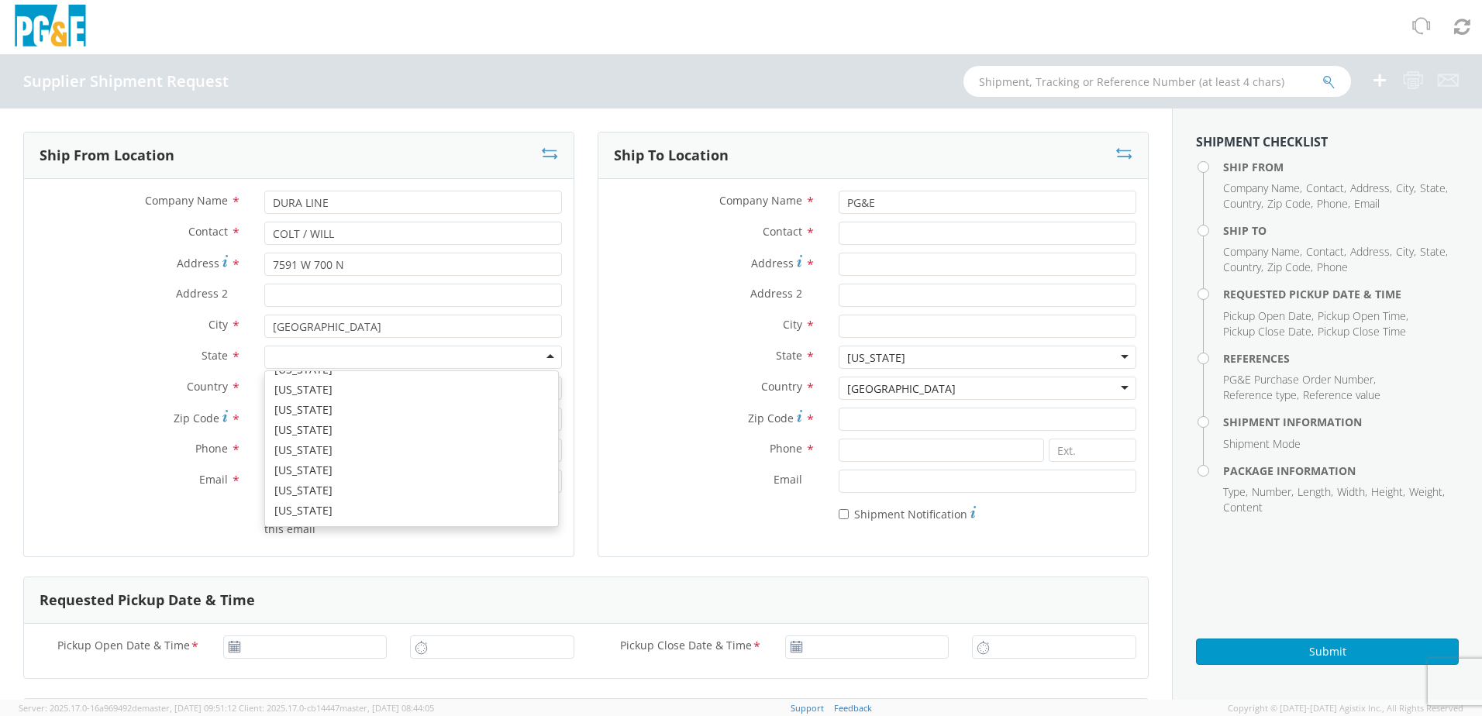
scroll to position [982, 0]
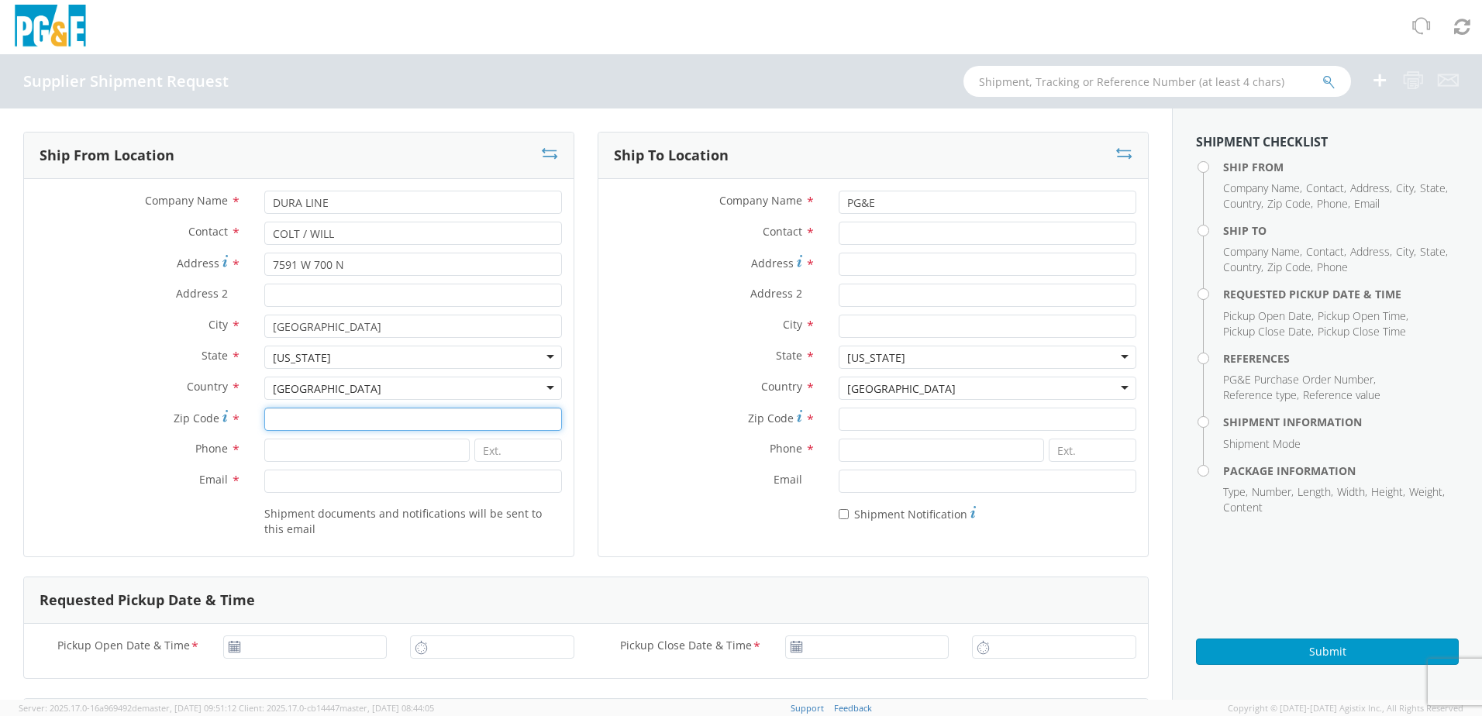
click at [295, 417] on input "Zip Code *" at bounding box center [413, 419] width 298 height 23
type input "84116"
click at [320, 454] on input at bounding box center [366, 450] width 205 height 23
type input "3853212310"
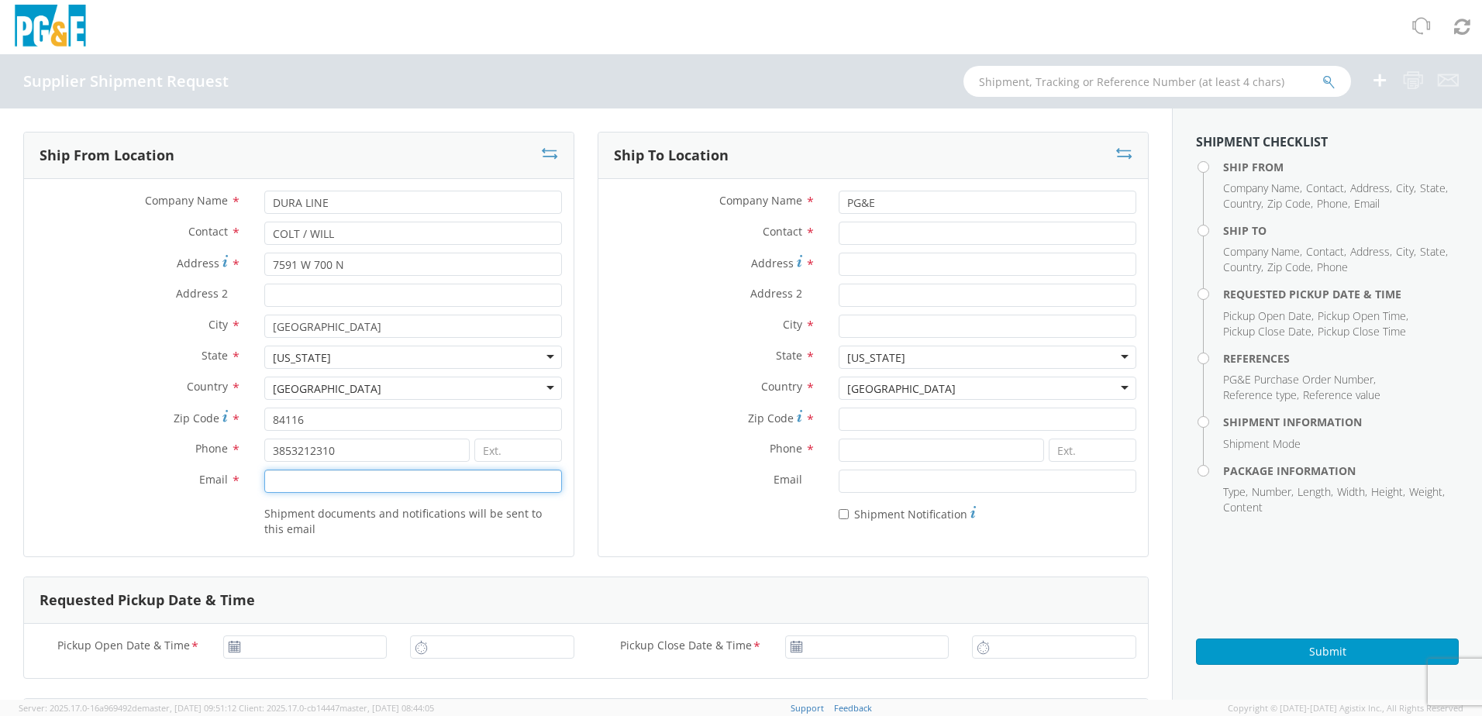
click at [304, 476] on input "Email *" at bounding box center [413, 481] width 298 height 23
paste input "[PHONE_NUMBER]"
type input "5"
paste input "[EMAIL_ADDRESS][DOMAIN_NAME]"
type input "[EMAIL_ADDRESS][DOMAIN_NAME]"
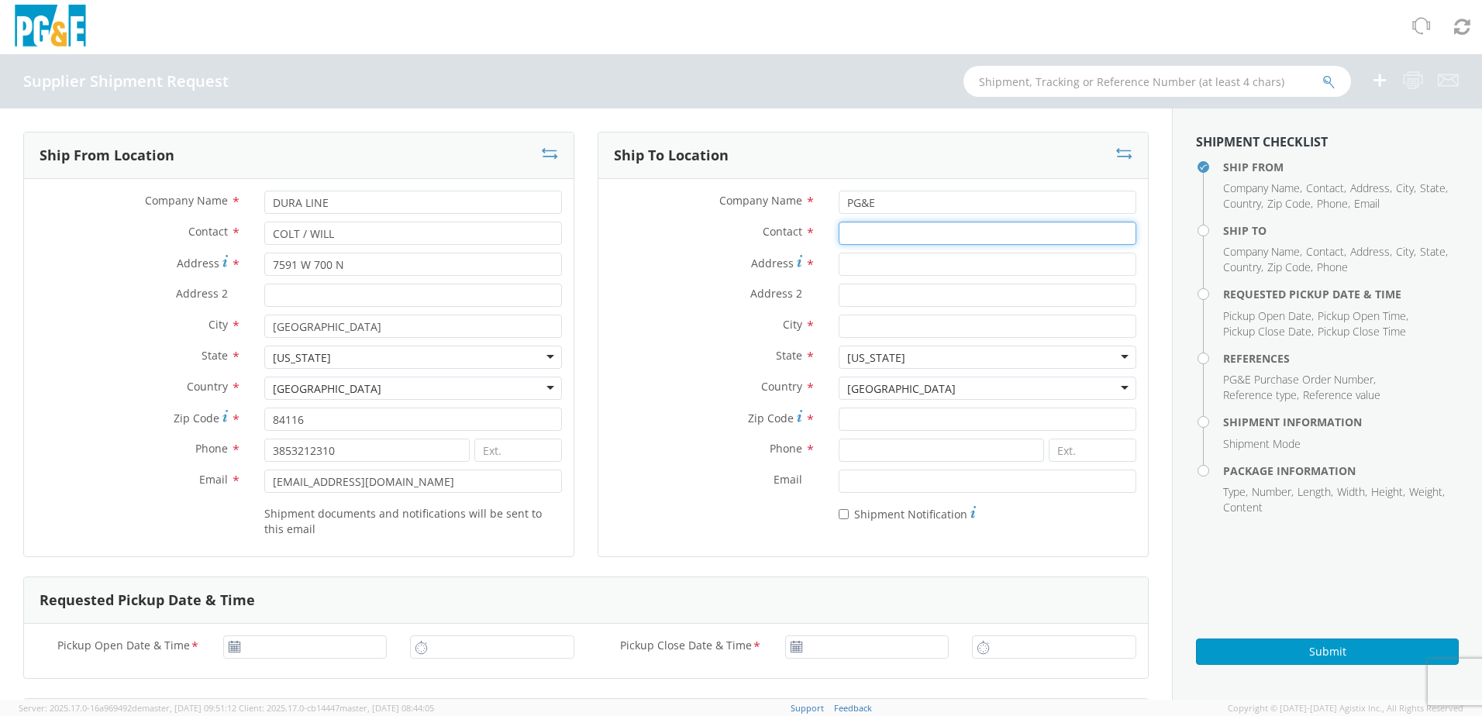
click at [869, 222] on input "Contact *" at bounding box center [988, 233] width 298 height 23
click at [864, 232] on input "Contact *" at bounding box center [988, 233] width 298 height 23
paste input "MARK:"
click at [883, 236] on input "MARK:" at bounding box center [988, 233] width 298 height 23
type input "MARK"
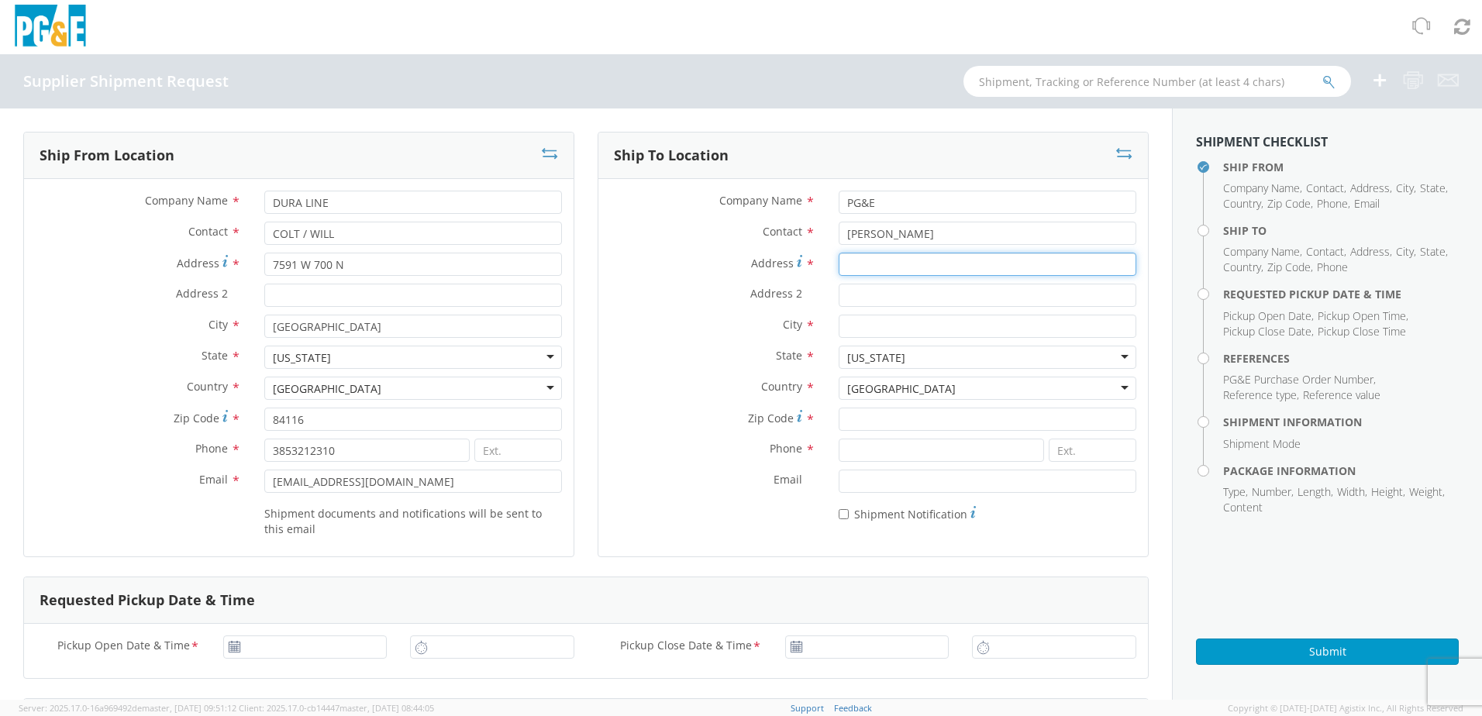
click at [871, 261] on input "Address *" at bounding box center [988, 264] width 298 height 23
drag, startPoint x: 880, startPoint y: 260, endPoint x: 867, endPoint y: 272, distance: 18.1
click at [880, 264] on input "Address *" at bounding box center [988, 264] width 298 height 23
paste input "3736 RANCHO ROAD"
type input "3736 RANCHO ROAD"
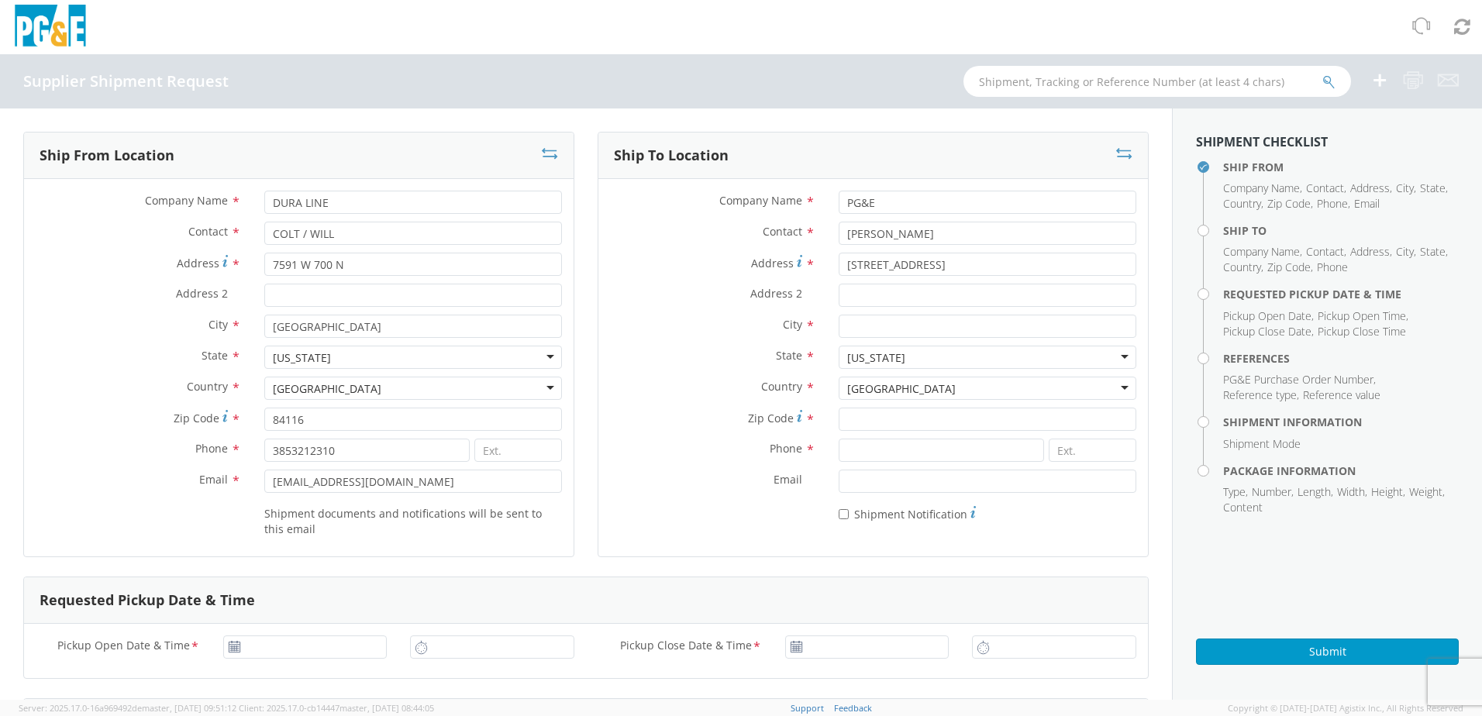
click at [873, 338] on div "City *" at bounding box center [874, 330] width 550 height 31
click at [881, 324] on input "City *" at bounding box center [988, 326] width 298 height 23
type input "wheatland"
click at [875, 420] on input "Zip Code *" at bounding box center [988, 419] width 298 height 23
type input "95692"
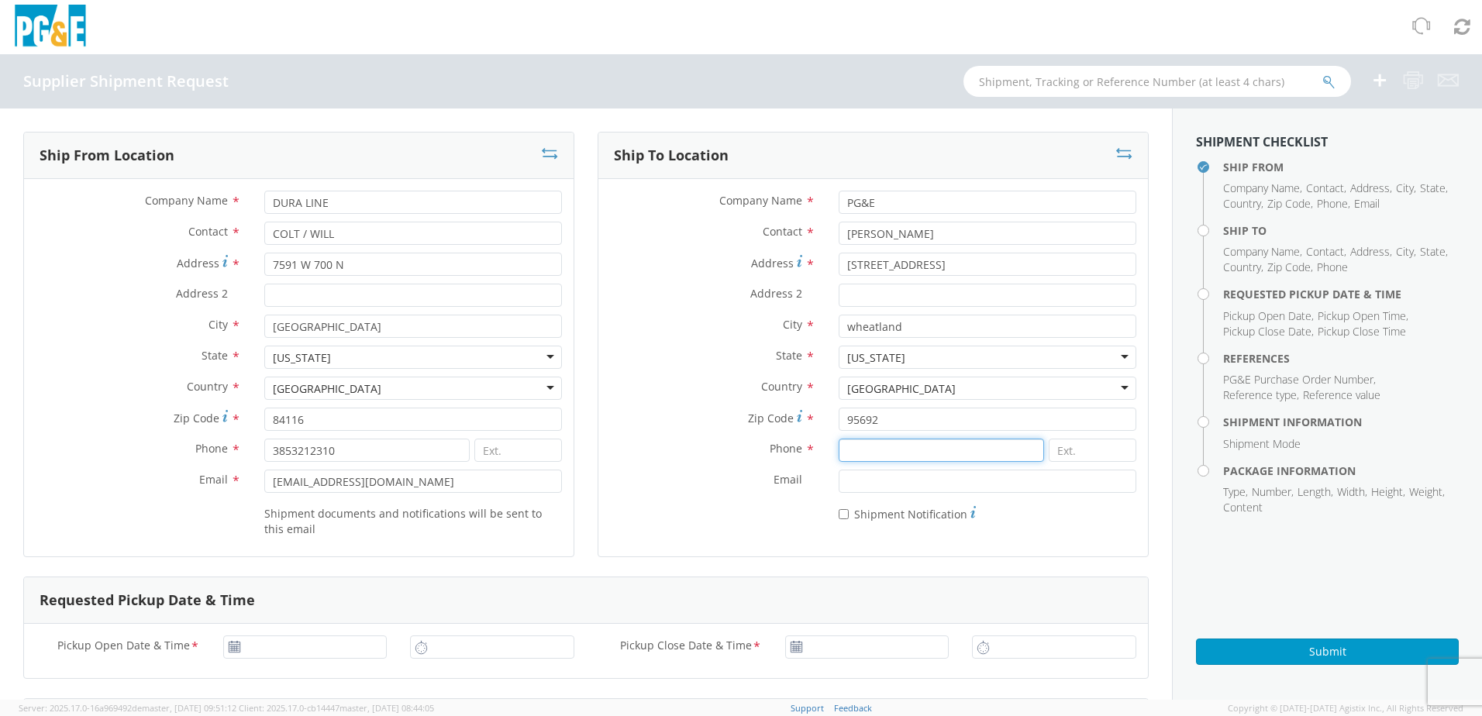
click at [861, 449] on input at bounding box center [941, 450] width 205 height 23
paste input "3501413583"
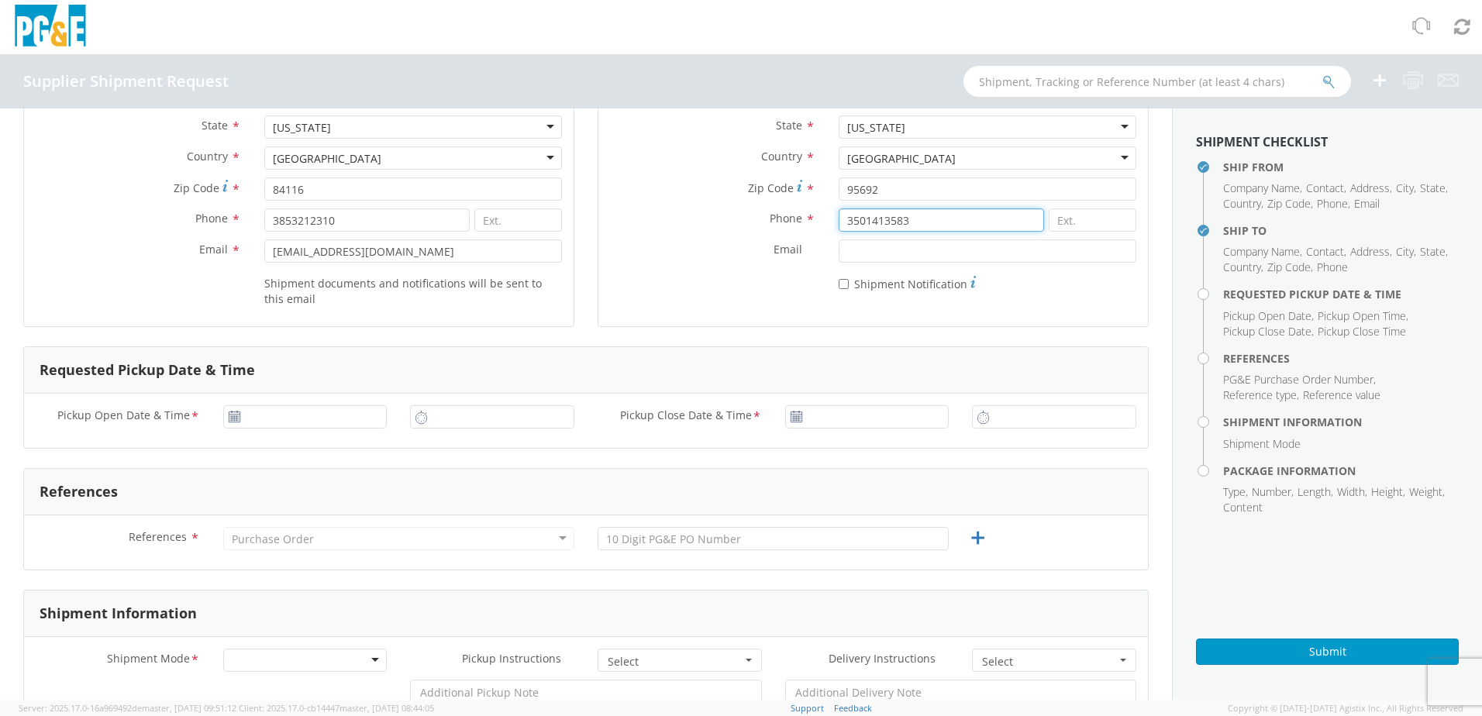
scroll to position [233, 0]
type input "3501413583"
click at [229, 410] on use at bounding box center [234, 414] width 11 height 11
click at [234, 413] on use at bounding box center [234, 414] width 11 height 11
type input "[DATE]"
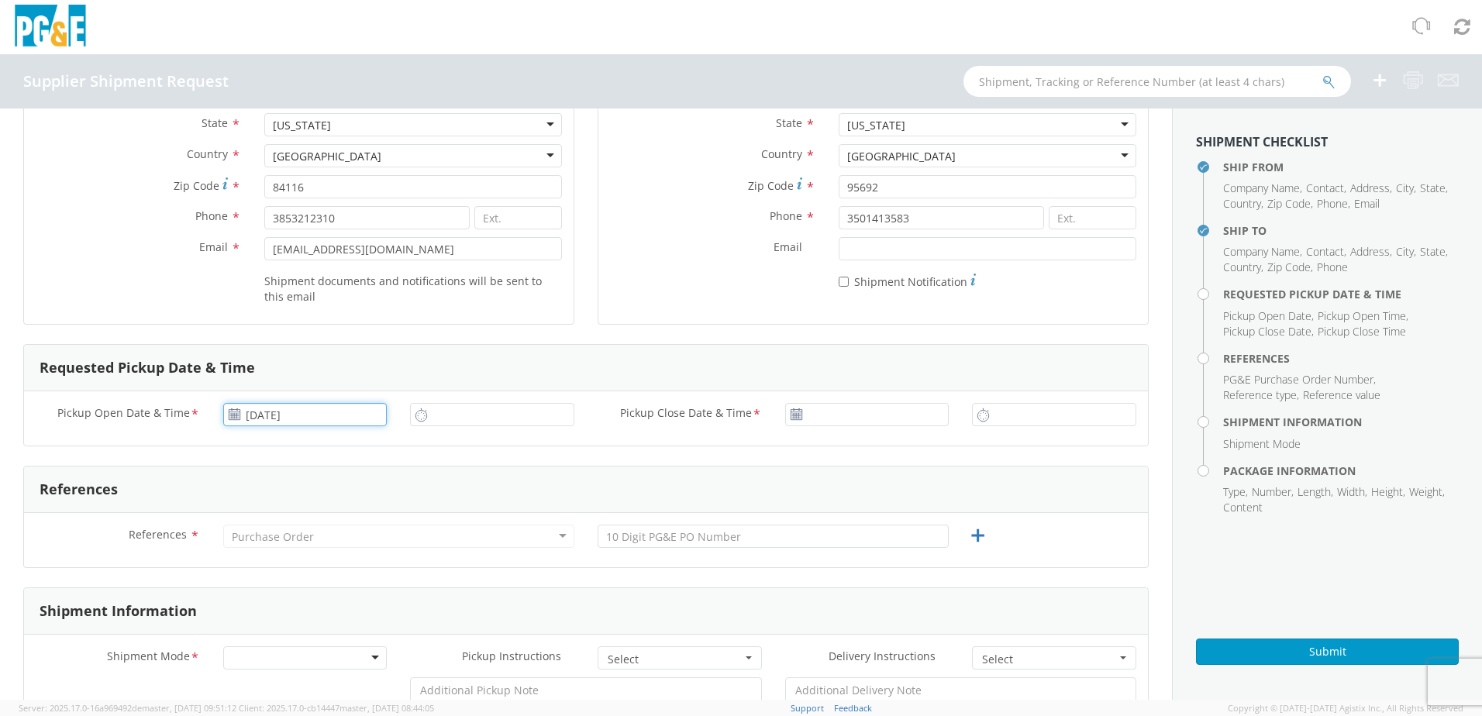
click at [281, 418] on input "[DATE]" at bounding box center [305, 414] width 164 height 23
click at [266, 555] on td "18" at bounding box center [270, 559] width 33 height 23
click at [433, 412] on input "11:00 AM" at bounding box center [492, 414] width 164 height 23
type input "7:00 AM"
click at [791, 418] on use at bounding box center [796, 414] width 11 height 11
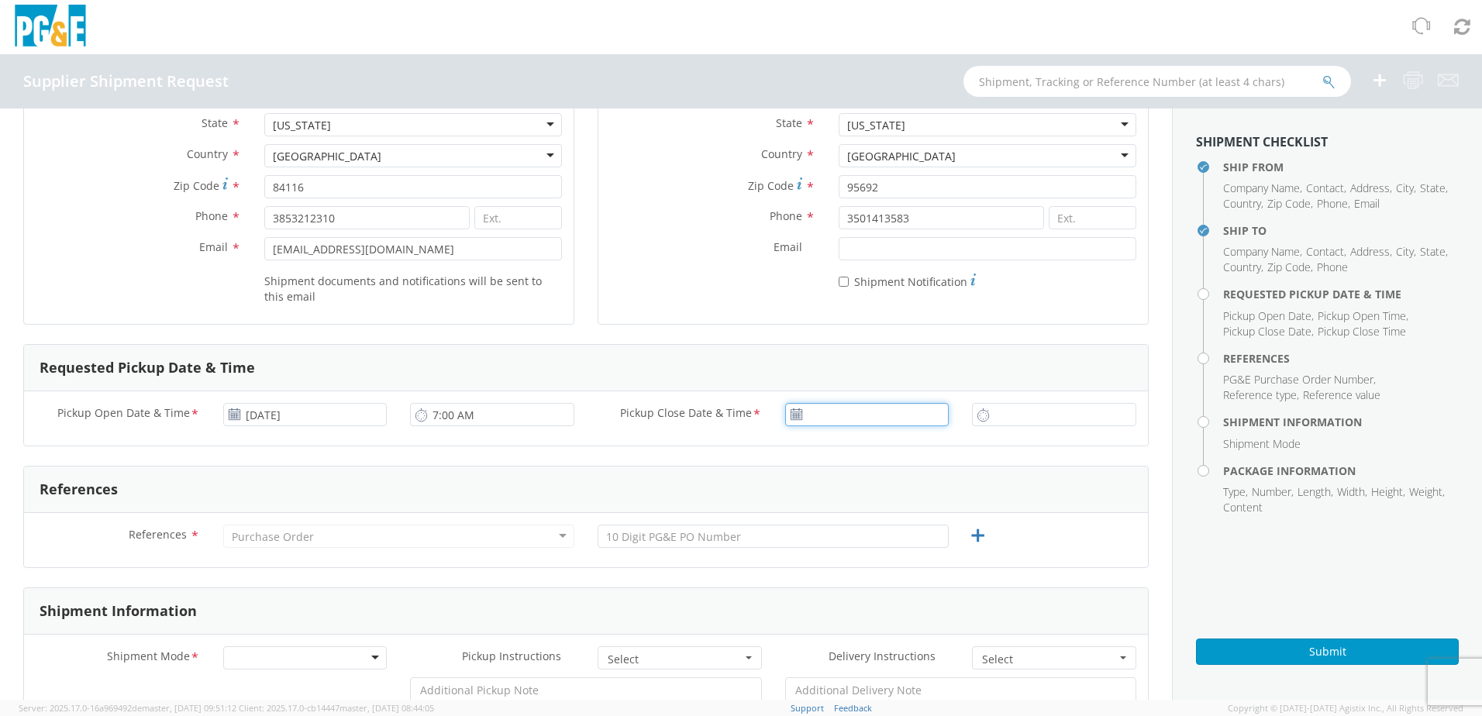
type input "[DATE]"
click at [814, 408] on input "[DATE]" at bounding box center [867, 414] width 164 height 23
click at [823, 560] on td "18" at bounding box center [832, 559] width 33 height 23
click at [1009, 413] on input "11:00 AM" at bounding box center [1054, 414] width 164 height 23
type input "2:30 PM"
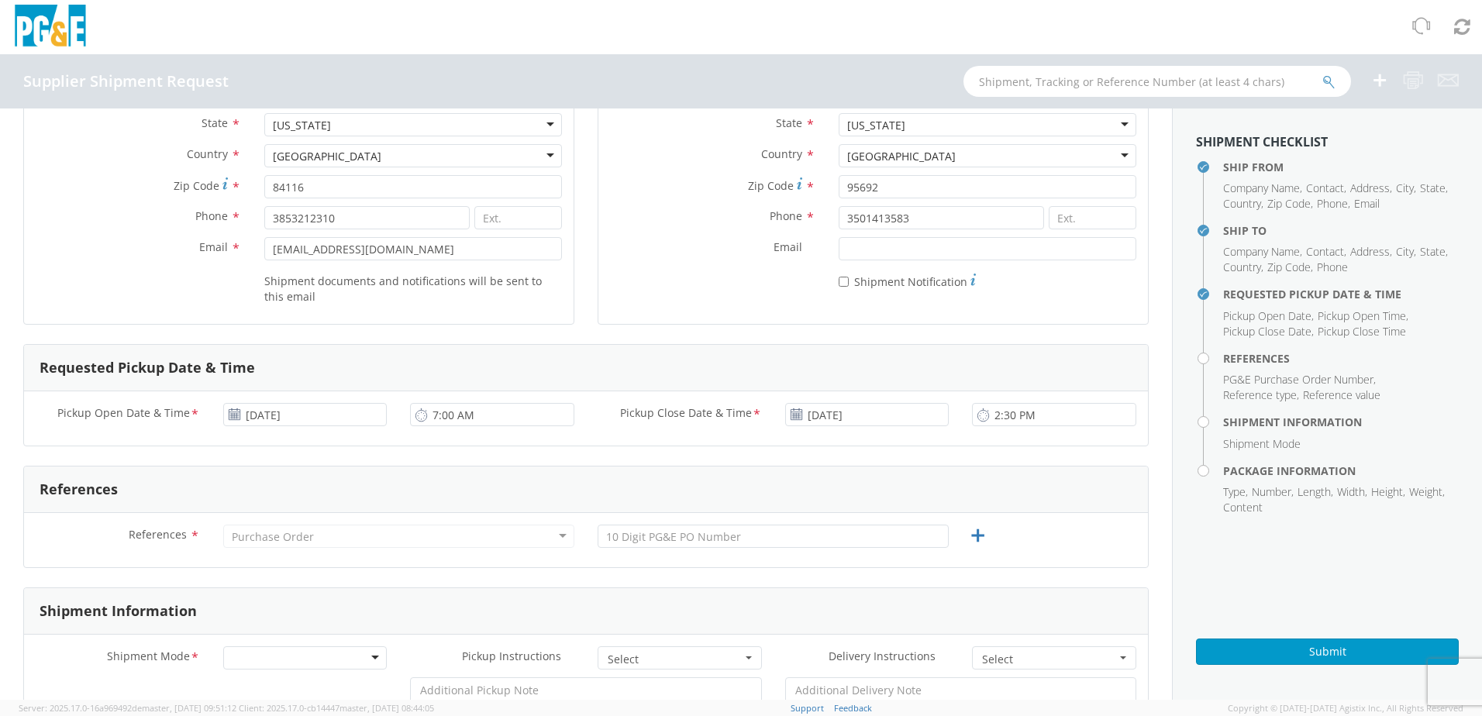
click at [659, 542] on input "text" at bounding box center [773, 536] width 351 height 23
type input "3501413583"
click at [971, 536] on icon at bounding box center [977, 535] width 19 height 19
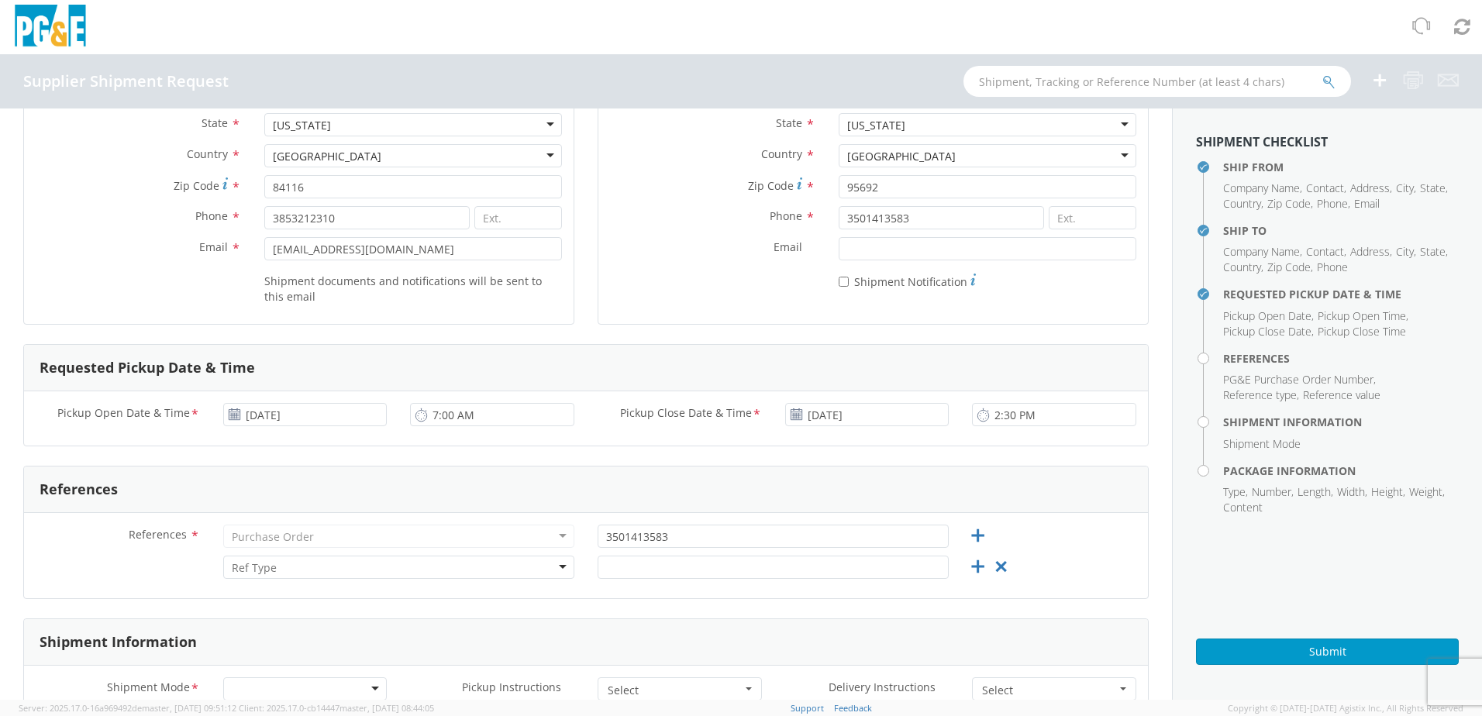
click at [327, 572] on div at bounding box center [398, 567] width 351 height 23
click at [649, 559] on input "text" at bounding box center [773, 567] width 351 height 23
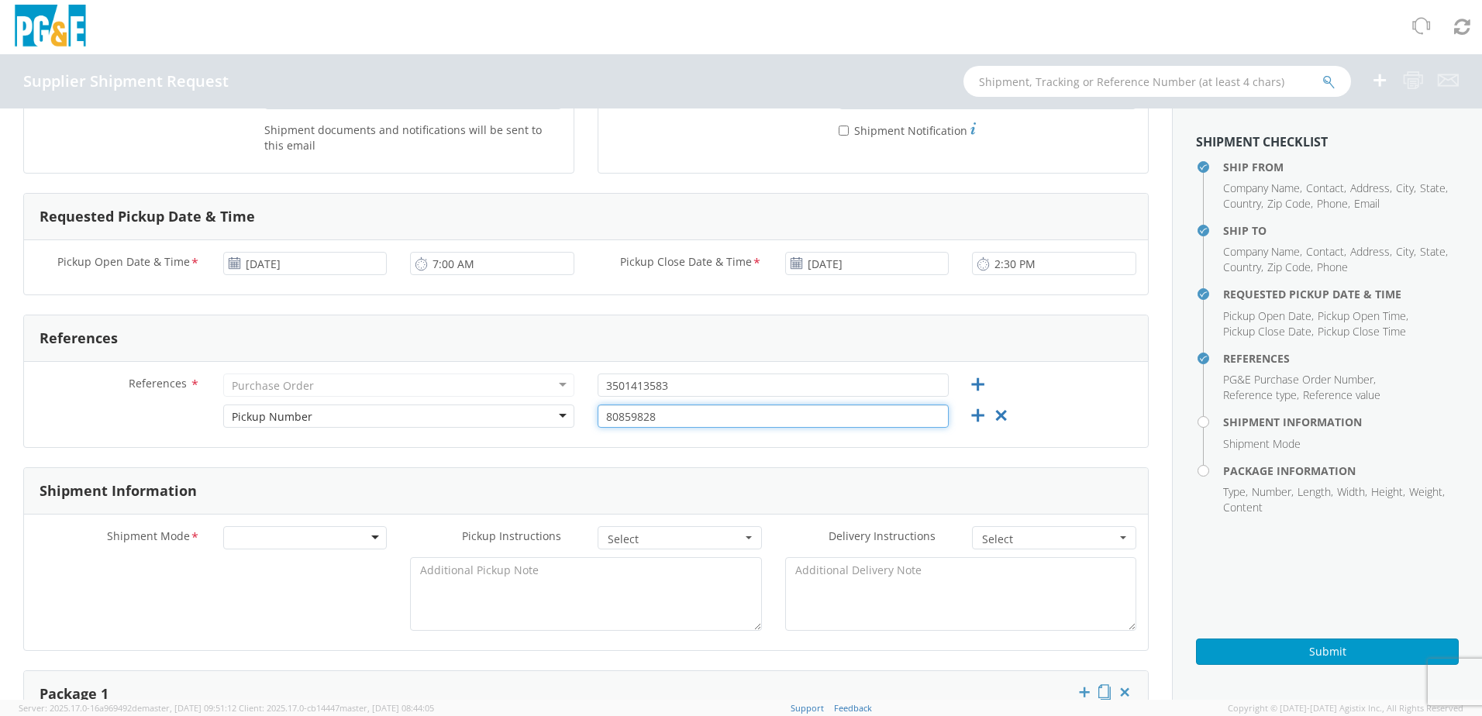
scroll to position [388, 0]
type input "80859828"
click at [284, 540] on div at bounding box center [305, 534] width 164 height 23
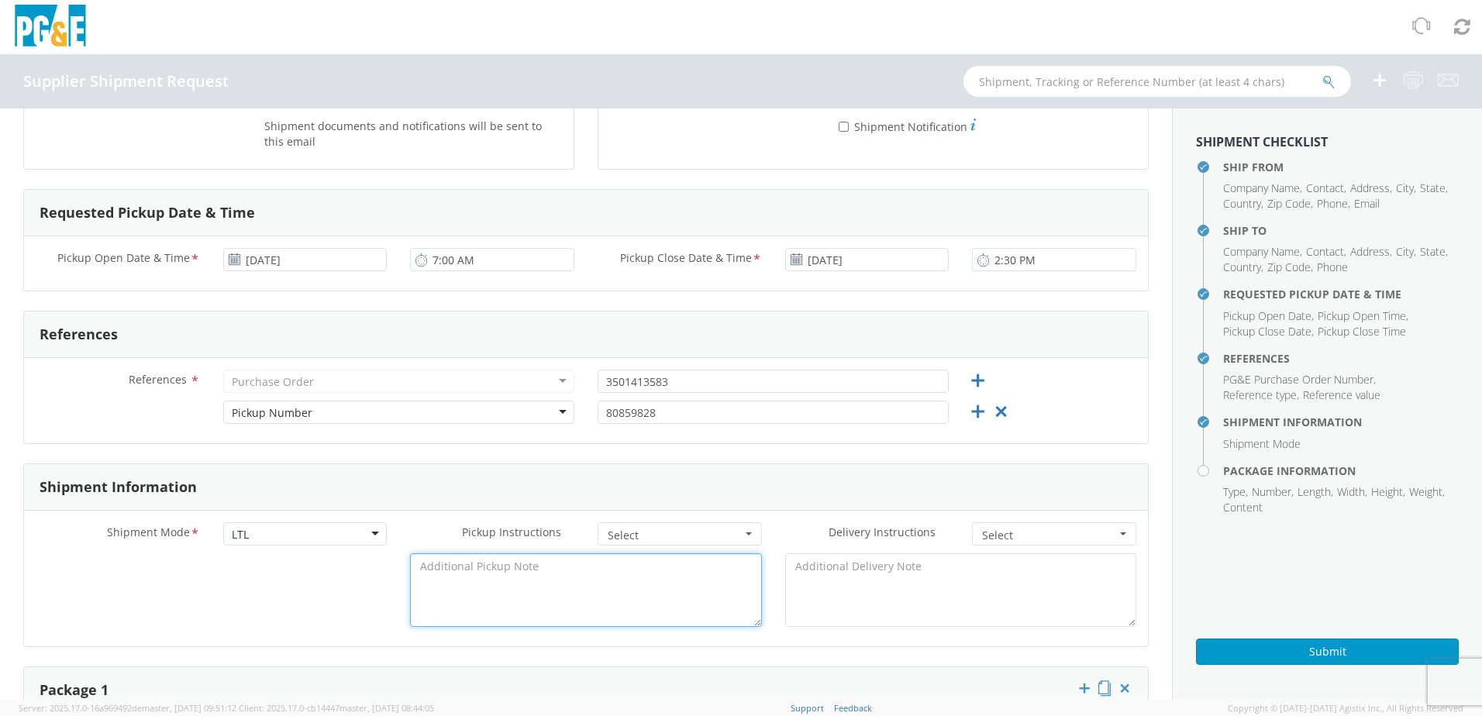
click at [480, 581] on textarea at bounding box center [585, 591] width 351 height 74
click at [669, 540] on span "Select" at bounding box center [675, 536] width 134 height 16
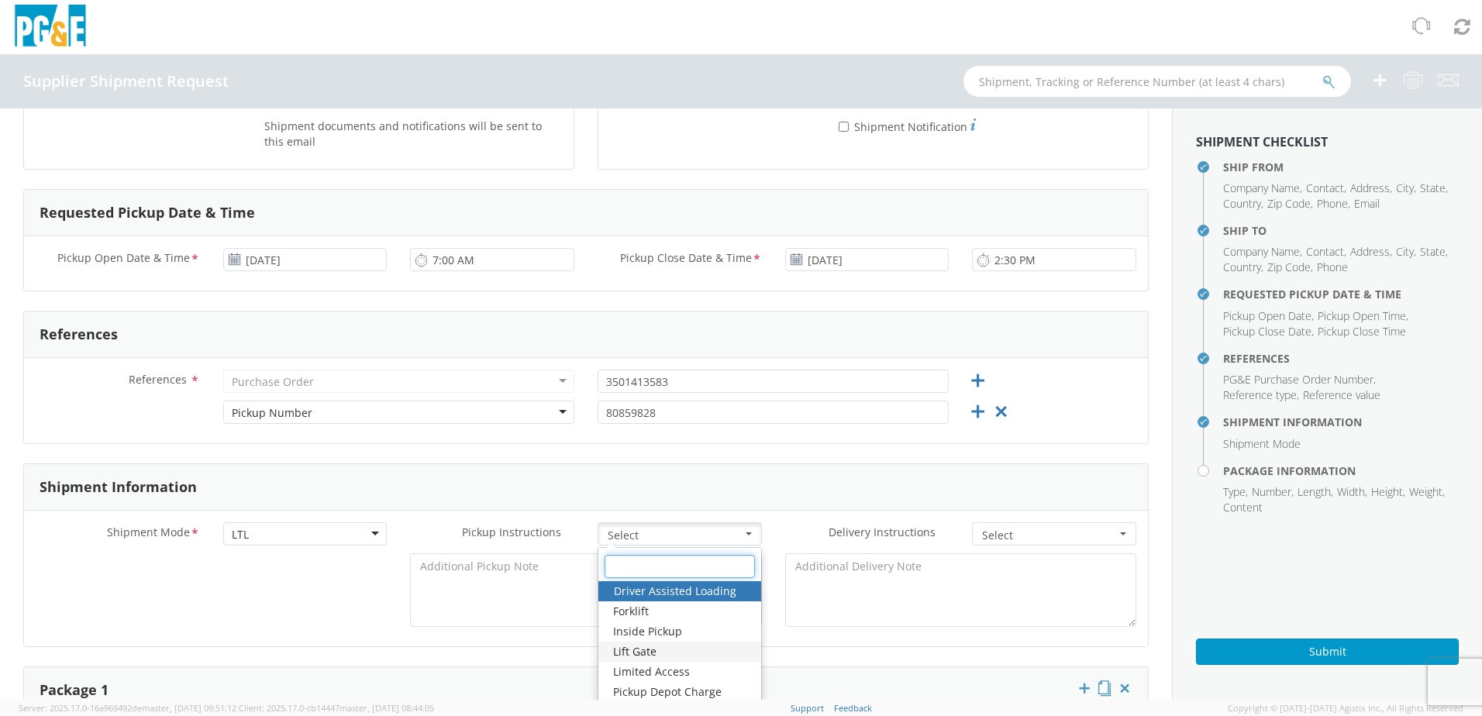
scroll to position [465, 0]
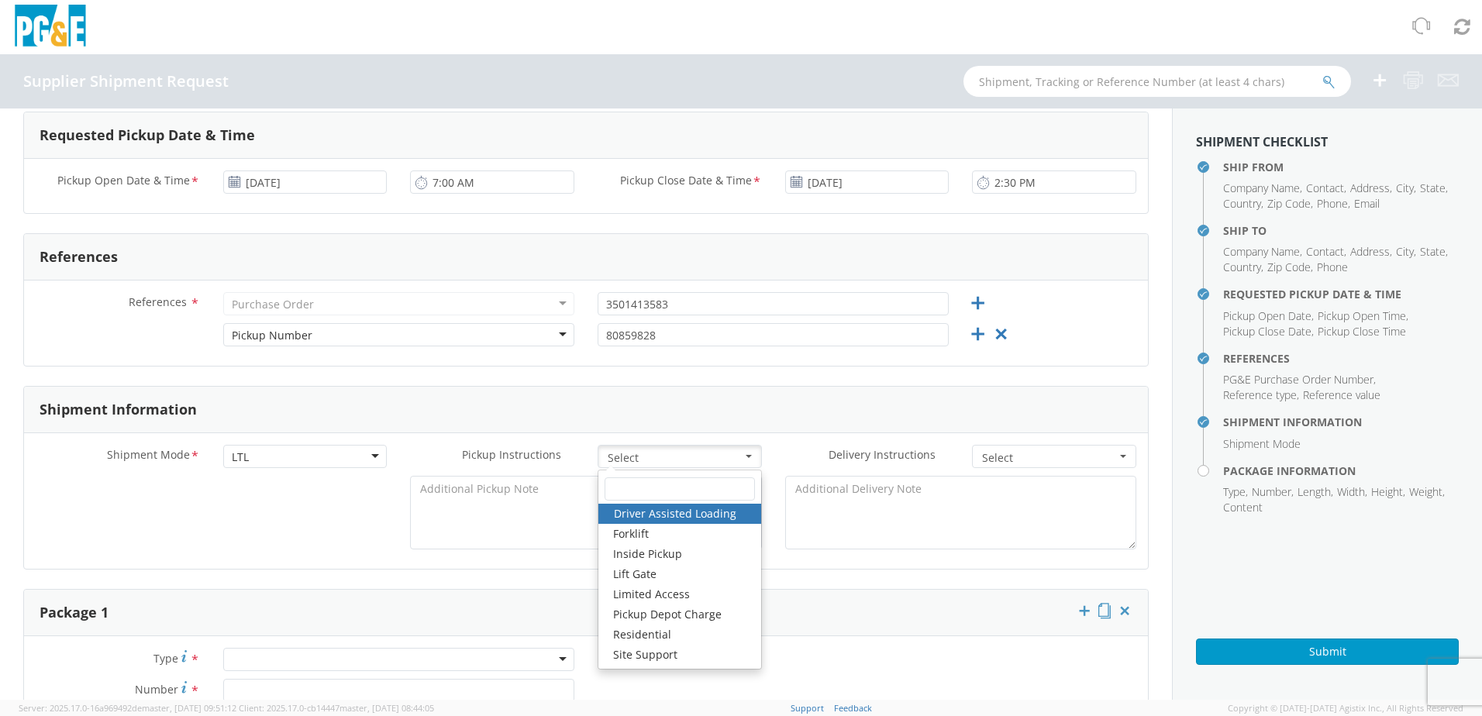
click at [363, 584] on form "Ship From Location Company Name * DURA LINE Contact * COLT / WILL Address * 759…" at bounding box center [586, 568] width 1126 height 1803
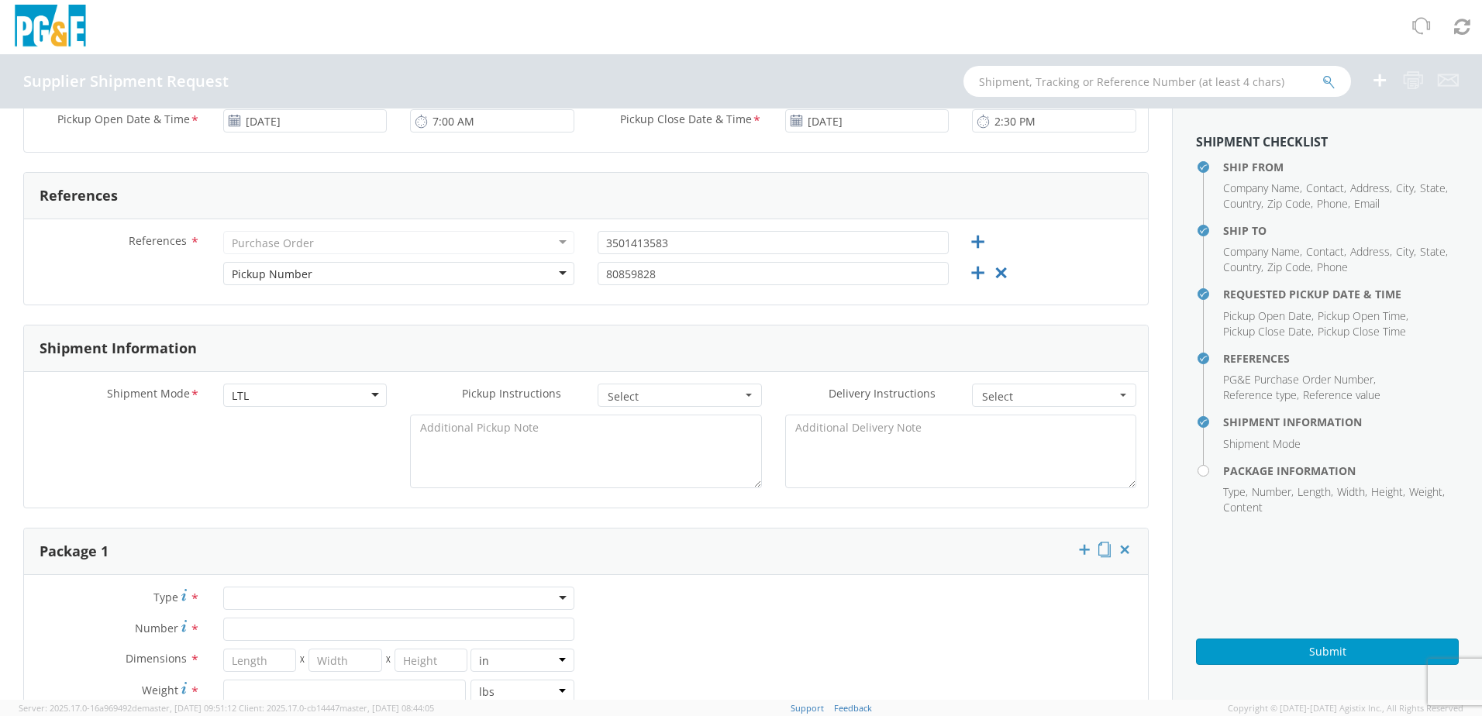
scroll to position [620, 0]
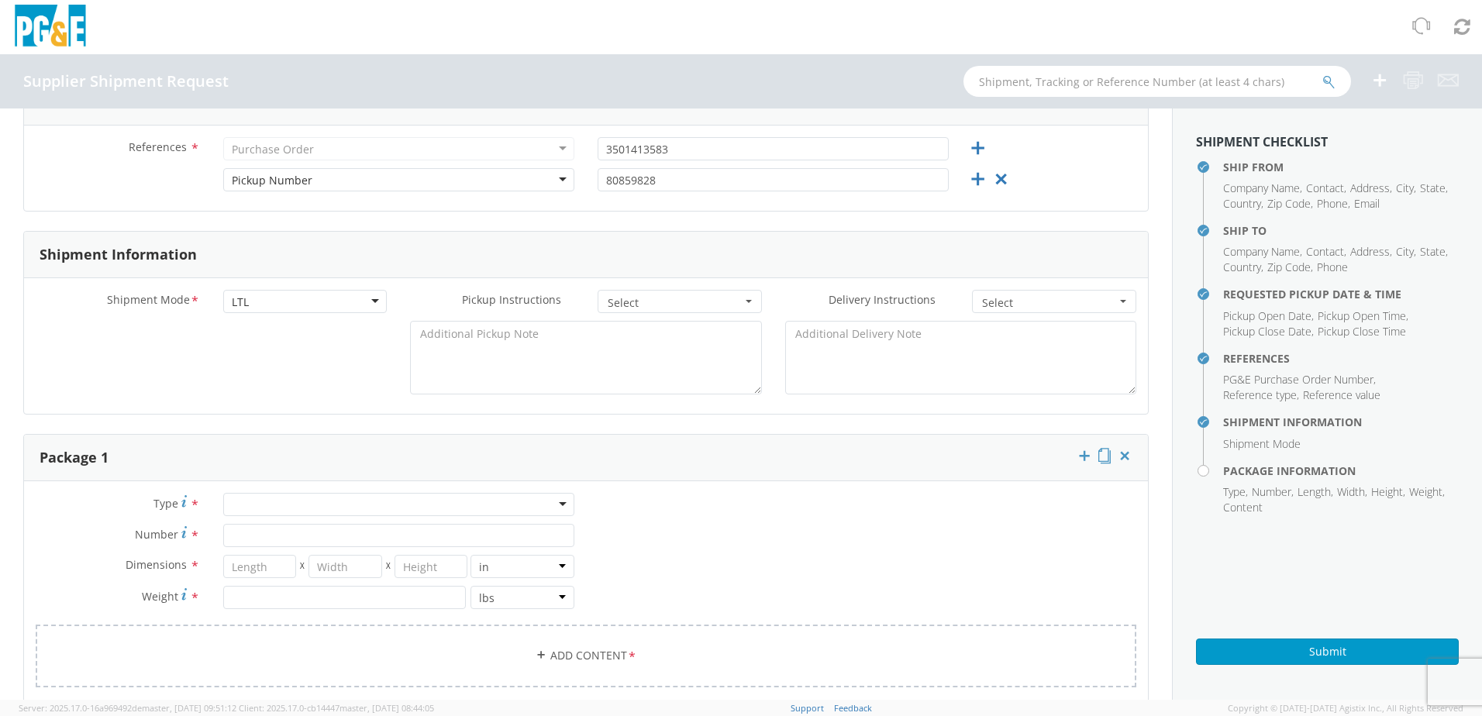
click at [288, 505] on div at bounding box center [398, 504] width 351 height 23
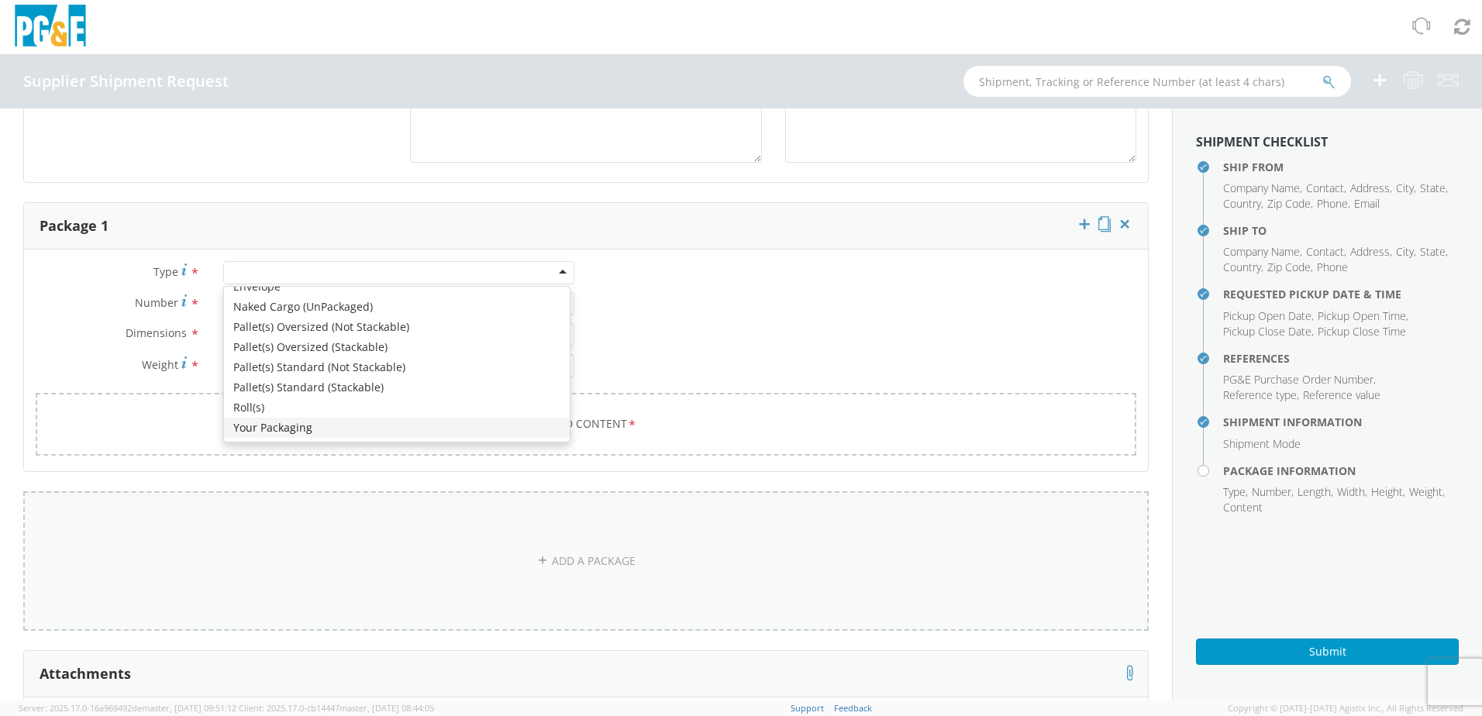
scroll to position [853, 0]
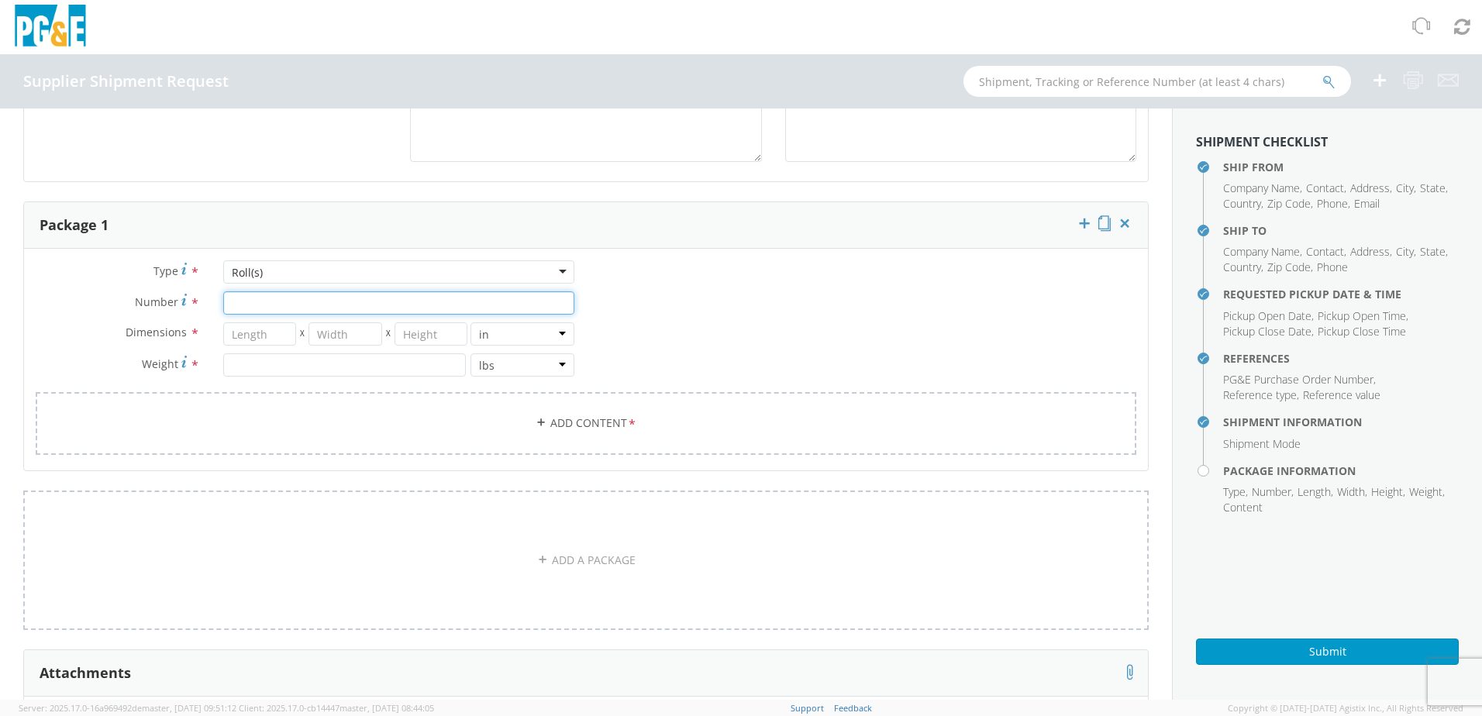
click at [253, 305] on input "Number *" at bounding box center [398, 303] width 351 height 23
type input "6"
click at [248, 331] on input "number" at bounding box center [260, 334] width 74 height 23
type input "90"
type input "48"
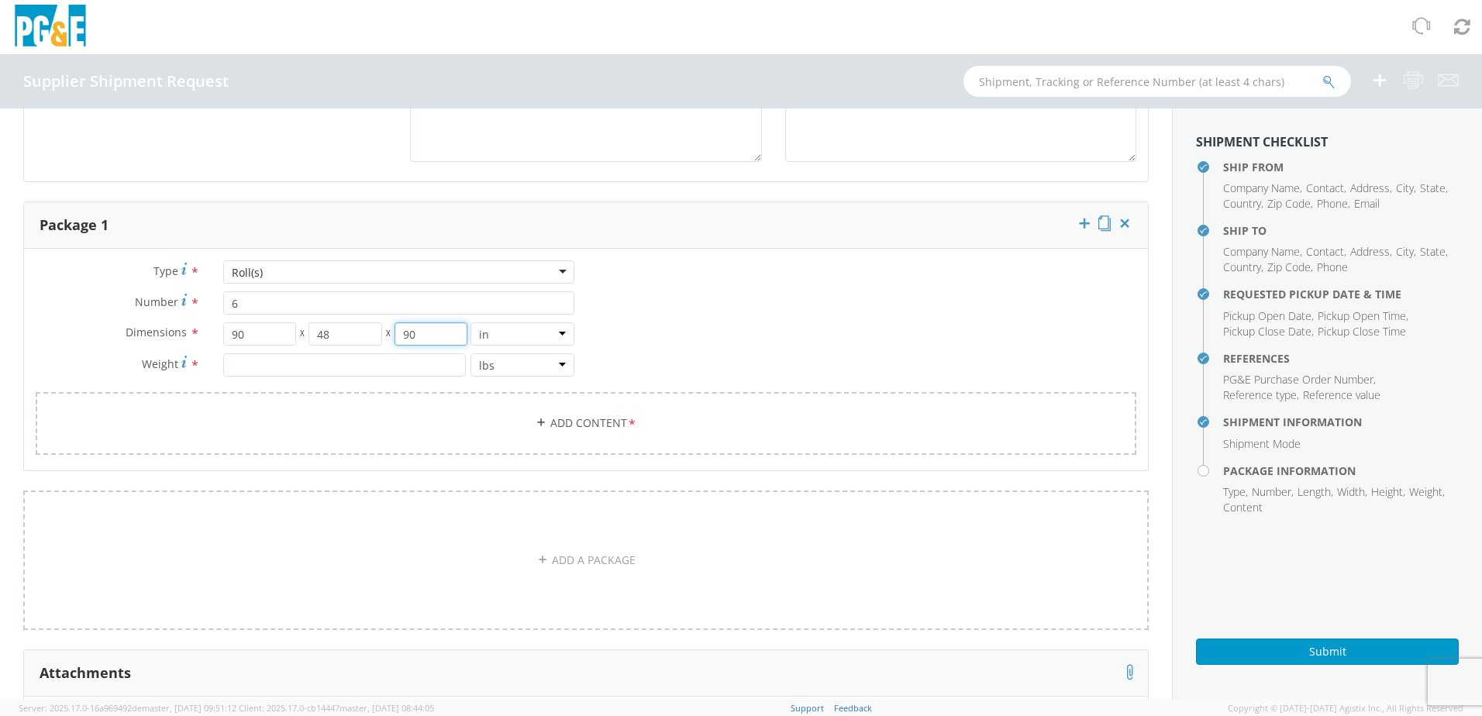
type input "90"
click at [299, 366] on input "number" at bounding box center [344, 365] width 243 height 23
type input "1458"
click at [868, 292] on div "Type * Roll(s) Roll(s) Bulk Bundle(s) Cardboard Box(es) Carton(s) Crate(s) Drum…" at bounding box center [586, 368] width 1124 height 214
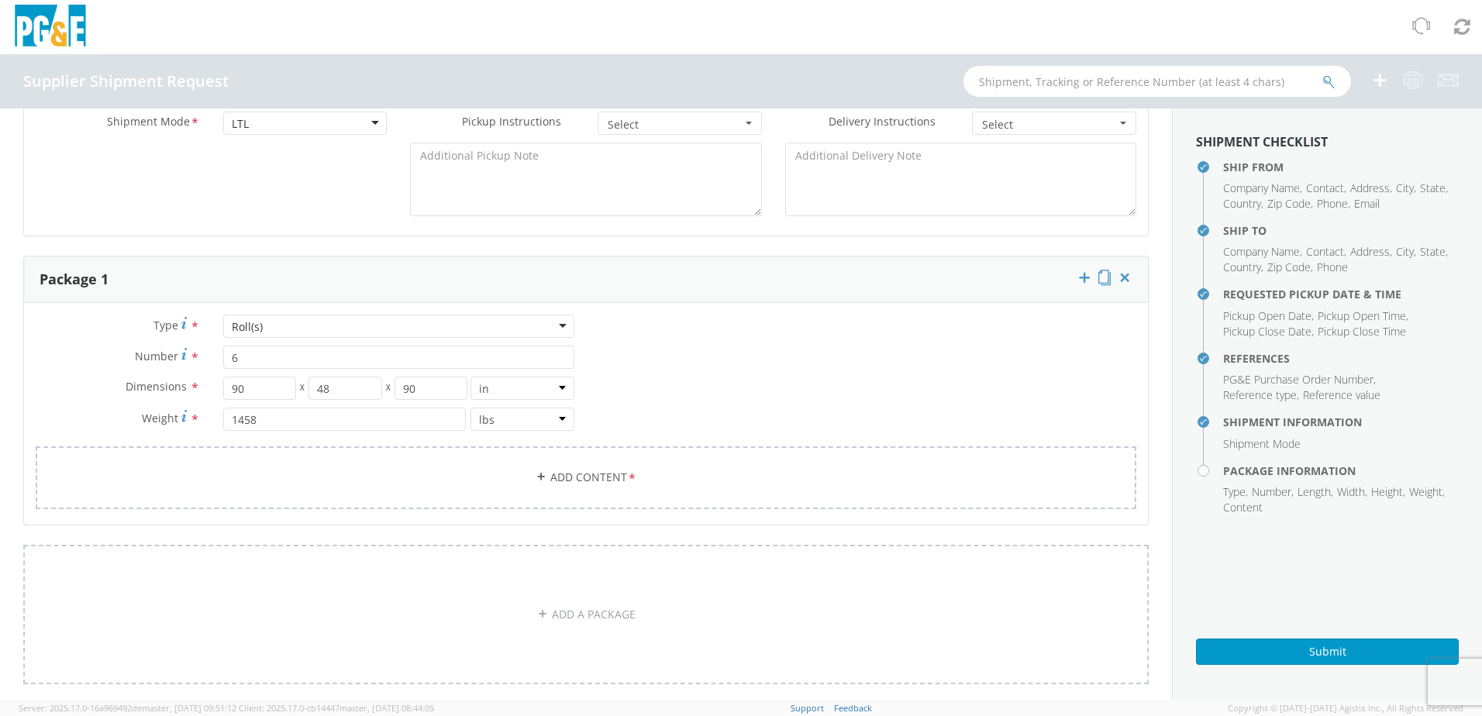
scroll to position [789, 0]
click at [594, 492] on link "Add Content *" at bounding box center [586, 487] width 1101 height 63
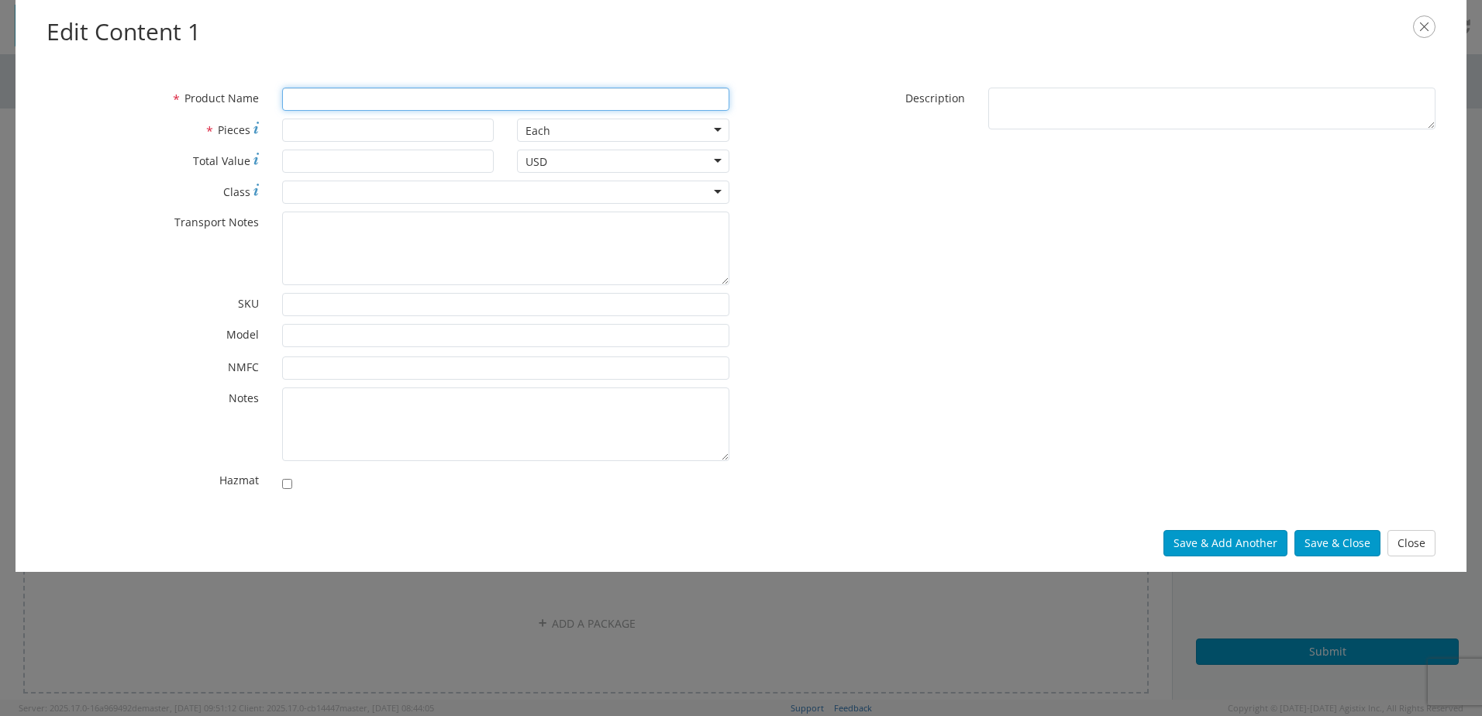
click at [333, 100] on input "* Product Name" at bounding box center [505, 99] width 447 height 23
type input "spools"
click at [316, 139] on input "* Pieces" at bounding box center [388, 130] width 212 height 23
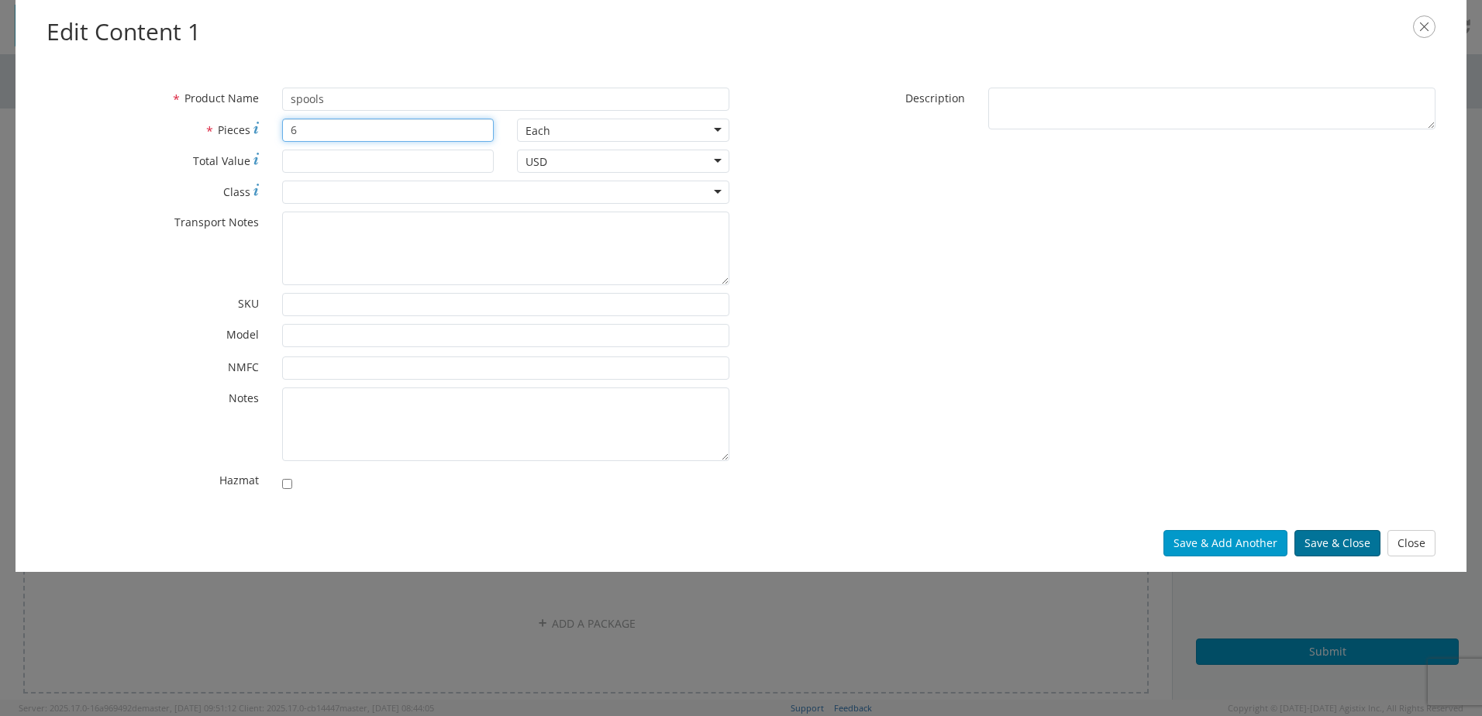
type input "6"
click at [1326, 542] on button "Save & Close" at bounding box center [1338, 543] width 86 height 26
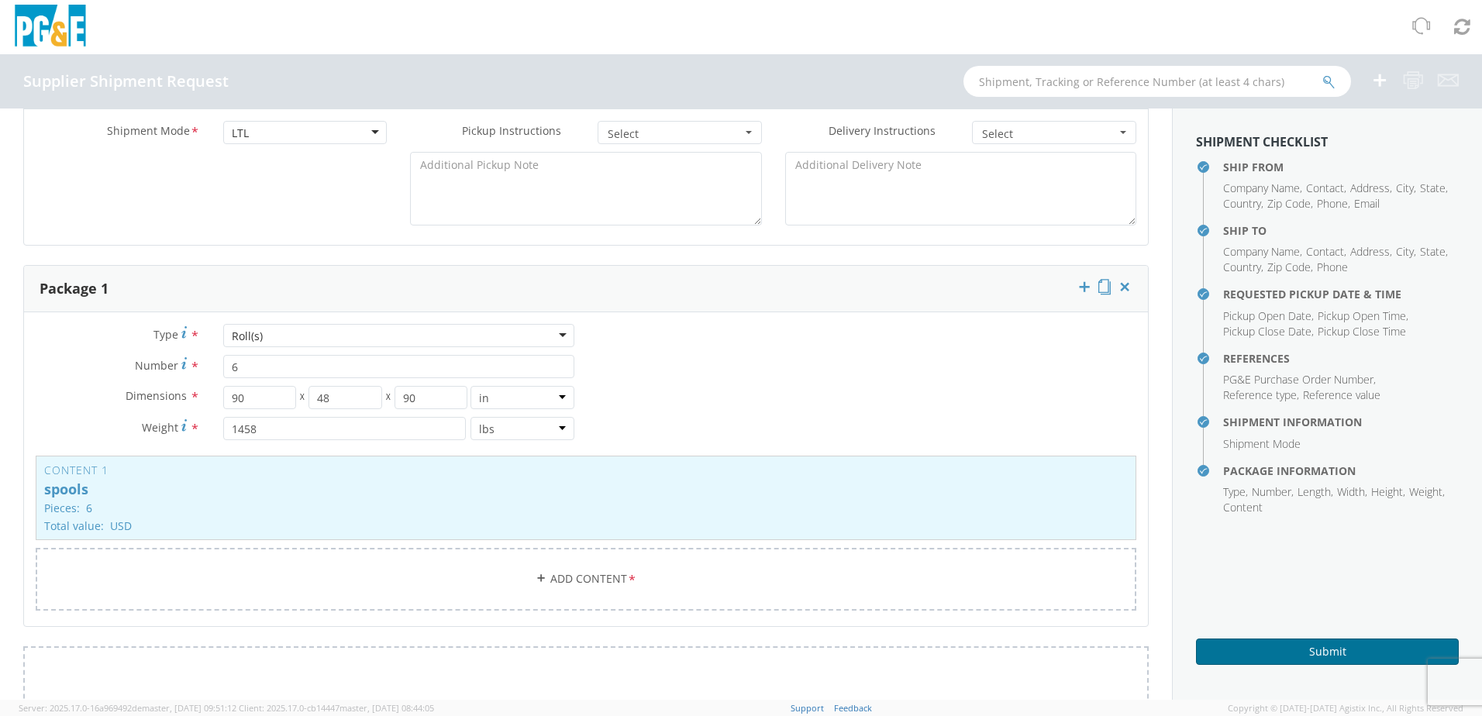
click at [1312, 652] on button "Submit" at bounding box center [1327, 652] width 263 height 26
